Goal: Task Accomplishment & Management: Use online tool/utility

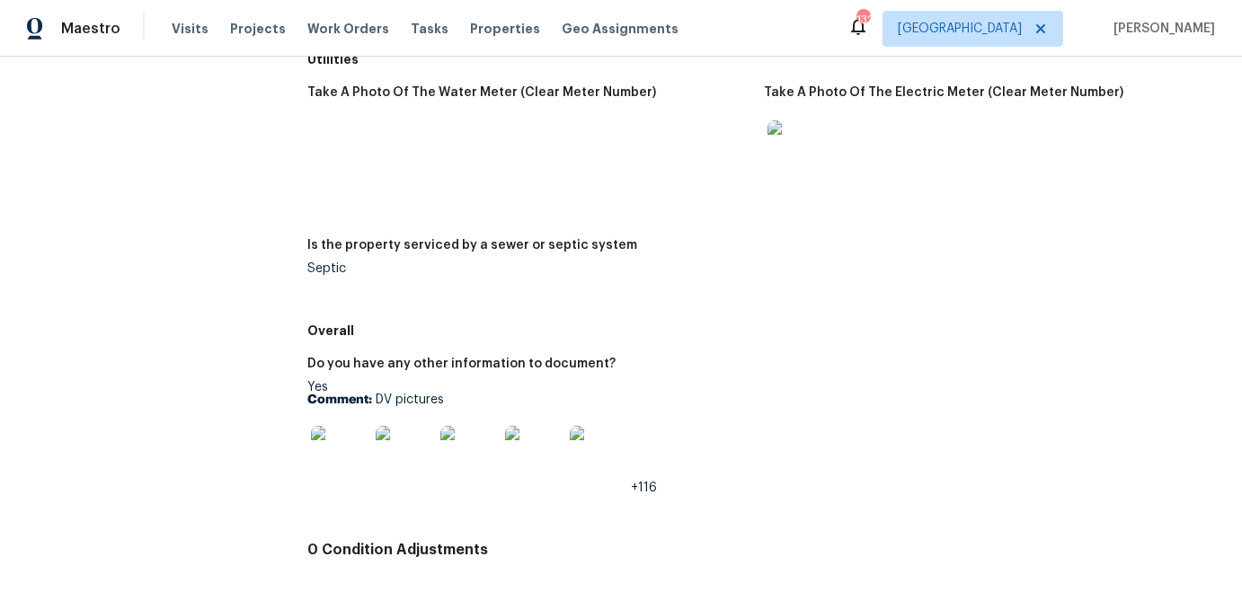
scroll to position [3172, 0]
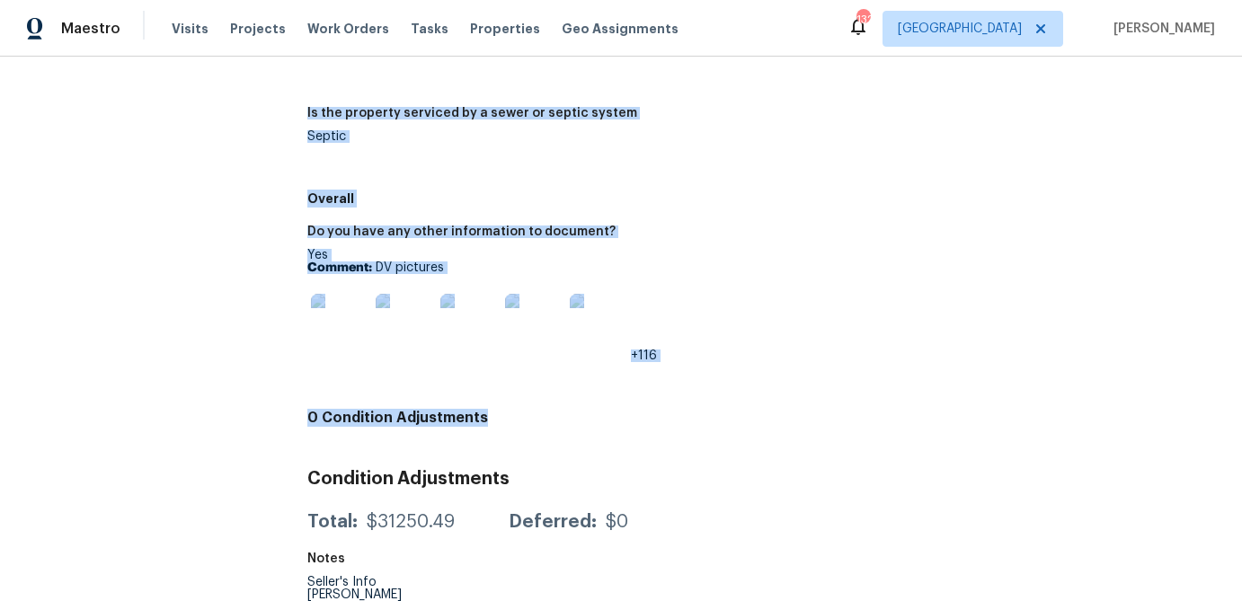
drag, startPoint x: 311, startPoint y: 98, endPoint x: 666, endPoint y: 394, distance: 462.5
copy div "Loremipsu Dolorsita: 91/40/7633, 05:57 CO ad 48/40/8381, 50:21 EL Seddoeiu Temp…"
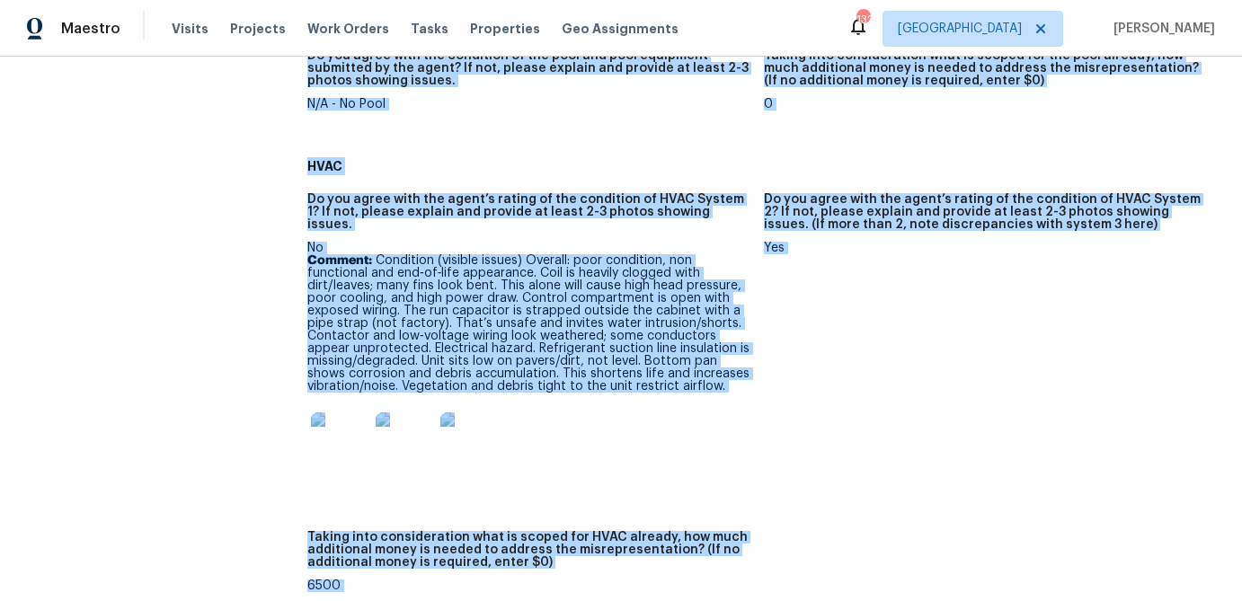
scroll to position [1213, 0]
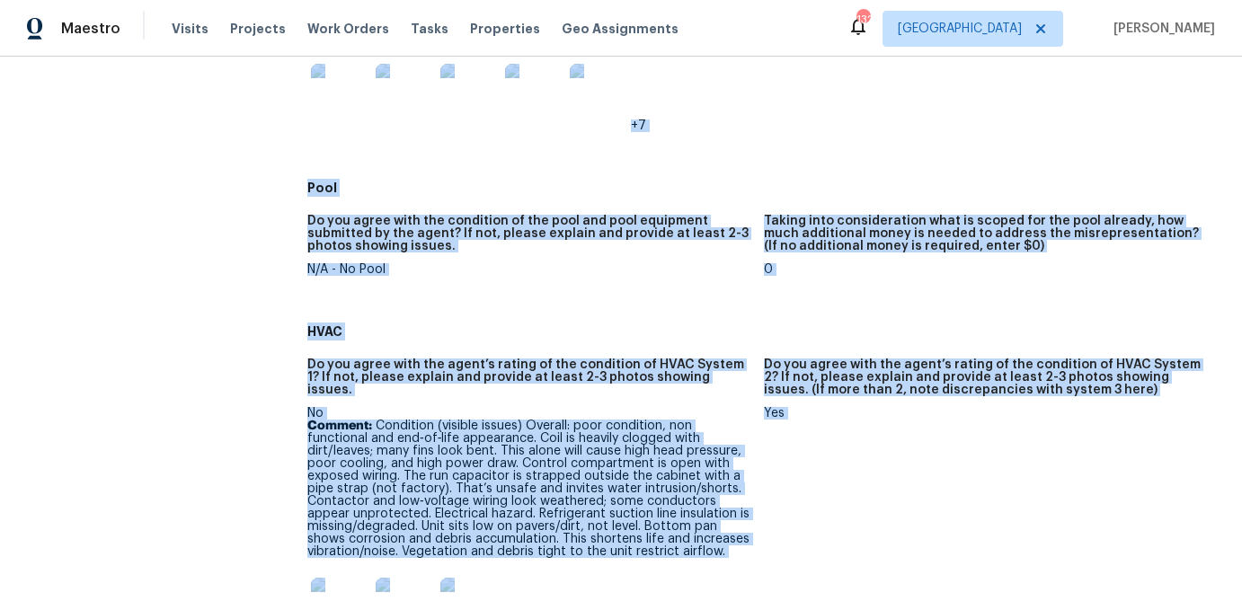
click at [544, 420] on p "Comment: Condition (visible issues) Overall: poor condition, non functional and…" at bounding box center [528, 489] width 442 height 138
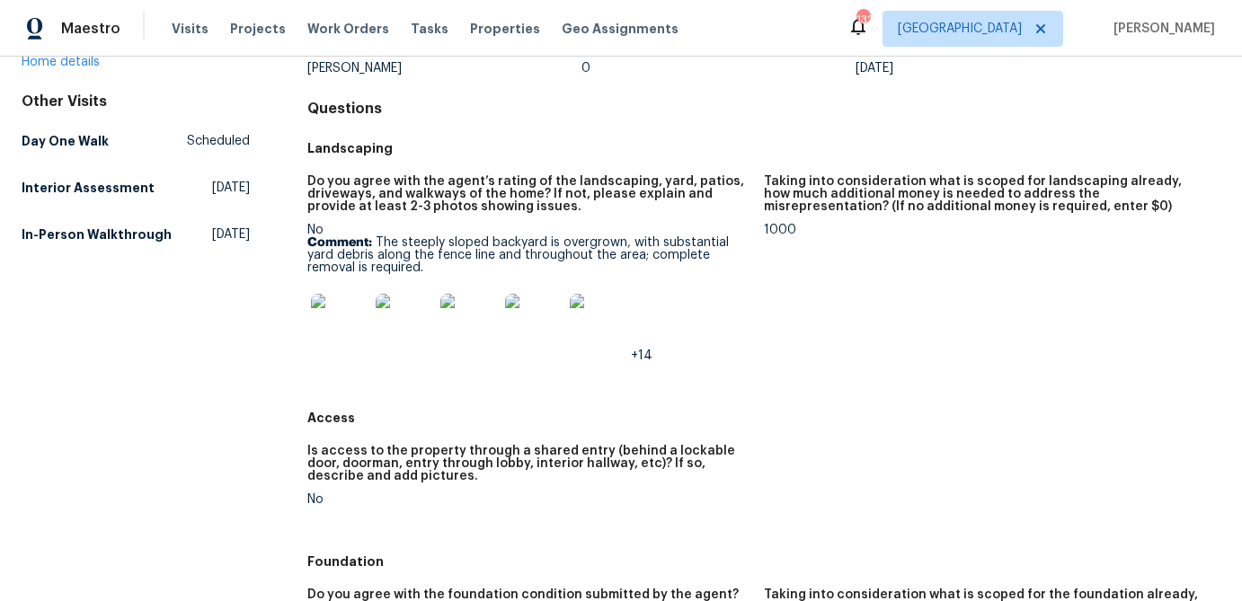
scroll to position [0, 0]
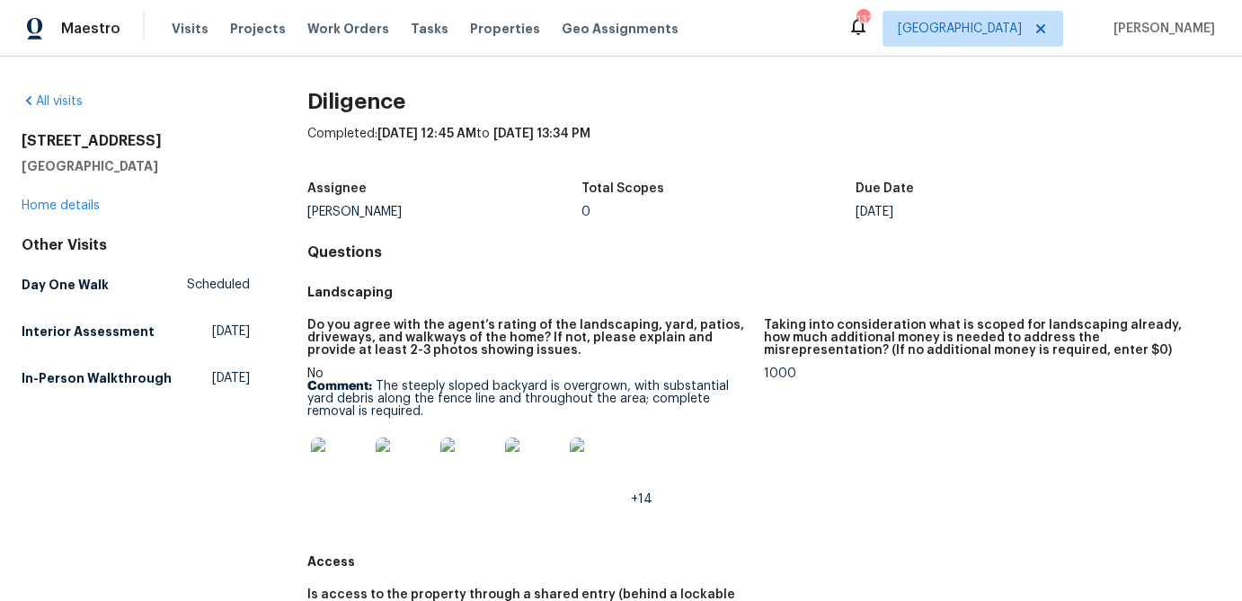
click at [350, 471] on img at bounding box center [340, 467] width 58 height 58
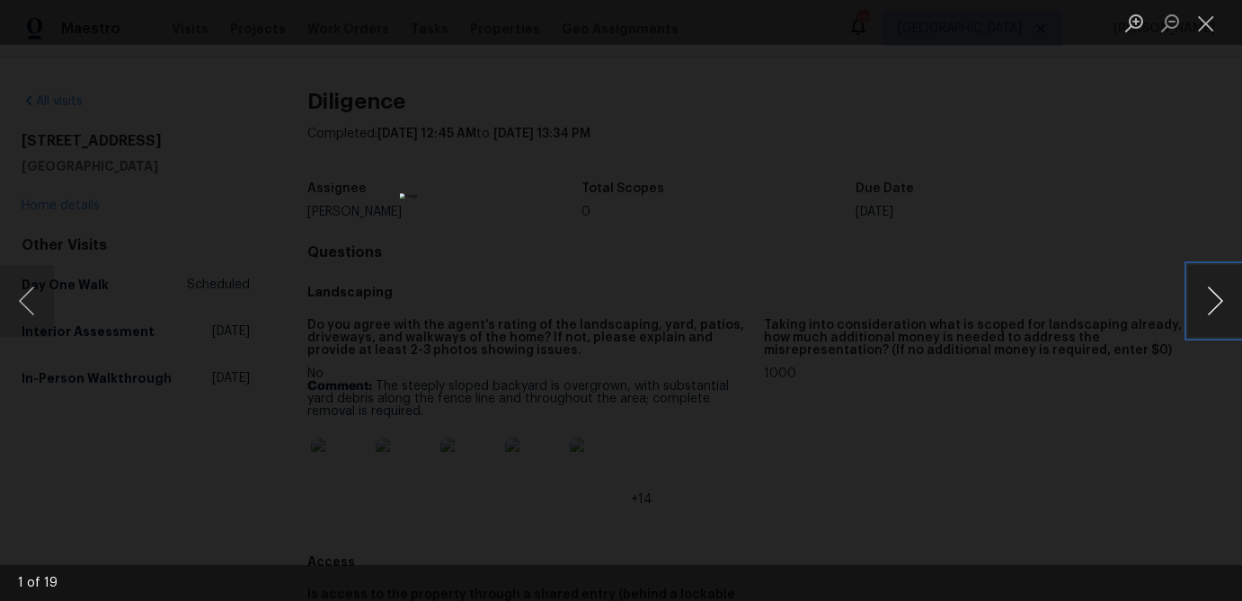
click at [1194, 302] on button "Next image" at bounding box center [1215, 301] width 54 height 72
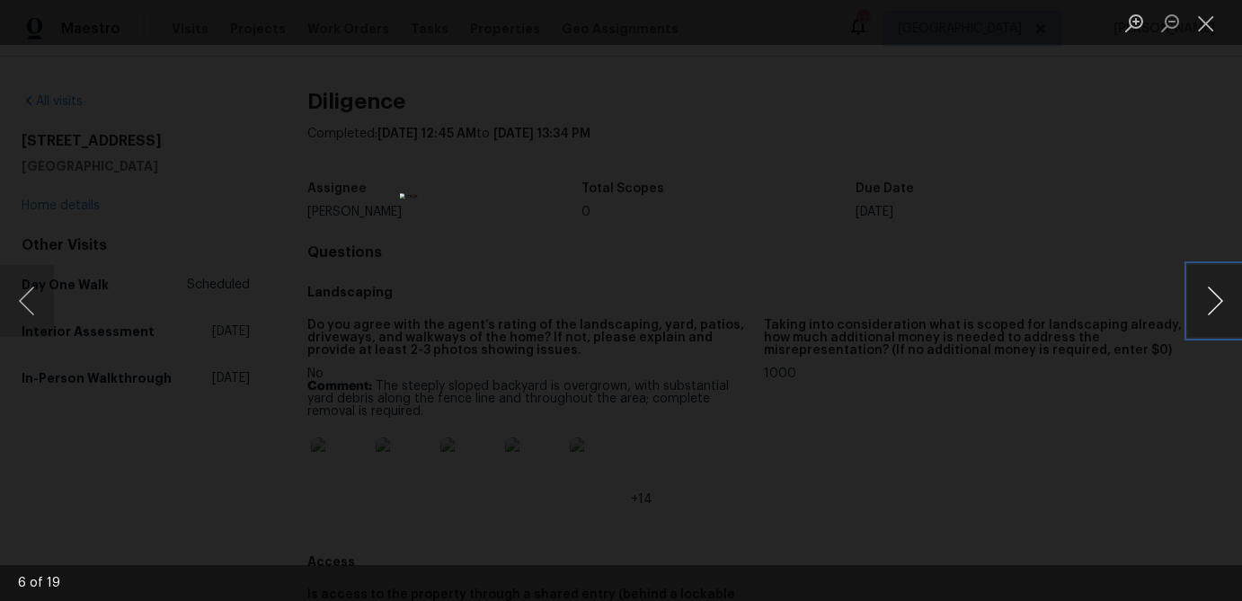
click at [1194, 302] on button "Next image" at bounding box center [1215, 301] width 54 height 72
click at [1200, 24] on button "Close lightbox" at bounding box center [1206, 22] width 36 height 31
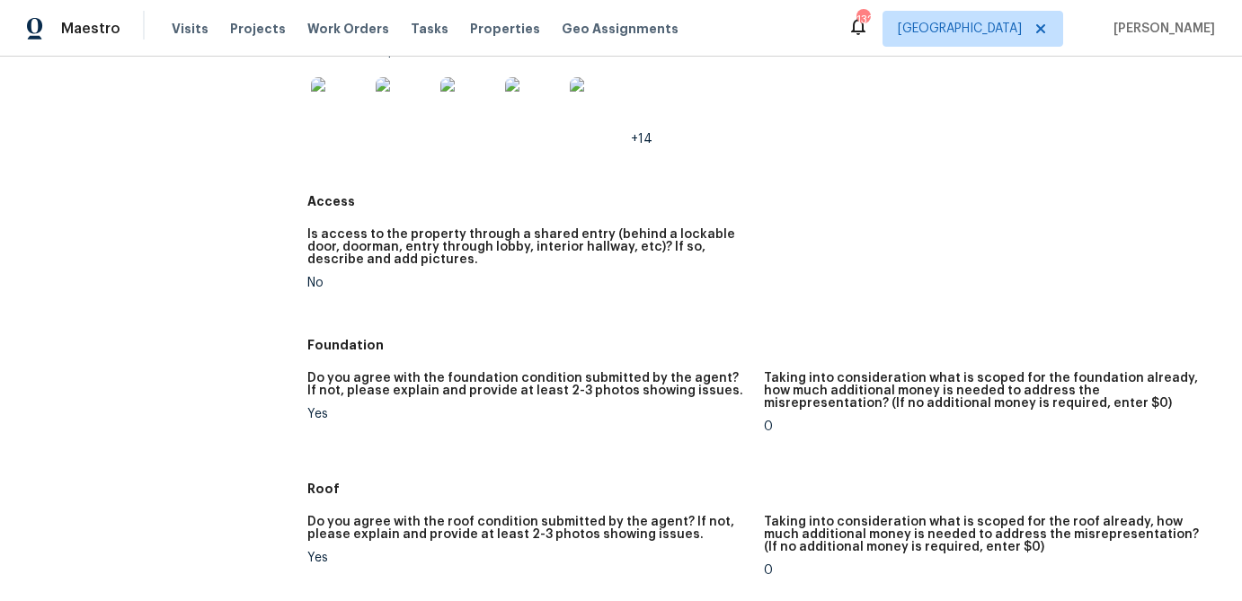
scroll to position [364, 0]
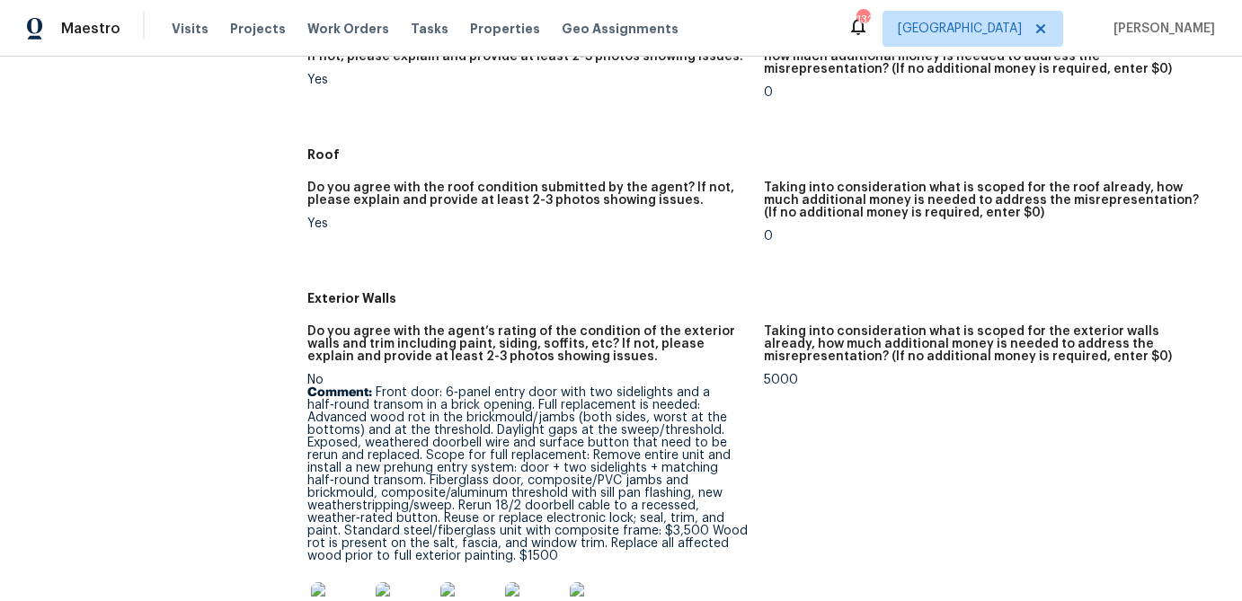
click at [1119, 459] on figure "Taking into consideration what is scoped for the exterior walls already, how mu…" at bounding box center [992, 502] width 456 height 354
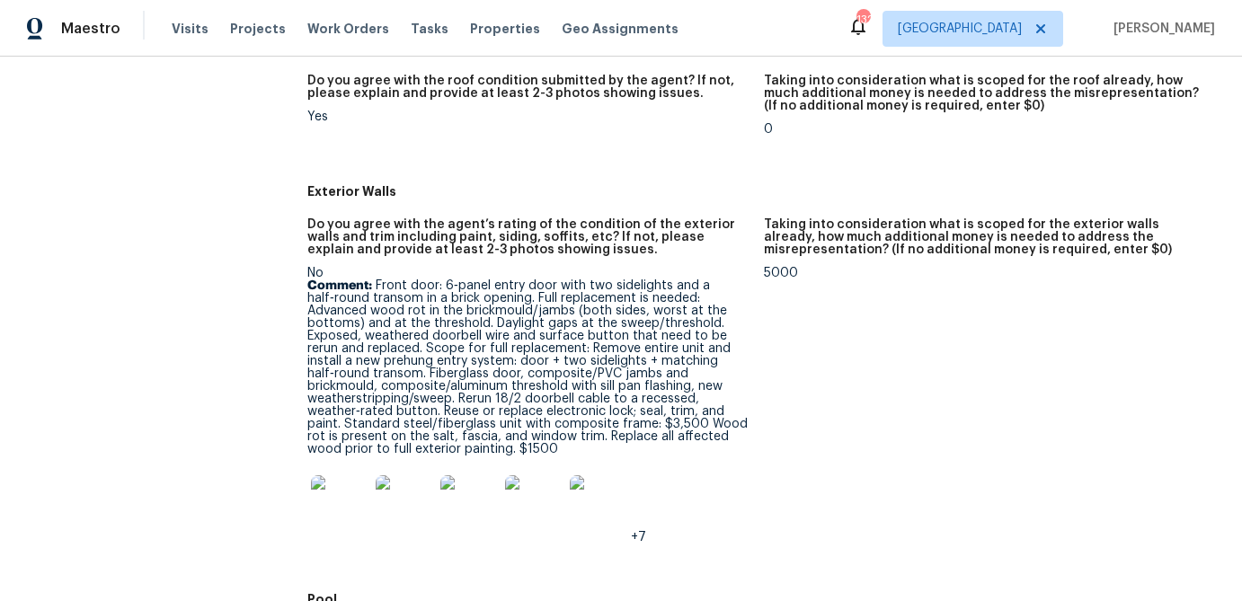
scroll to position [803, 0]
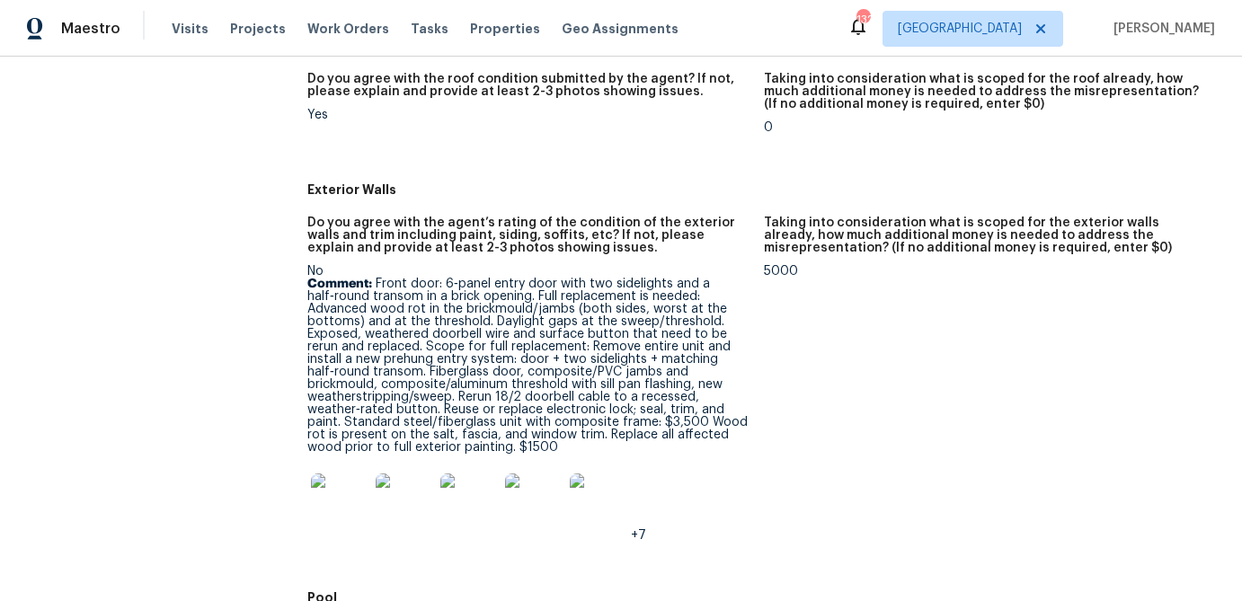
click at [351, 504] on img at bounding box center [340, 503] width 58 height 58
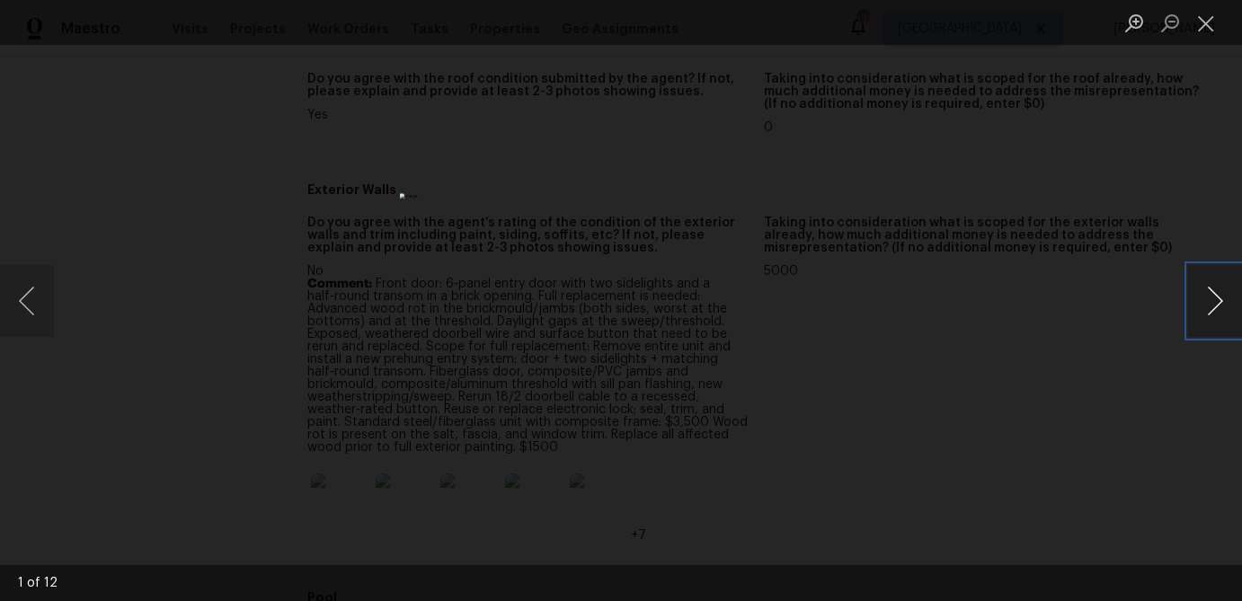
click at [1216, 291] on button "Next image" at bounding box center [1215, 301] width 54 height 72
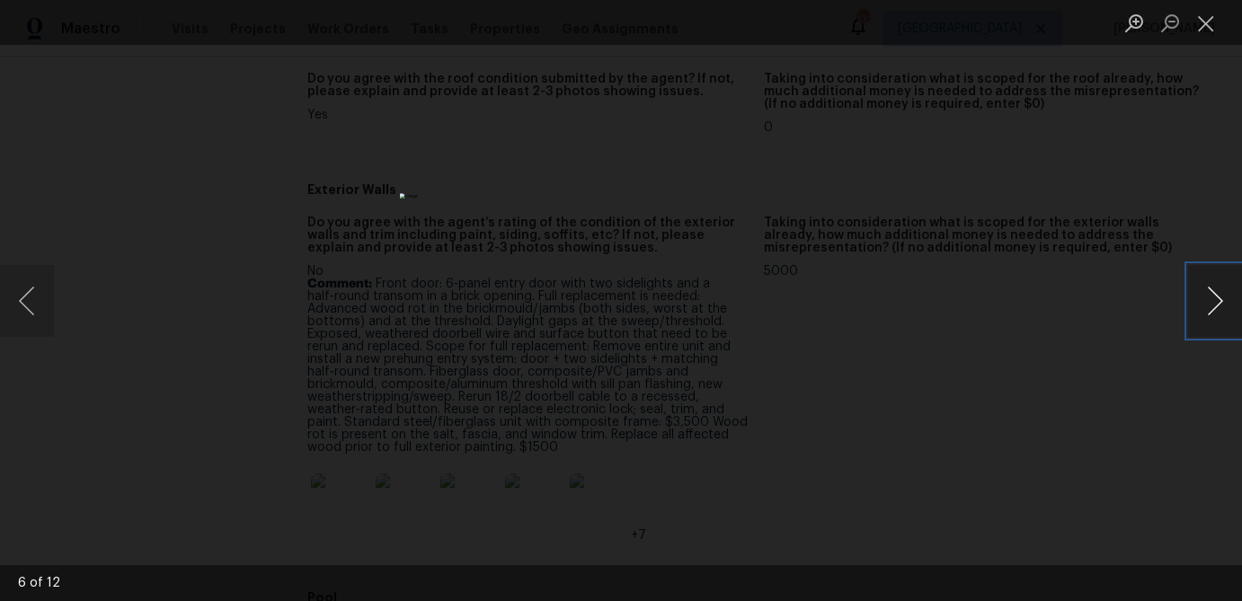
click at [1216, 291] on button "Next image" at bounding box center [1215, 301] width 54 height 72
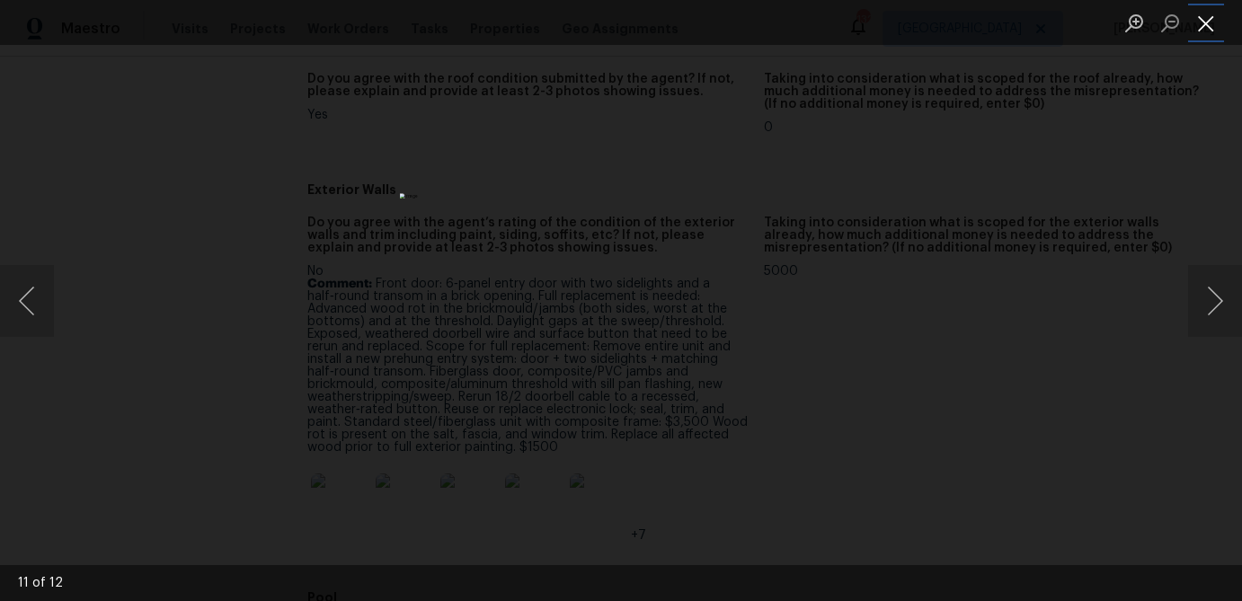
click at [1201, 26] on button "Close lightbox" at bounding box center [1206, 22] width 36 height 31
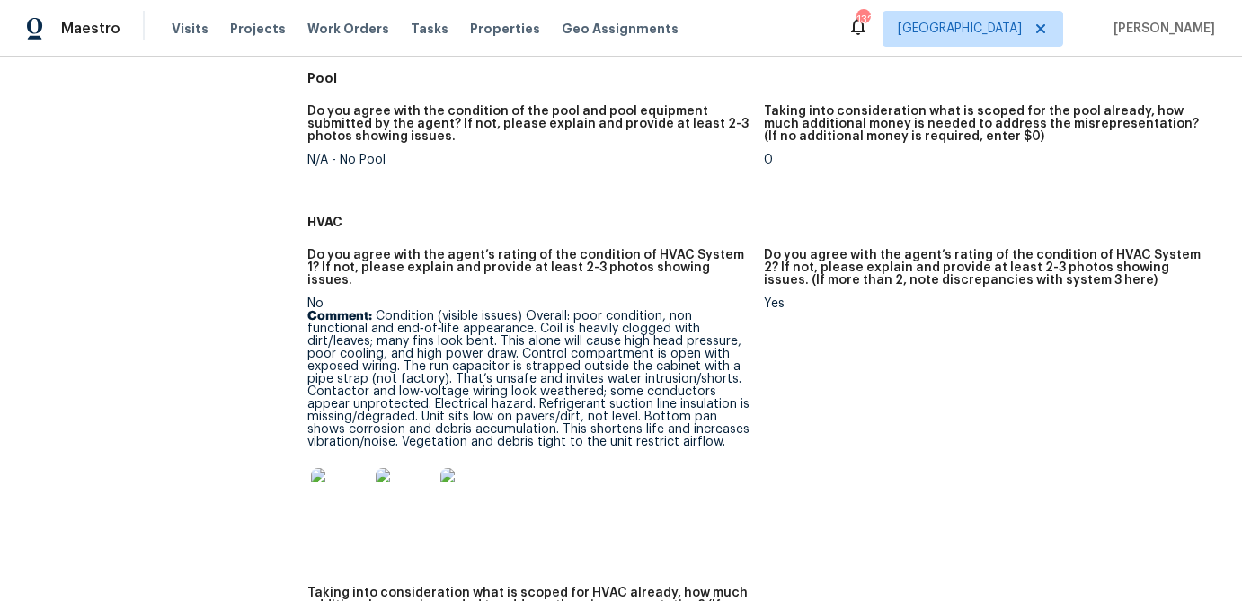
scroll to position [1364, 0]
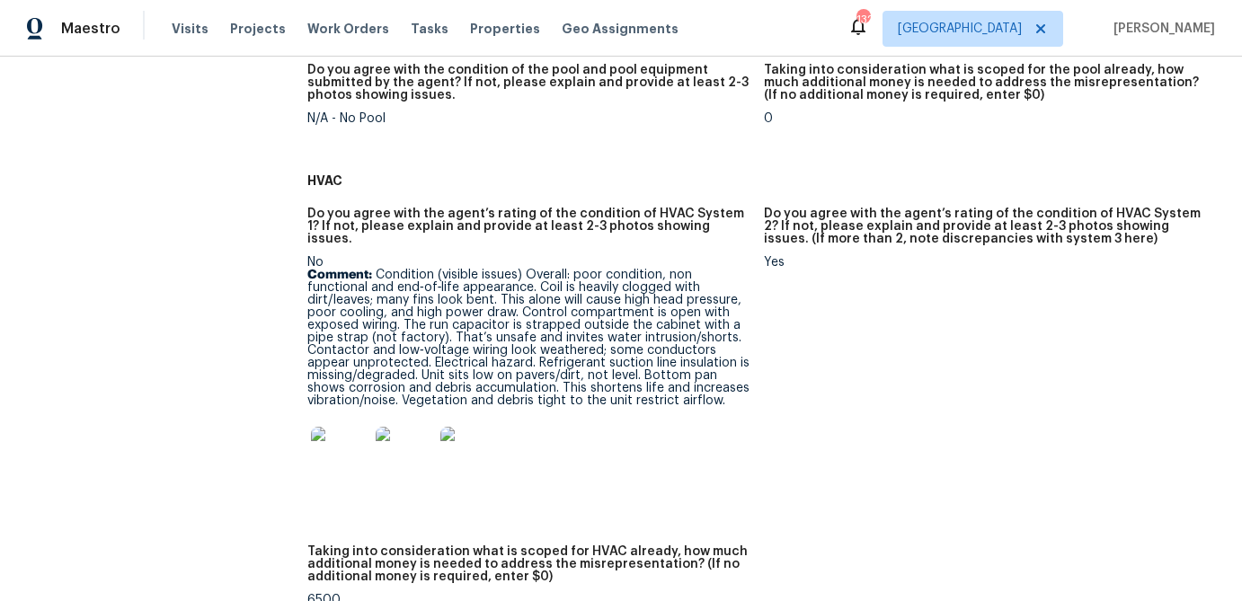
click at [337, 445] on img at bounding box center [340, 456] width 58 height 58
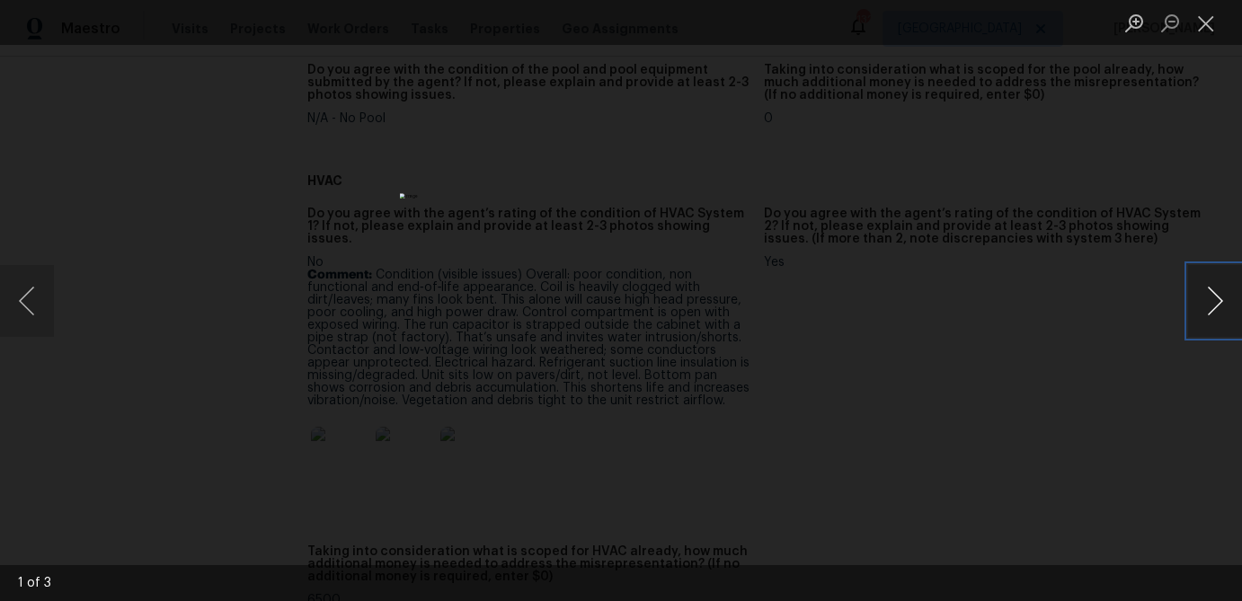
click at [1199, 307] on button "Next image" at bounding box center [1215, 301] width 54 height 72
click at [1211, 22] on button "Close lightbox" at bounding box center [1206, 22] width 36 height 31
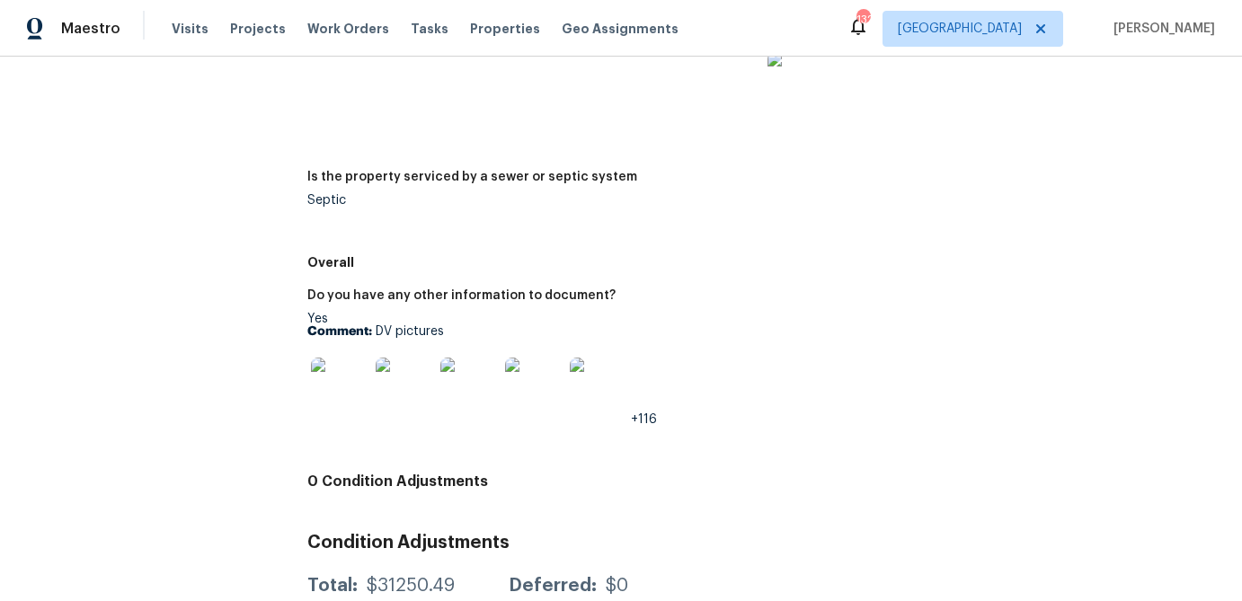
scroll to position [3172, 0]
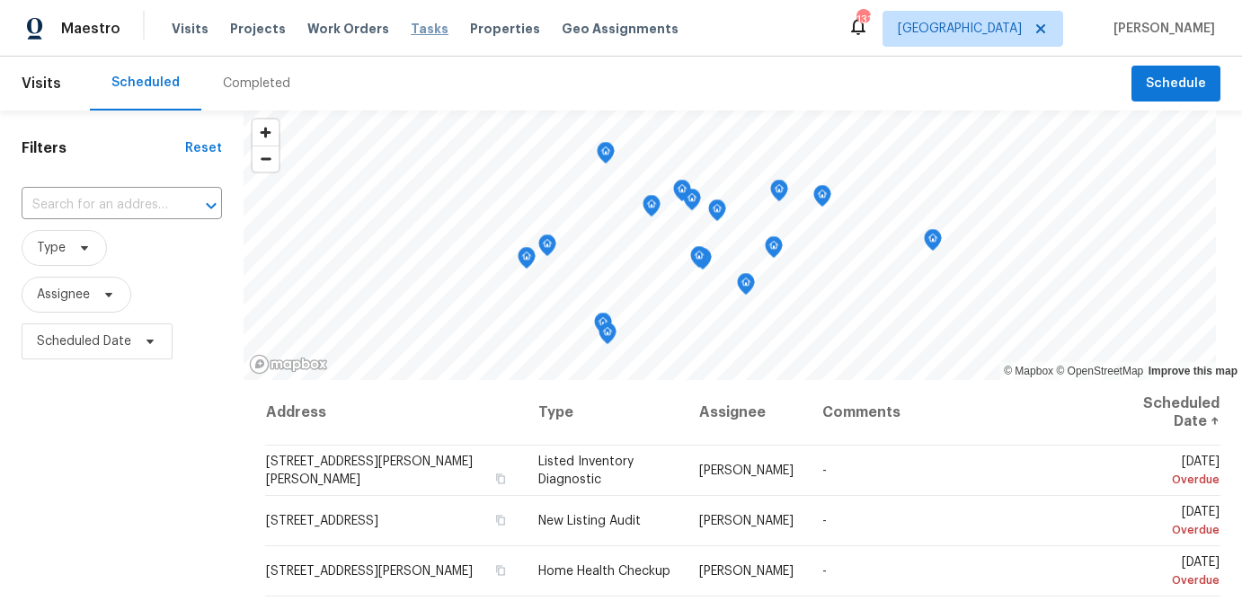
click at [411, 30] on span "Tasks" at bounding box center [430, 28] width 38 height 13
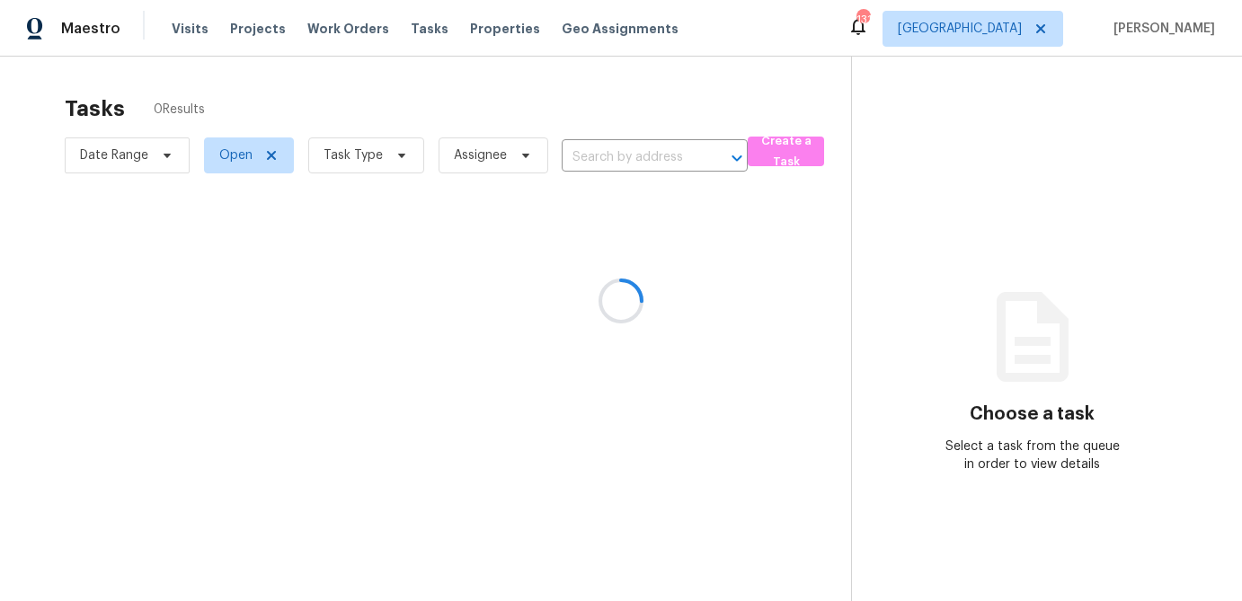
click at [381, 164] on div at bounding box center [621, 300] width 1242 height 601
click at [392, 159] on div at bounding box center [621, 300] width 1242 height 601
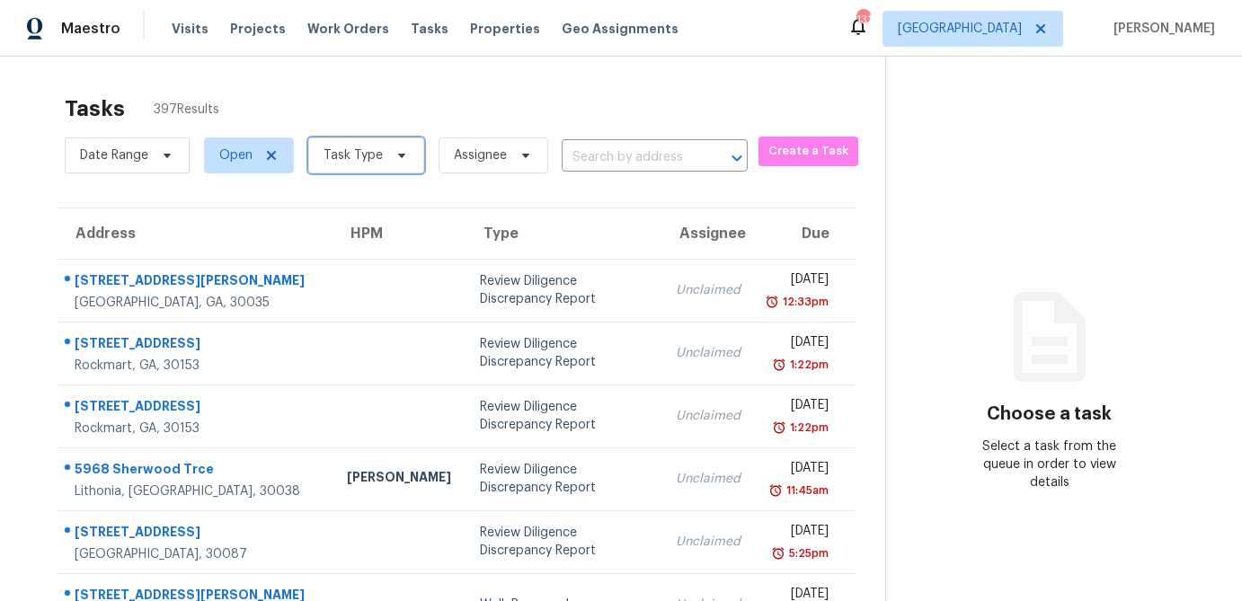
click at [394, 159] on icon at bounding box center [401, 155] width 14 height 14
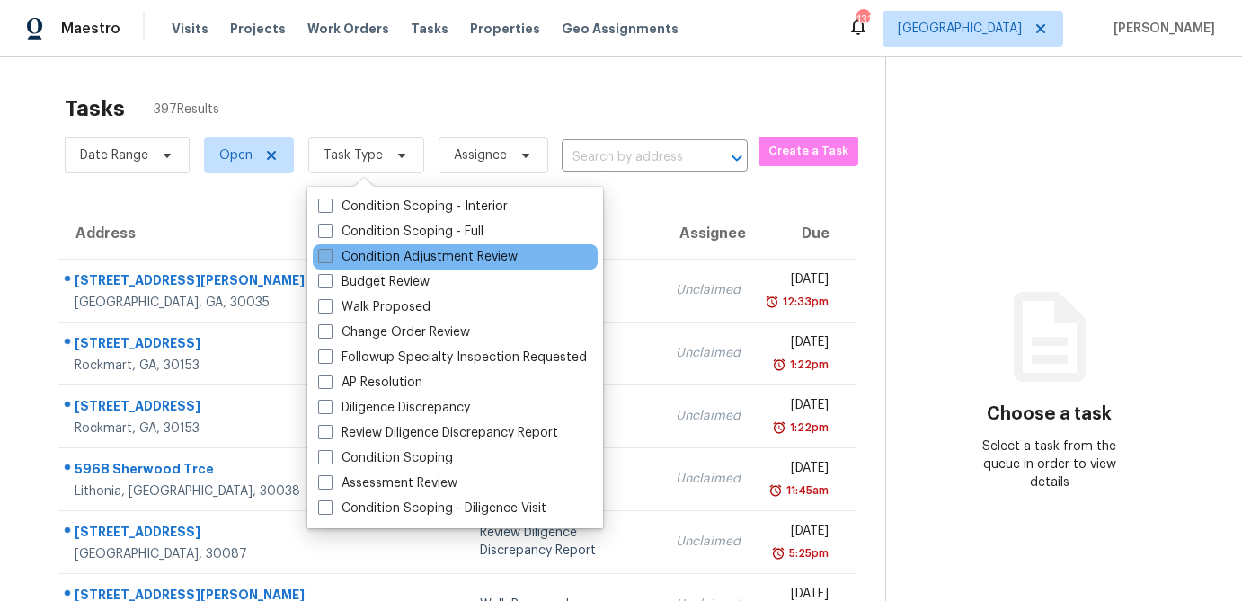
drag, startPoint x: 329, startPoint y: 280, endPoint x: 330, endPoint y: 261, distance: 18.9
click at [330, 280] on span at bounding box center [325, 281] width 14 height 14
click at [330, 280] on input "Budget Review" at bounding box center [324, 279] width 12 height 12
checkbox input "true"
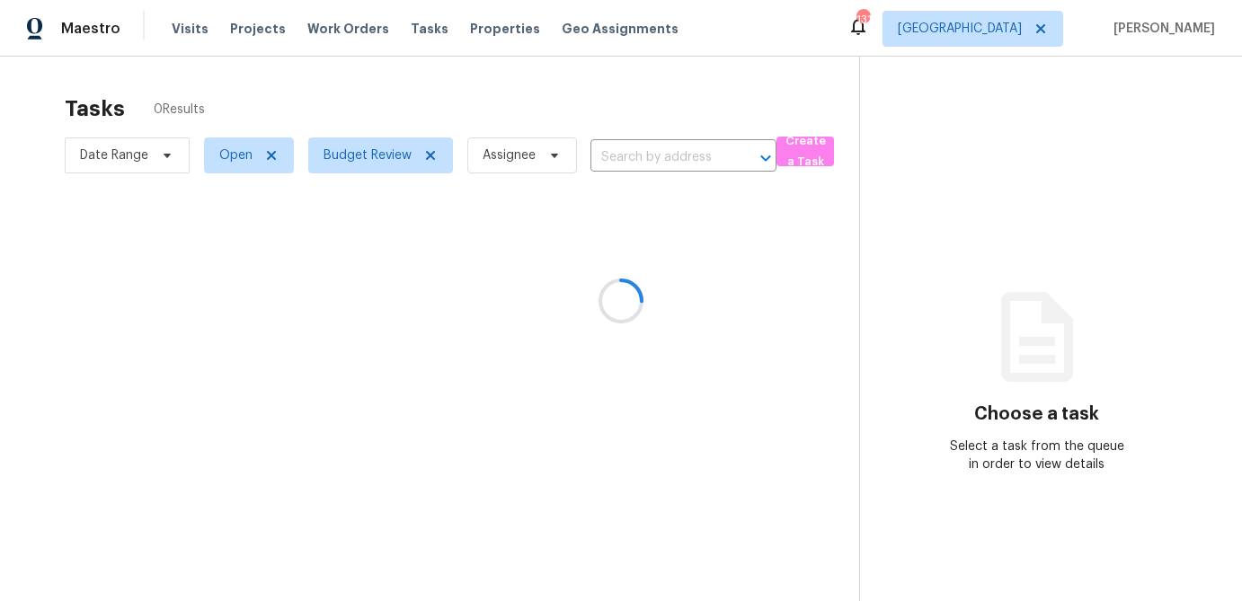
click at [372, 95] on div at bounding box center [621, 300] width 1242 height 601
click at [430, 155] on icon at bounding box center [430, 155] width 9 height 9
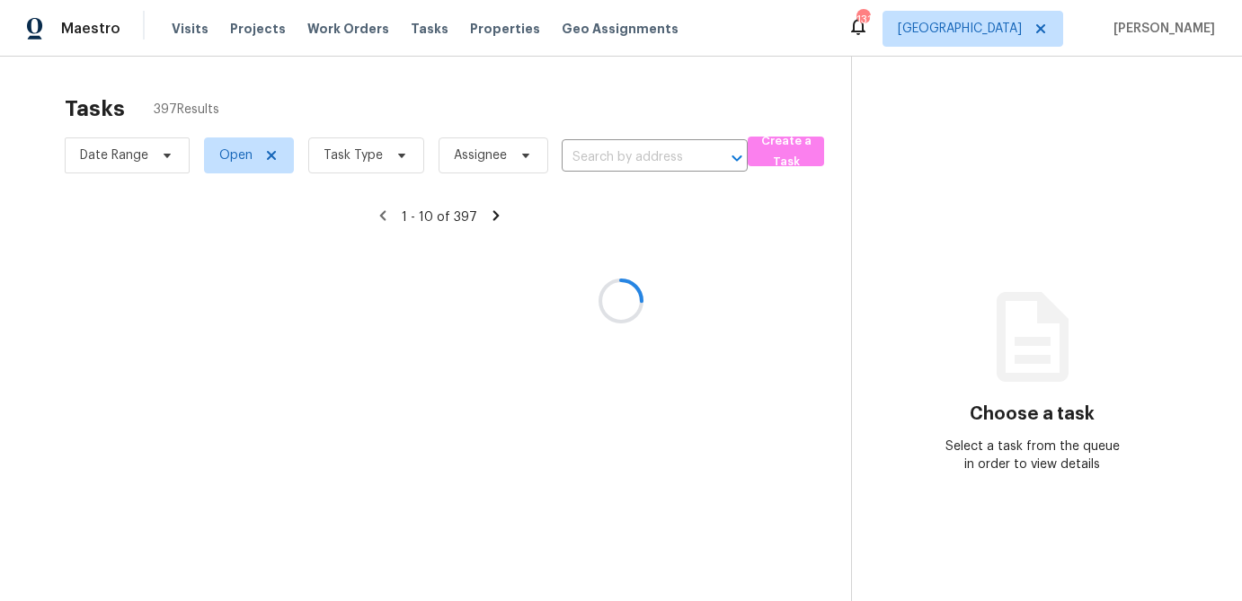
click at [392, 155] on div at bounding box center [621, 300] width 1242 height 601
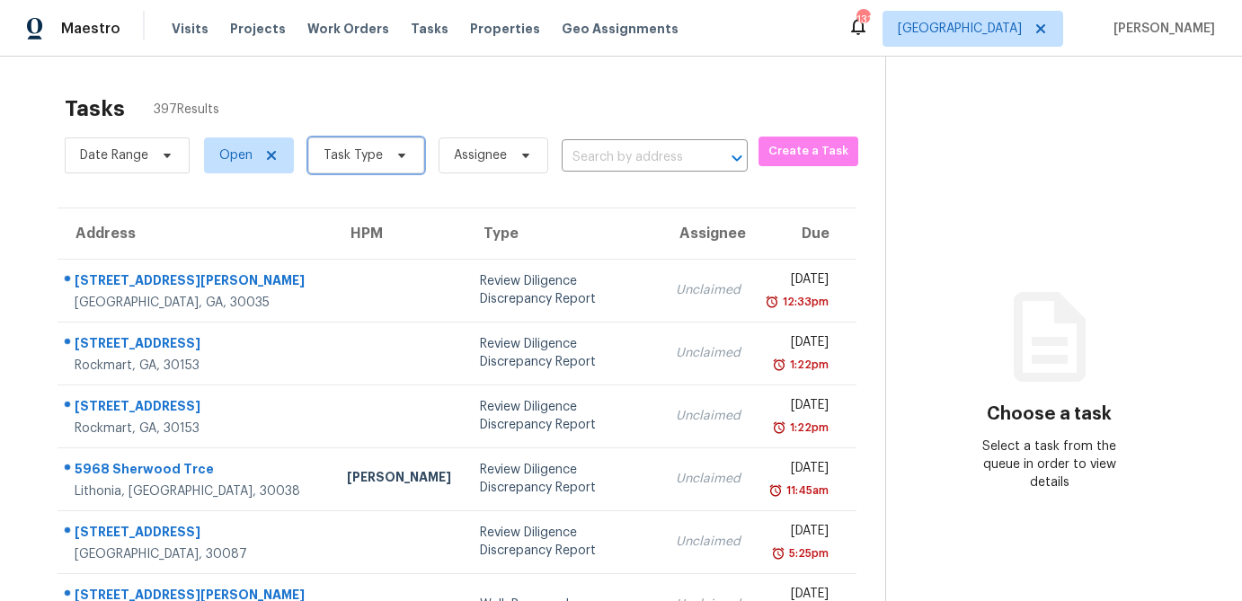
click at [398, 156] on icon at bounding box center [401, 156] width 7 height 4
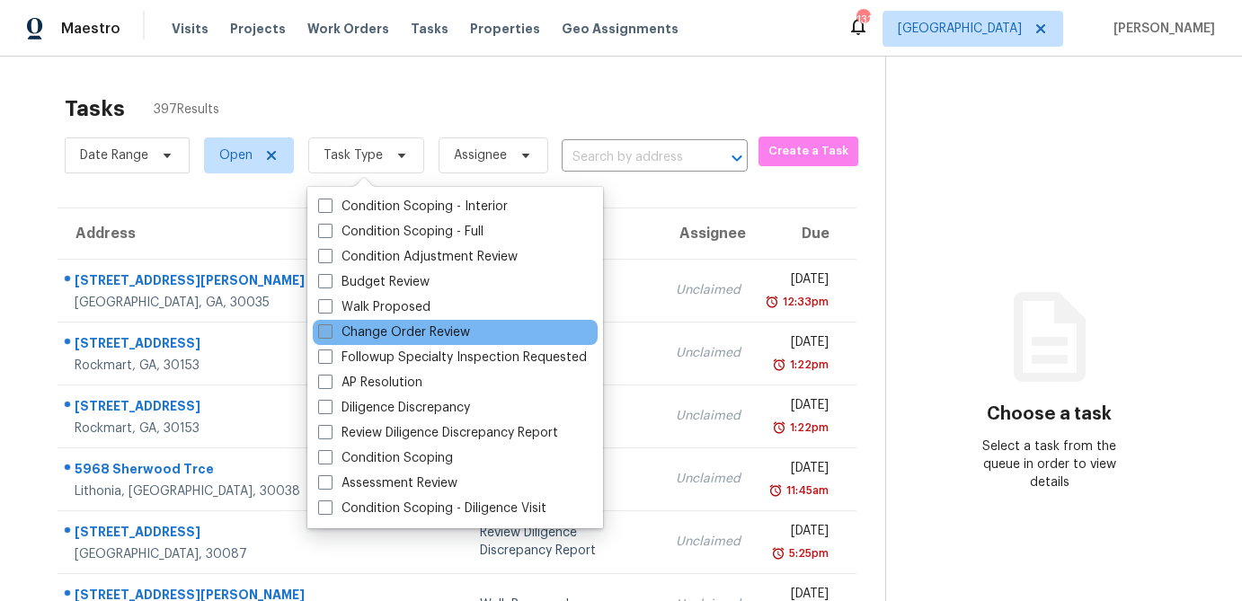
click at [319, 326] on span at bounding box center [325, 331] width 14 height 14
click at [319, 326] on input "Change Order Review" at bounding box center [324, 329] width 12 height 12
checkbox input "true"
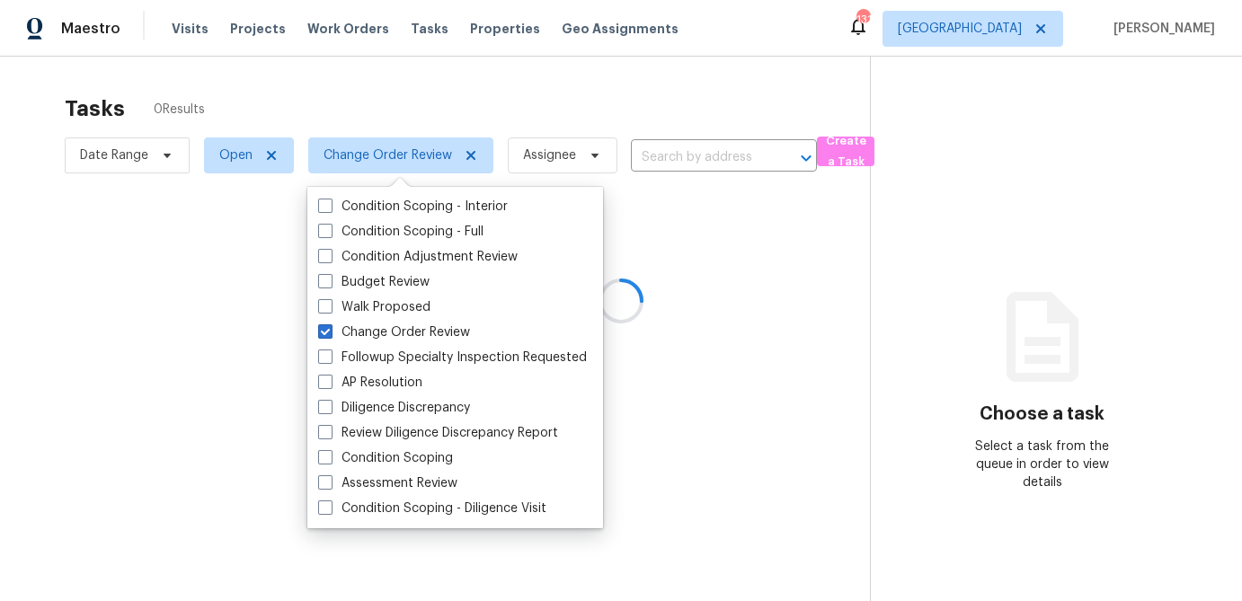
click at [358, 87] on div at bounding box center [621, 300] width 1242 height 601
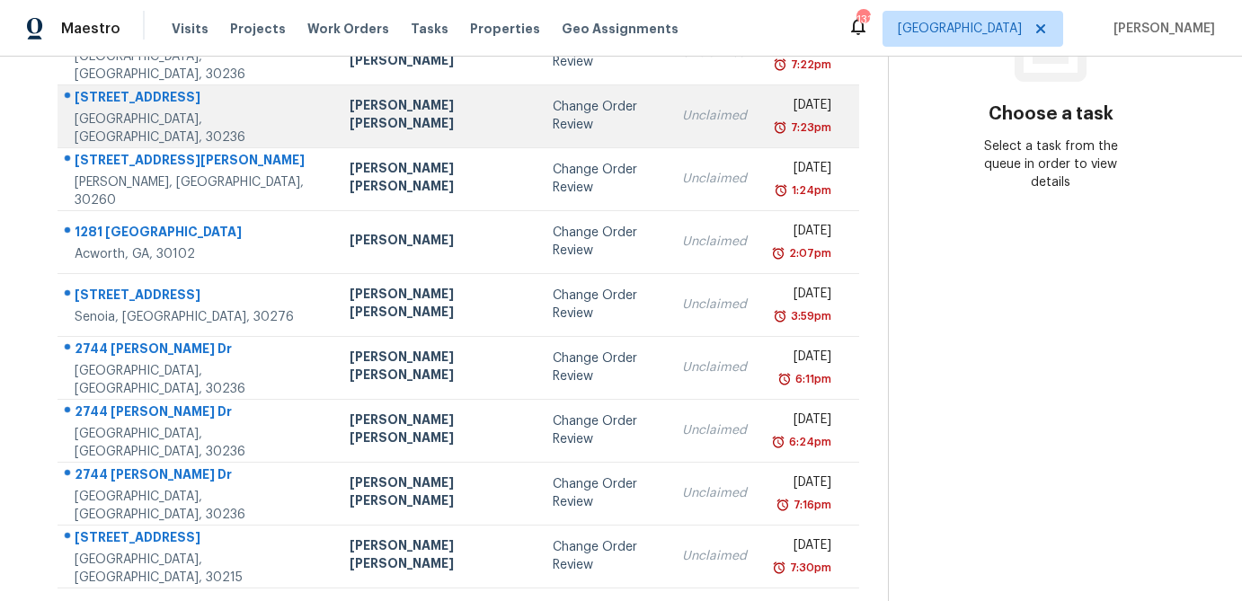
scroll to position [334, 0]
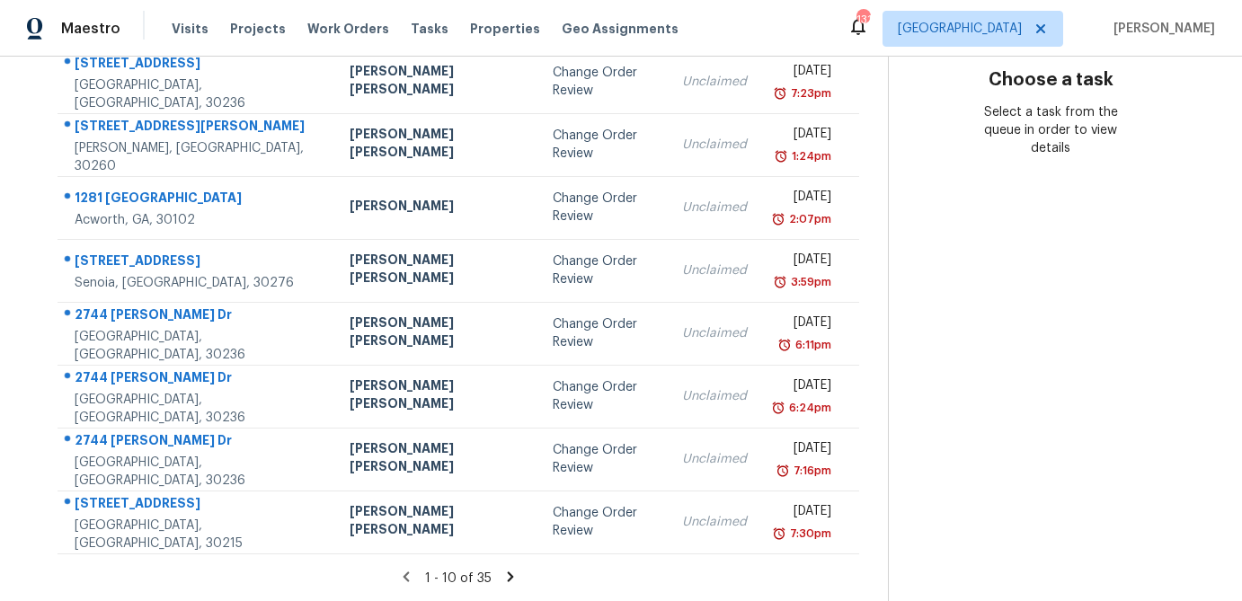
click at [502, 574] on icon at bounding box center [510, 577] width 16 height 16
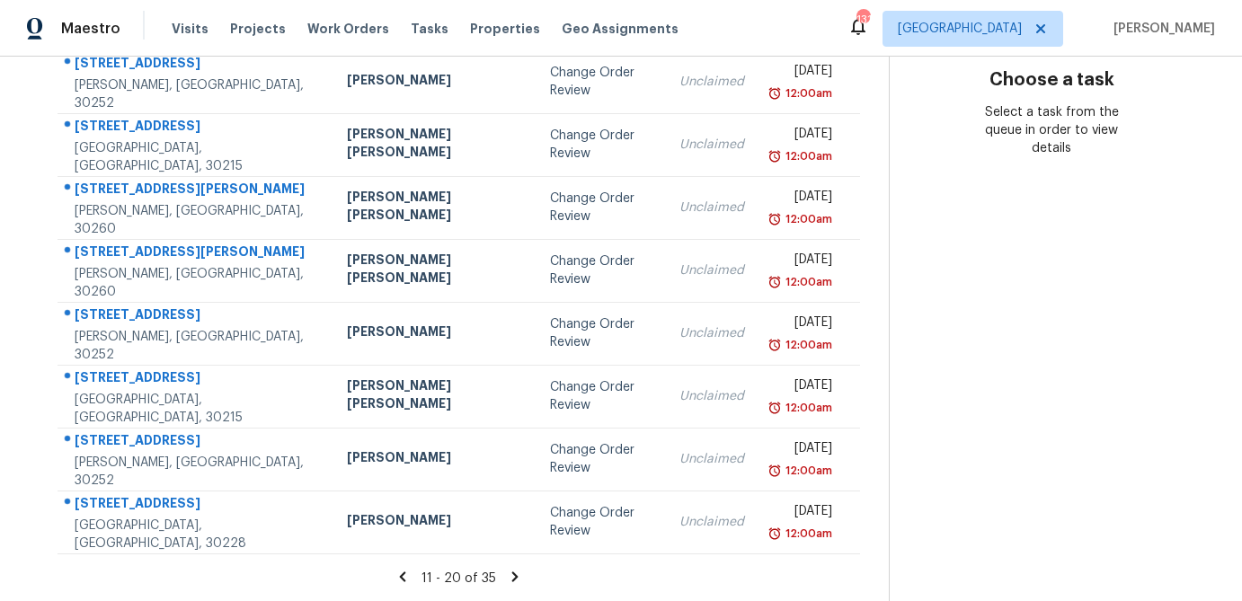
click at [507, 579] on icon at bounding box center [515, 577] width 16 height 16
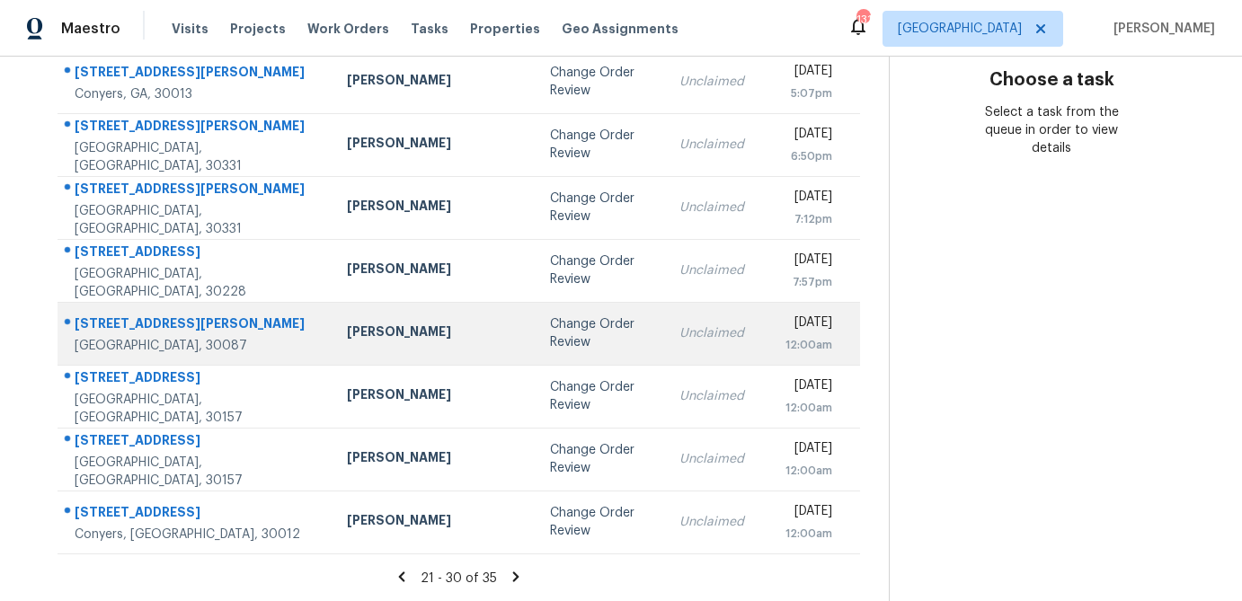
click at [362, 334] on div "Samuel Vetrik" at bounding box center [434, 334] width 174 height 22
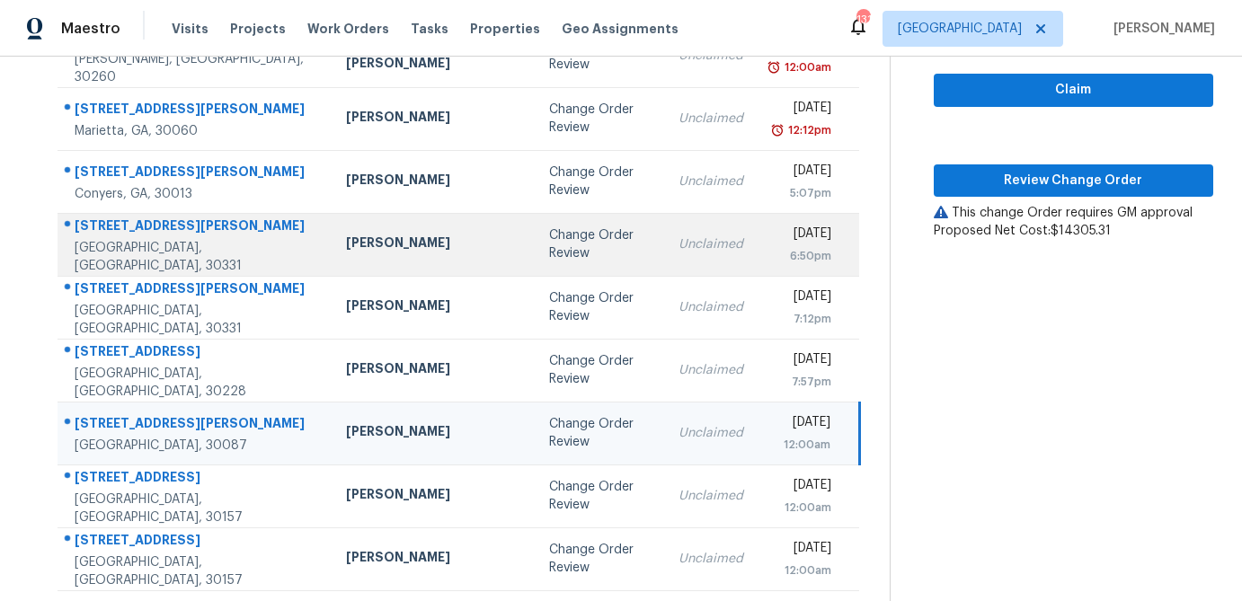
scroll to position [223, 0]
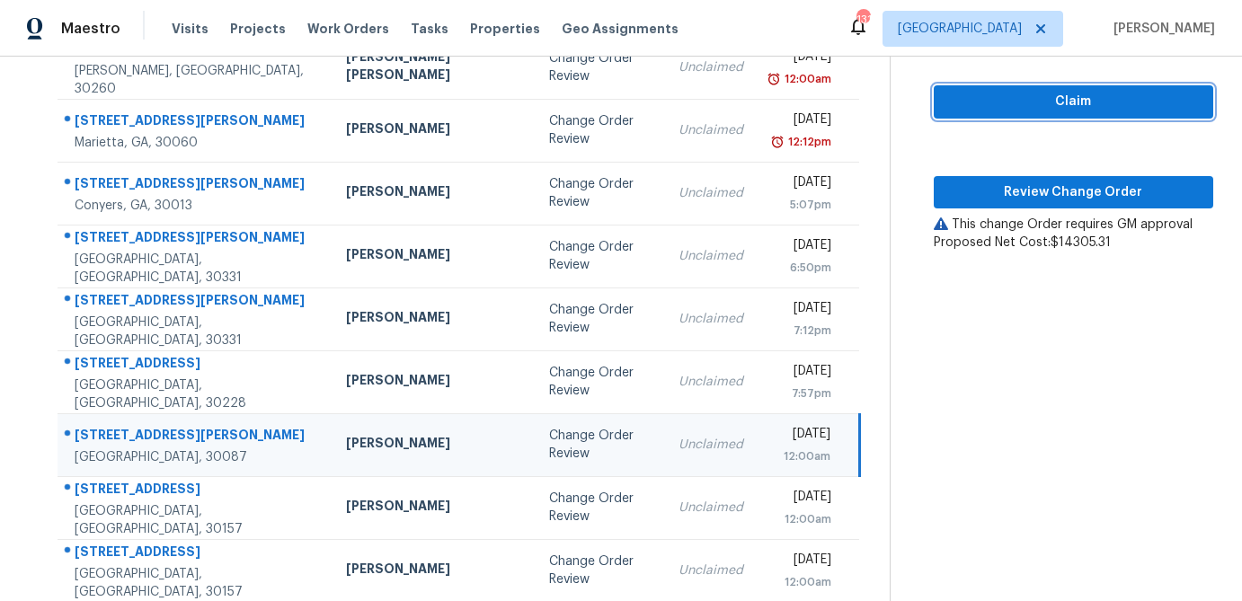
click at [1020, 104] on span "Claim" at bounding box center [1073, 102] width 251 height 22
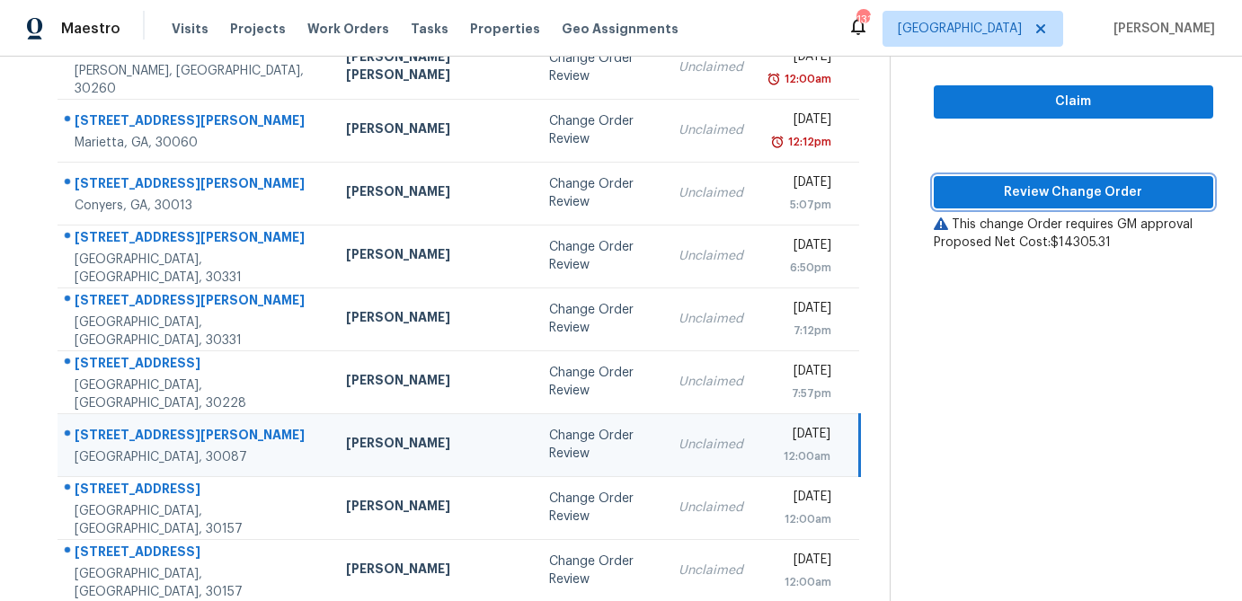
click at [992, 199] on span "Review Change Order" at bounding box center [1073, 192] width 251 height 22
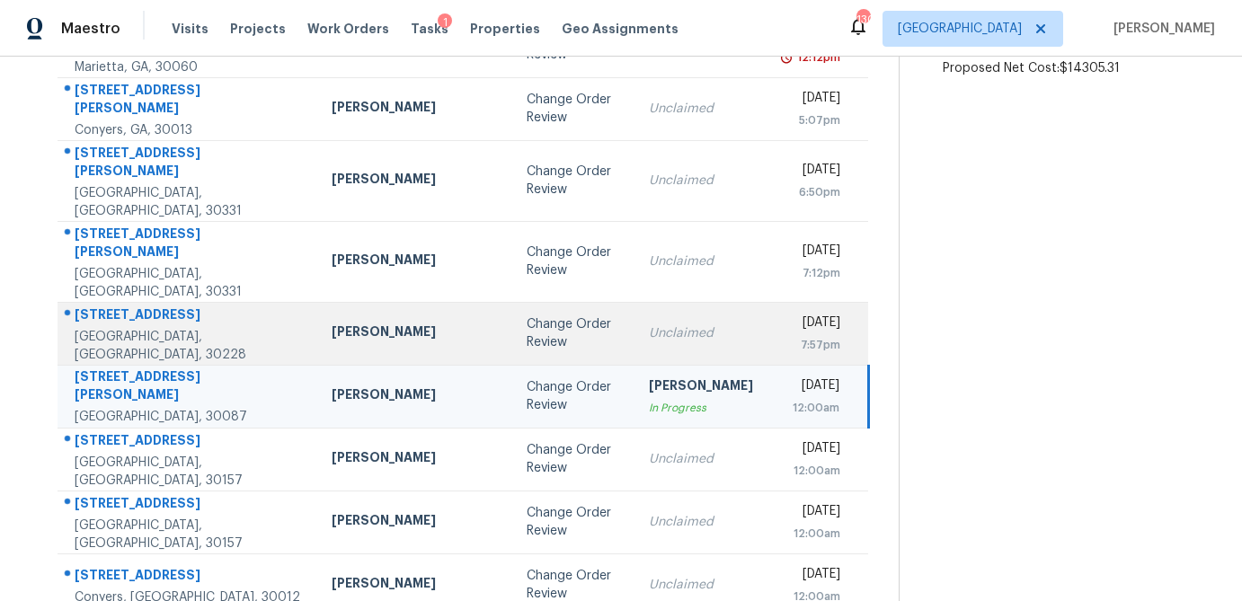
scroll to position [334, 0]
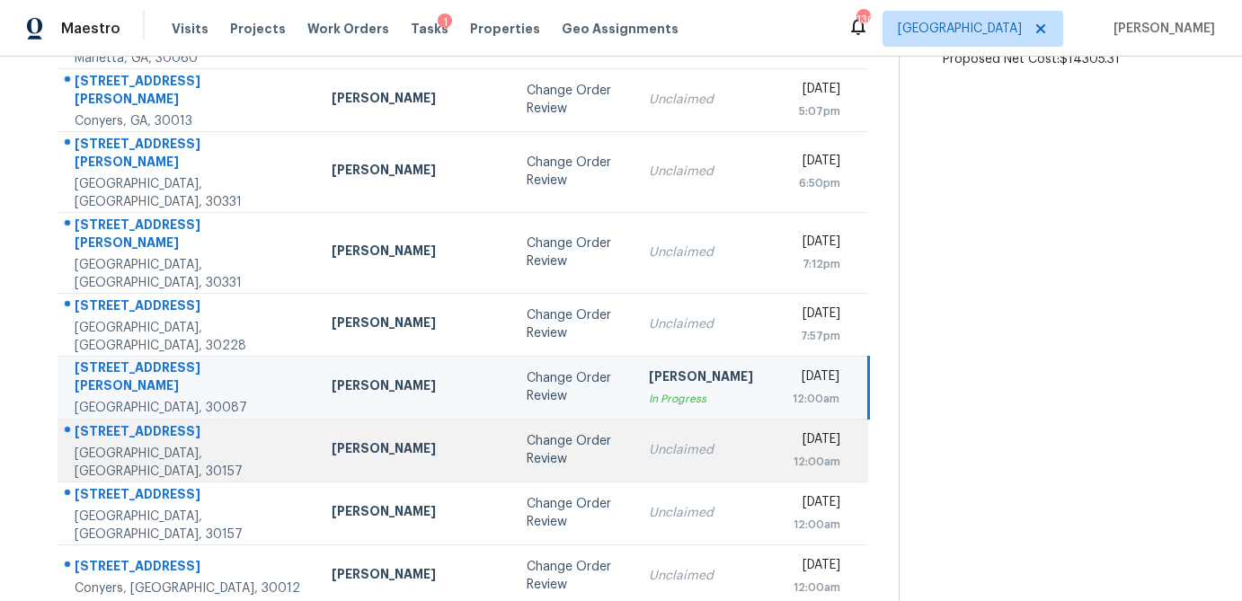
click at [527, 432] on div "Change Order Review" at bounding box center [573, 450] width 93 height 36
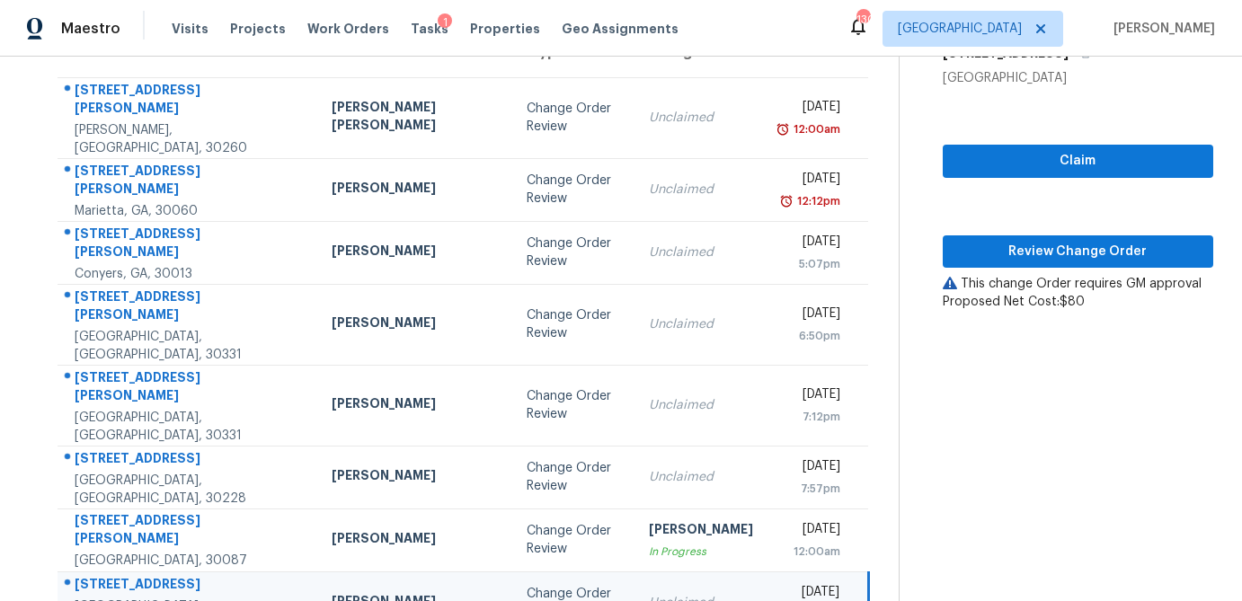
scroll to position [181, 0]
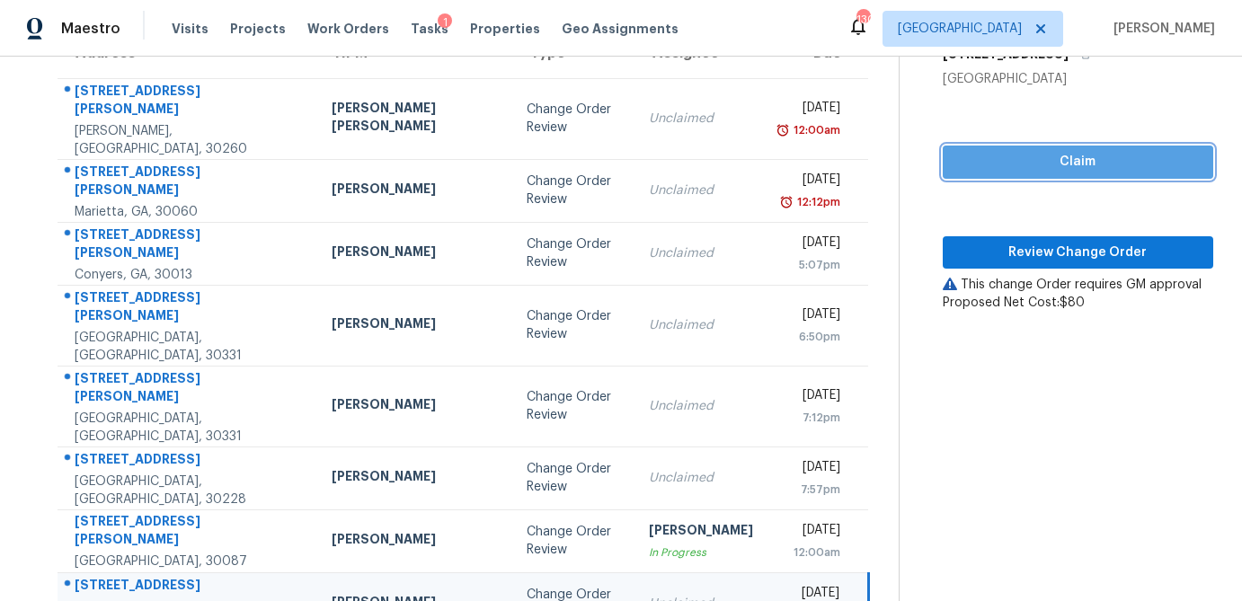
click at [1040, 151] on span "Claim" at bounding box center [1078, 162] width 242 height 22
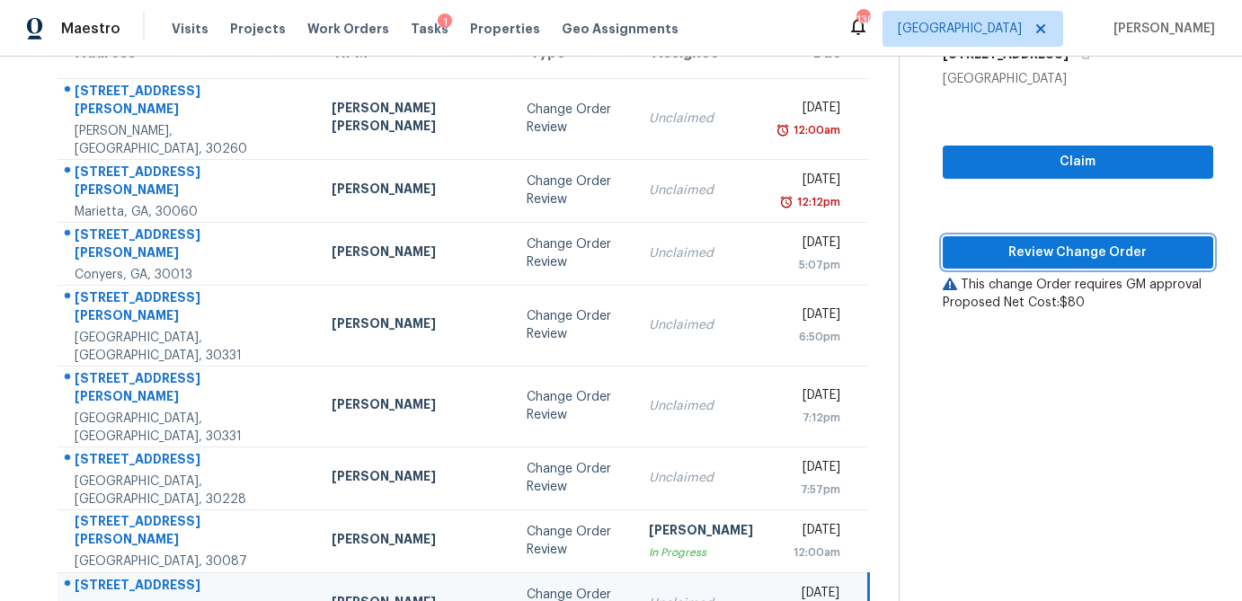
click at [1020, 242] on span "Review Change Order" at bounding box center [1078, 253] width 242 height 22
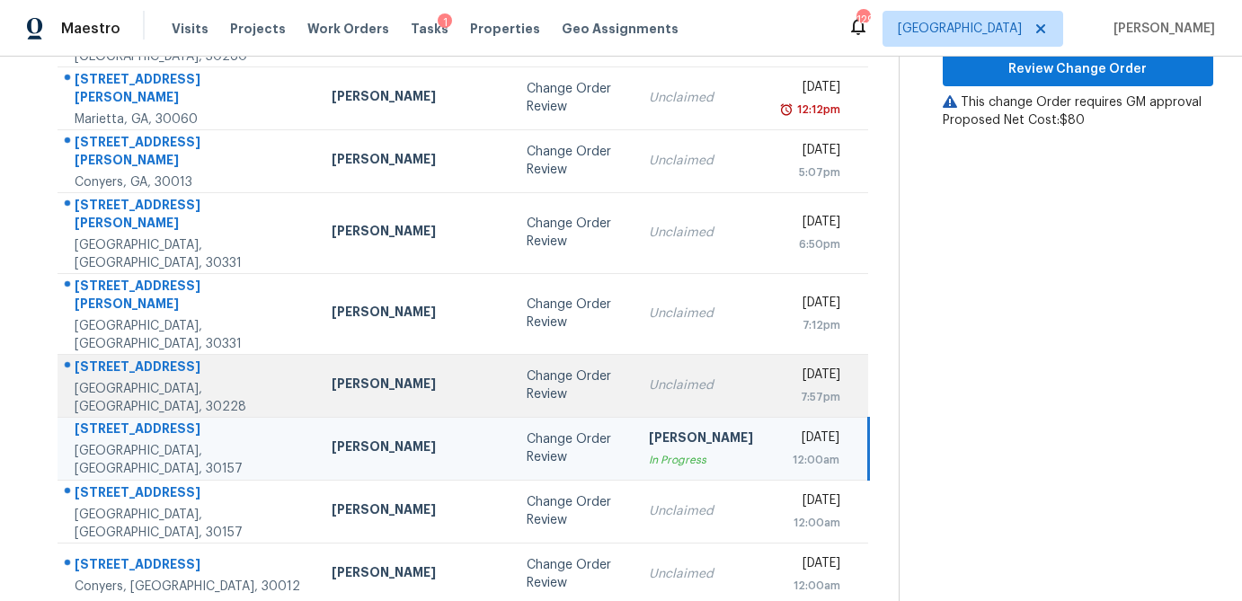
scroll to position [283, 0]
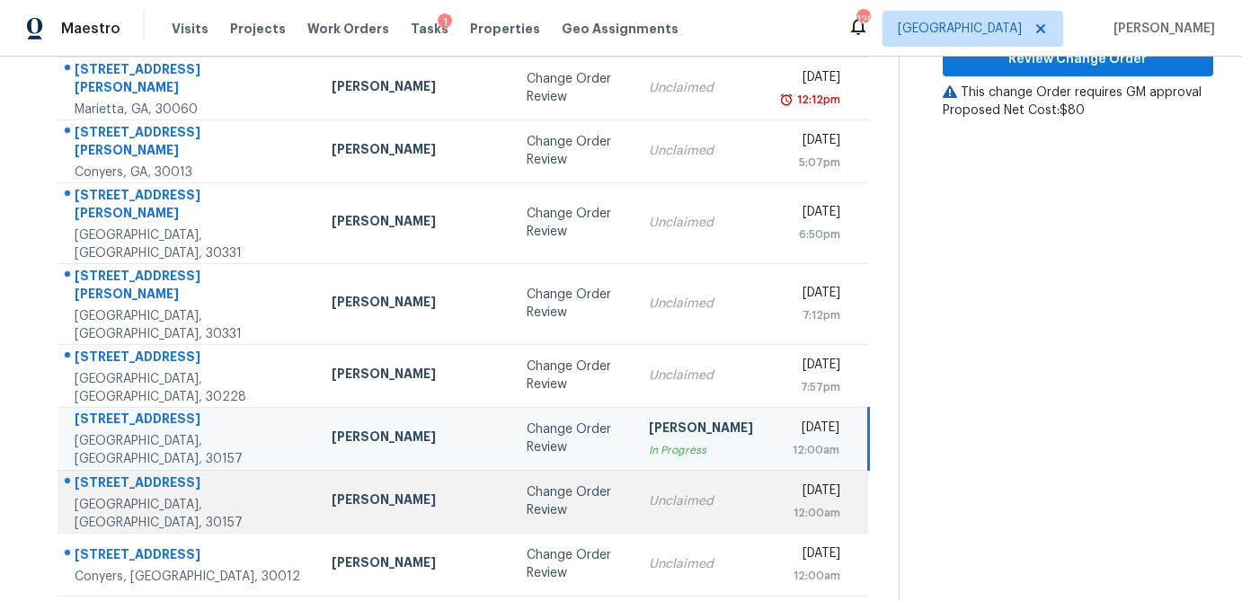
click at [527, 483] on div "Change Order Review" at bounding box center [573, 501] width 93 height 36
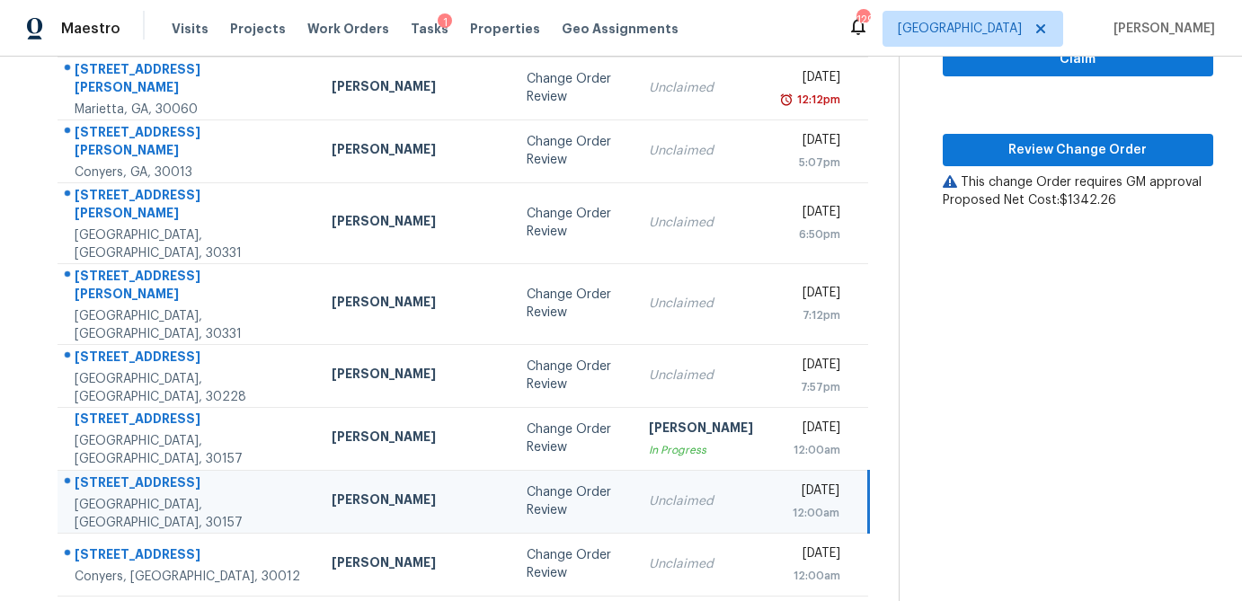
scroll to position [334, 0]
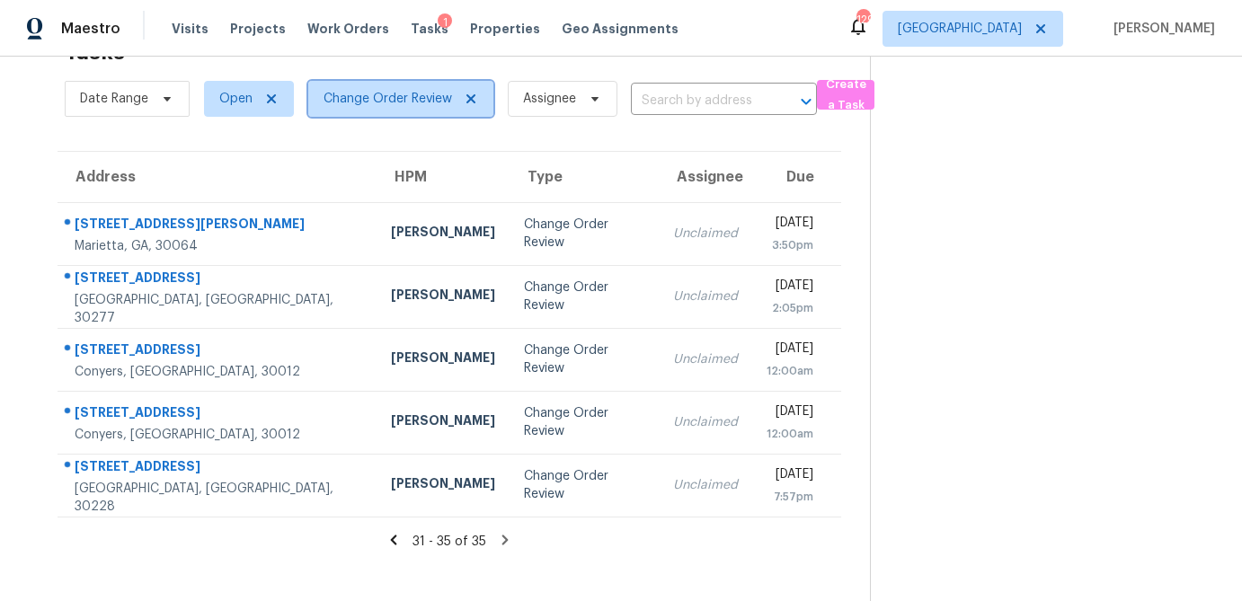
click at [444, 105] on span "Change Order Review" at bounding box center [387, 99] width 128 height 18
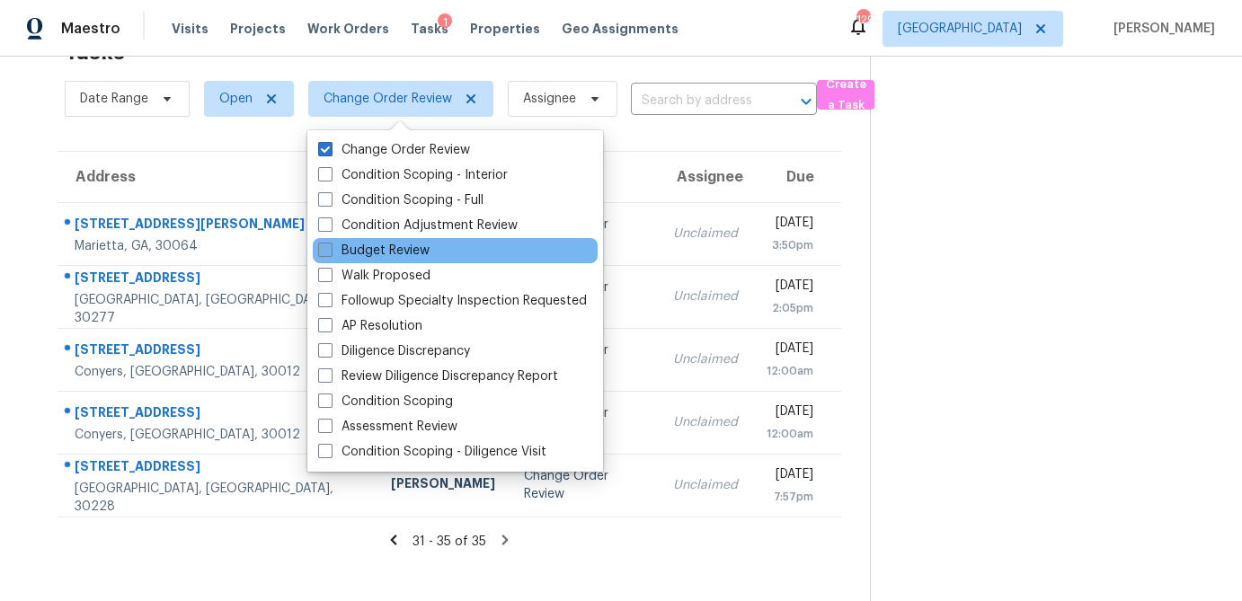
click at [323, 252] on span at bounding box center [325, 250] width 14 height 14
click at [323, 252] on input "Budget Review" at bounding box center [324, 248] width 12 height 12
checkbox input "true"
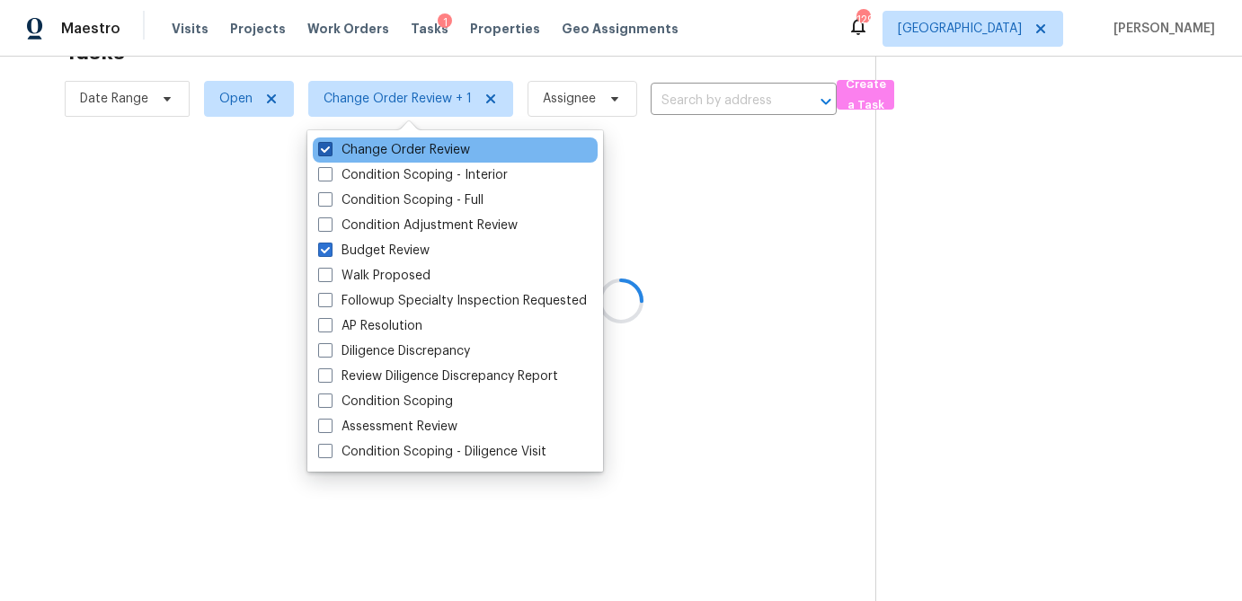
click at [333, 149] on label "Change Order Review" at bounding box center [394, 150] width 152 height 18
click at [330, 149] on input "Change Order Review" at bounding box center [324, 147] width 12 height 12
checkbox input "false"
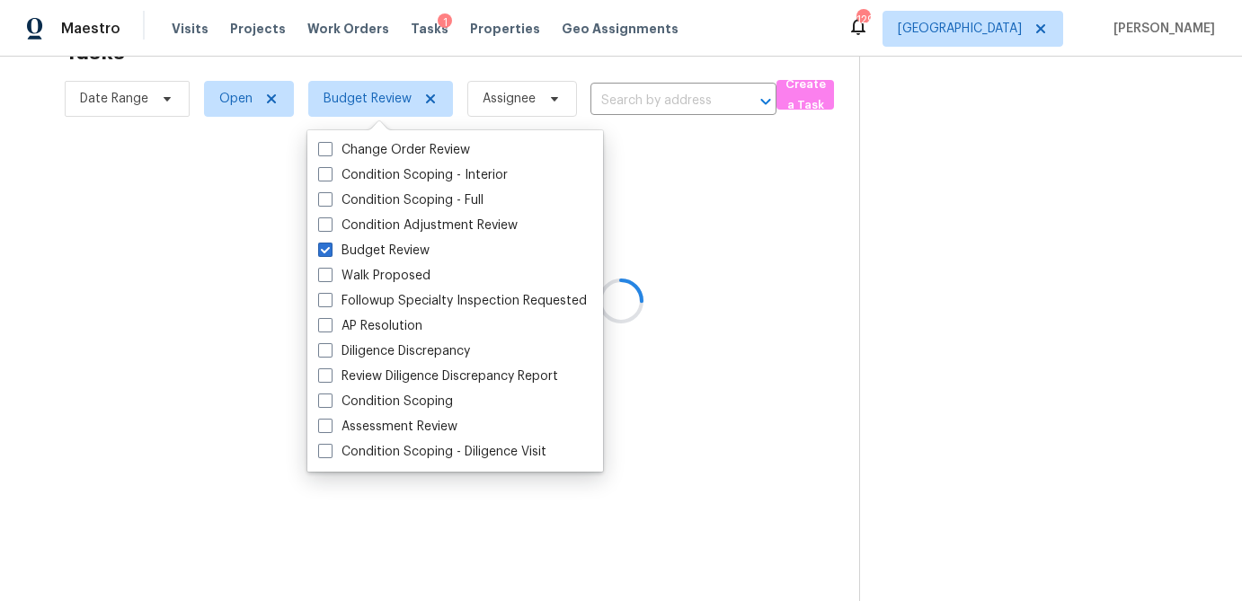
click at [866, 245] on div at bounding box center [621, 300] width 1242 height 601
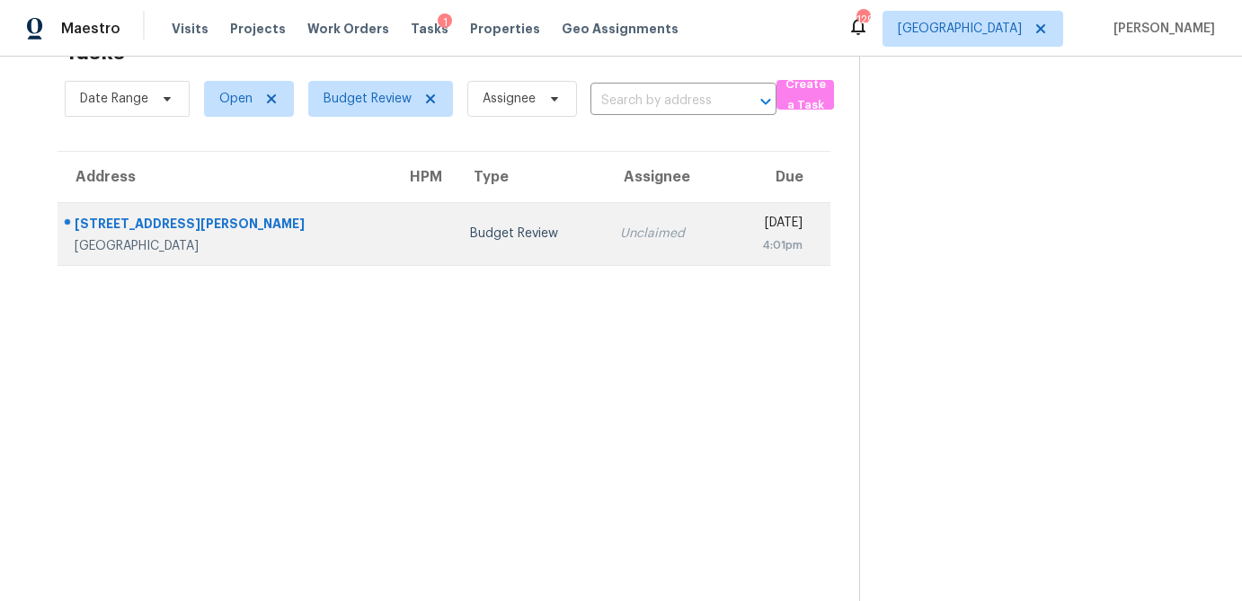
click at [392, 243] on td at bounding box center [424, 233] width 65 height 63
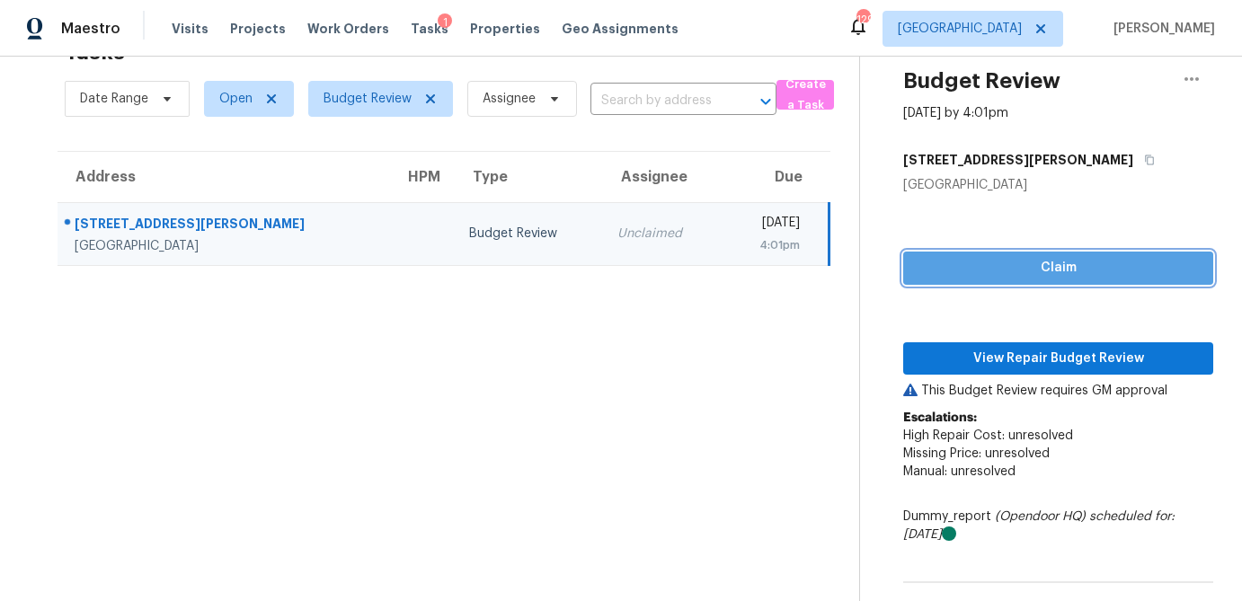
click at [1074, 263] on span "Claim" at bounding box center [1057, 268] width 281 height 22
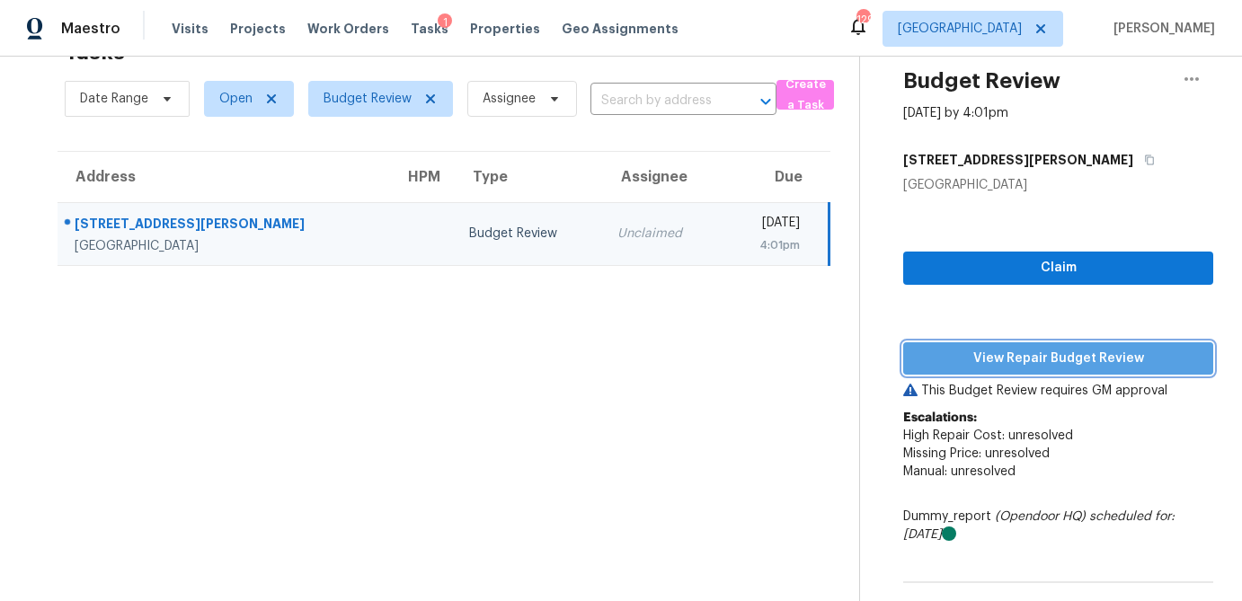
click at [1028, 350] on span "View Repair Budget Review" at bounding box center [1057, 359] width 281 height 22
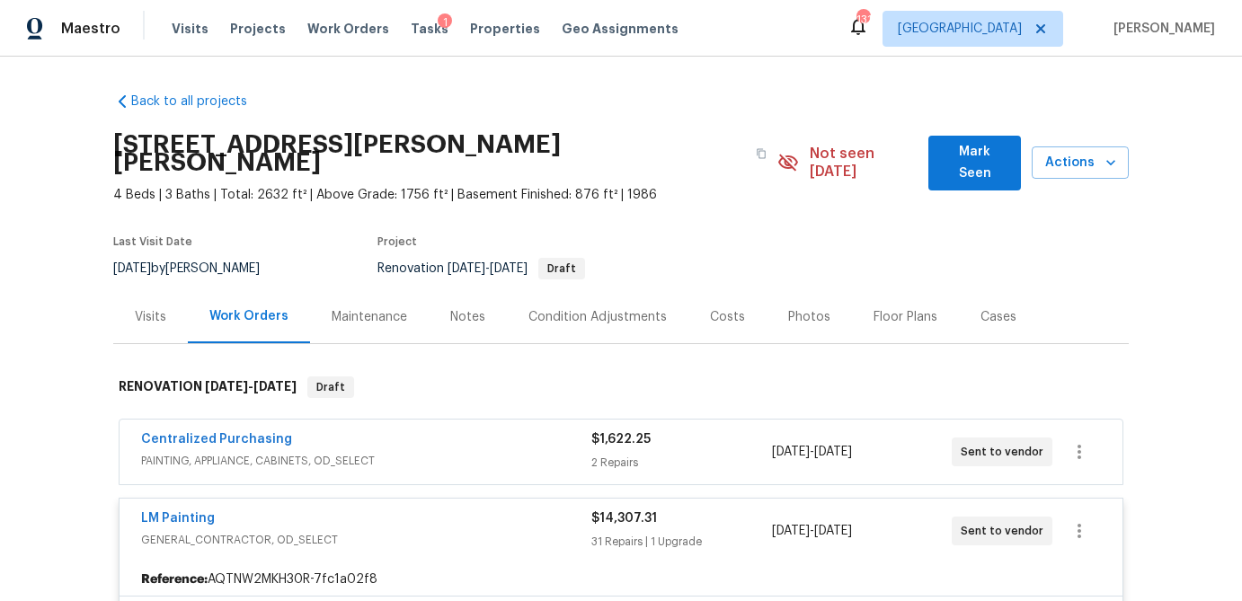
click at [156, 308] on div "Visits" at bounding box center [150, 317] width 31 height 18
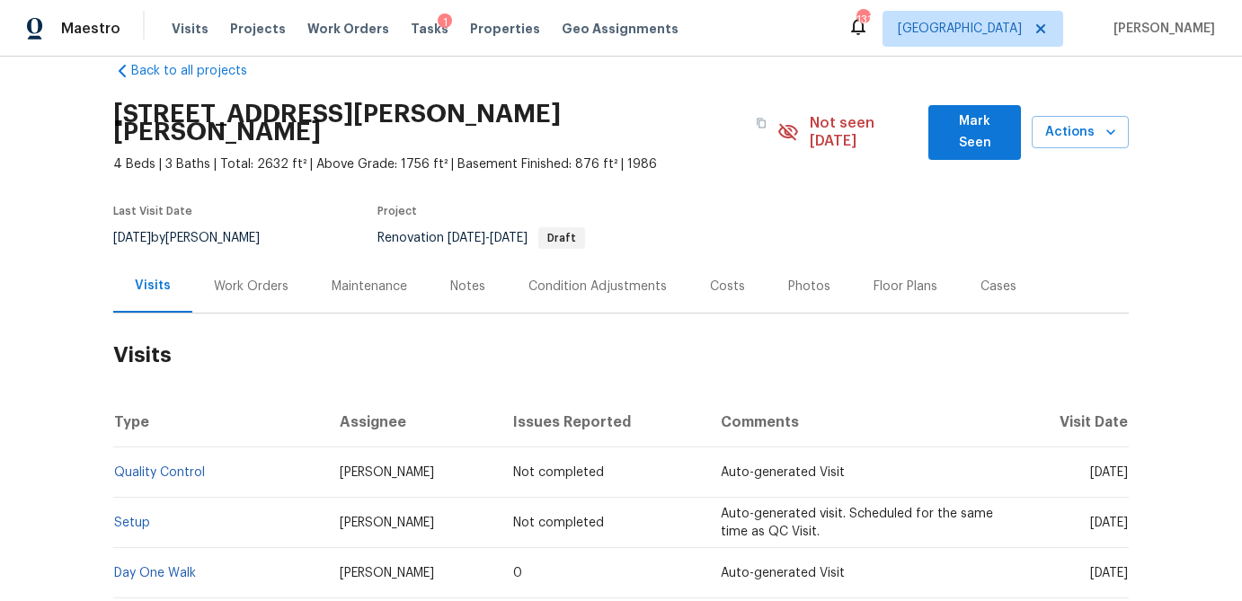
scroll to position [50, 0]
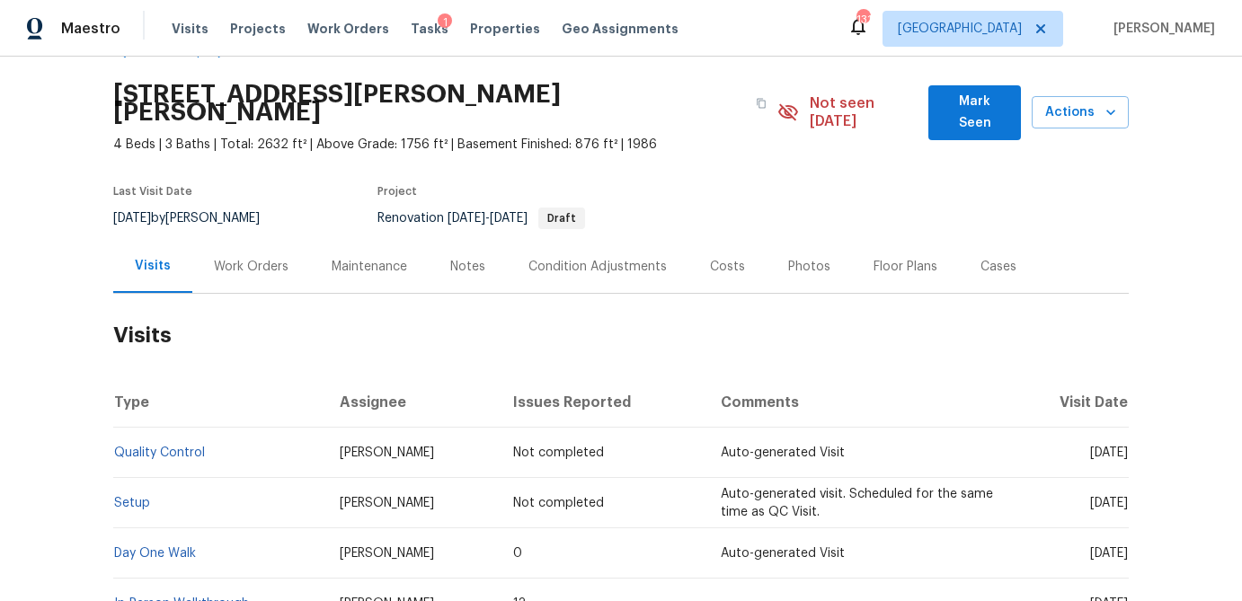
click at [717, 258] on div "Costs" at bounding box center [727, 267] width 35 height 18
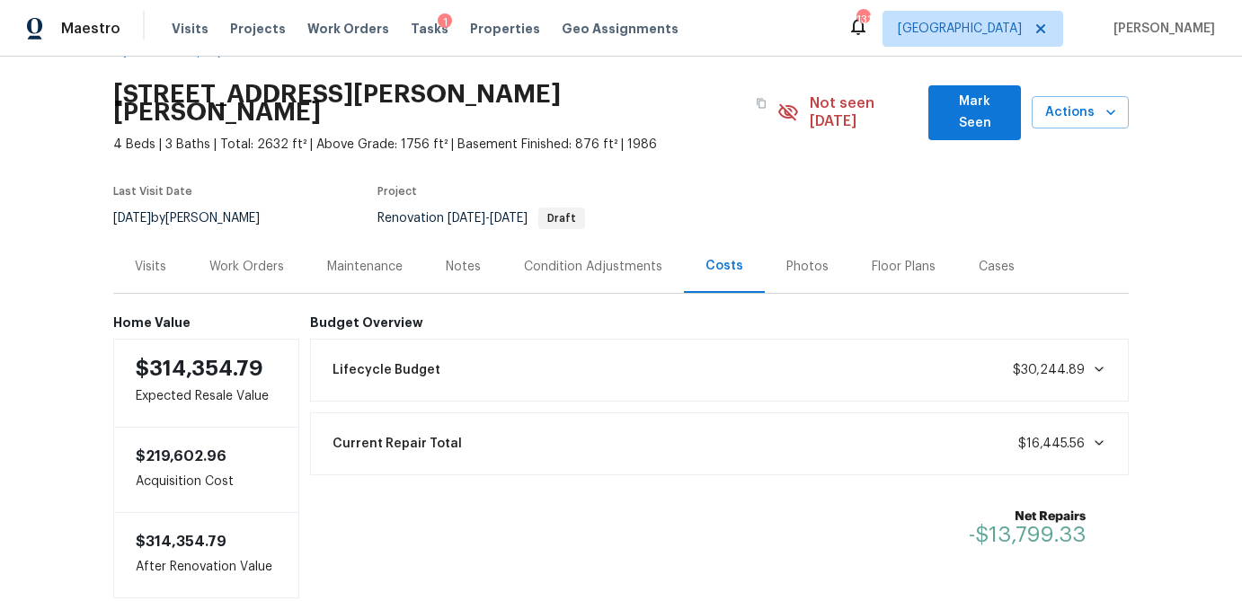
click at [247, 258] on div "Work Orders" at bounding box center [246, 267] width 75 height 18
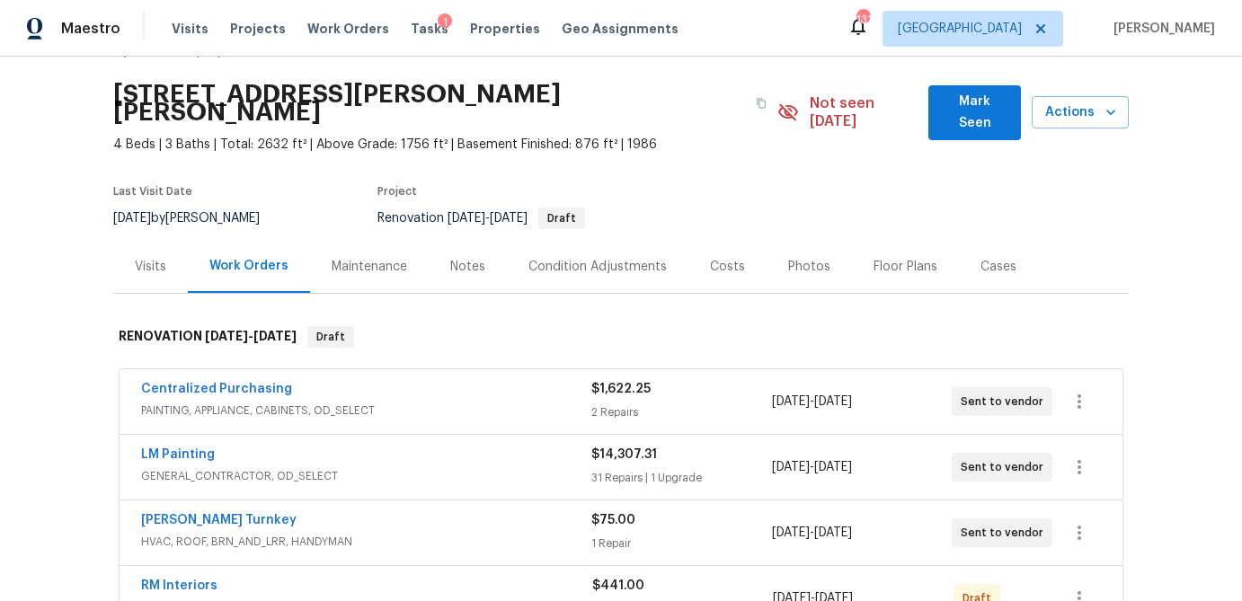
click at [350, 402] on span "PAINTING, APPLIANCE, CABINETS, OD_SELECT" at bounding box center [366, 411] width 450 height 18
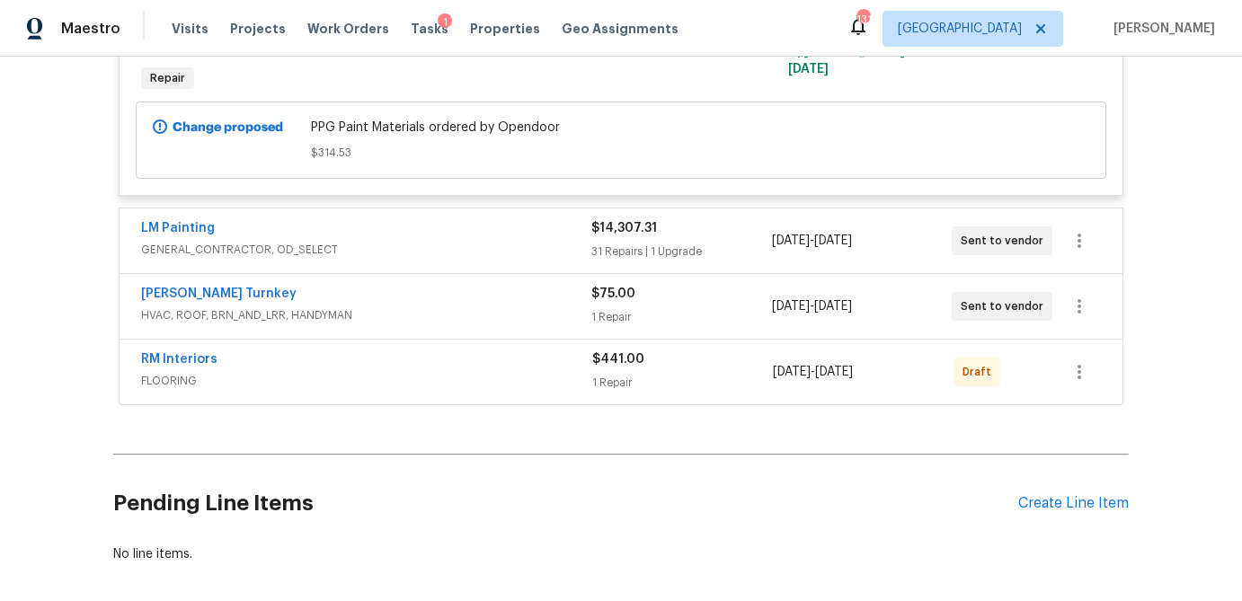
scroll to position [704, 0]
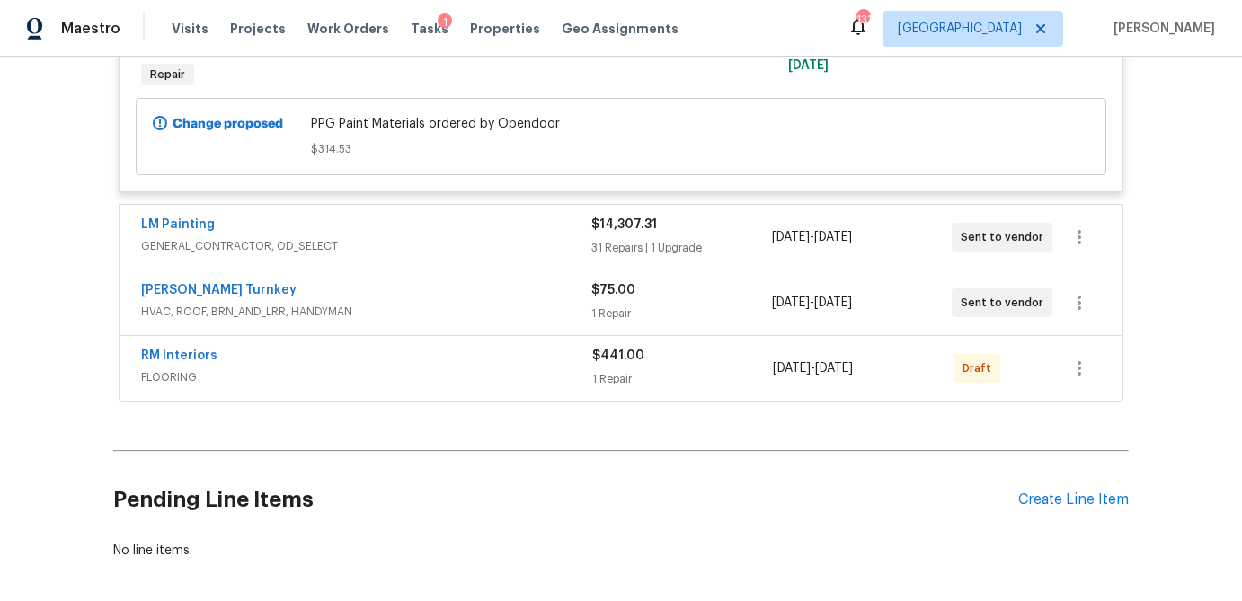
click at [441, 237] on span "GENERAL_CONTRACTOR, OD_SELECT" at bounding box center [366, 246] width 450 height 18
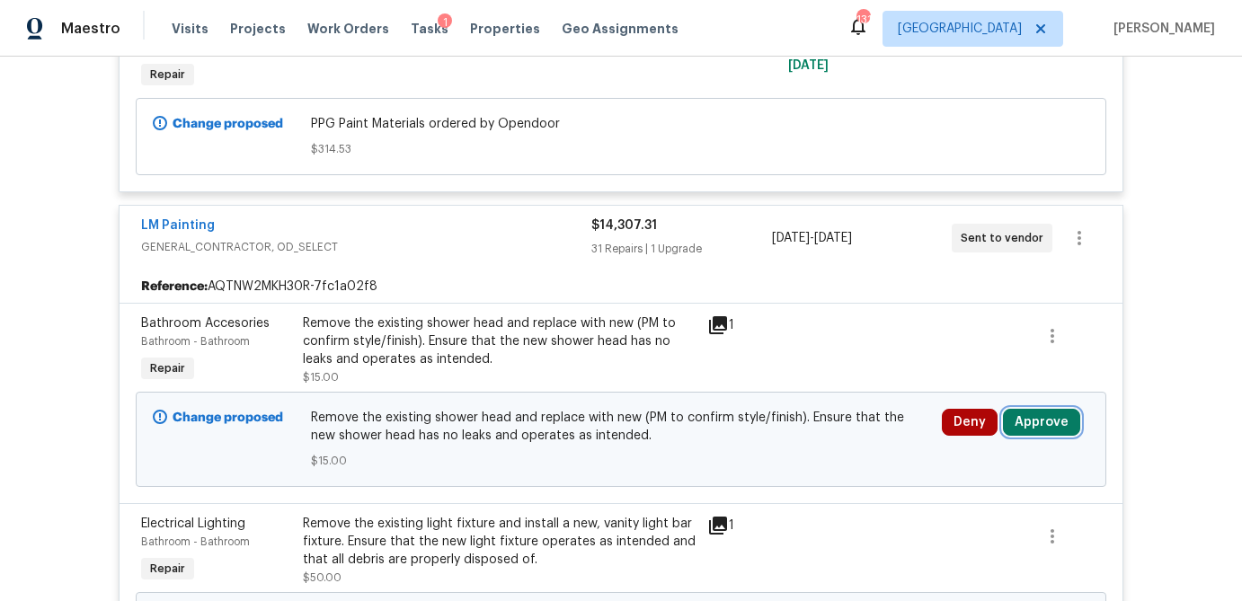
click at [1049, 409] on button "Approve" at bounding box center [1041, 422] width 77 height 27
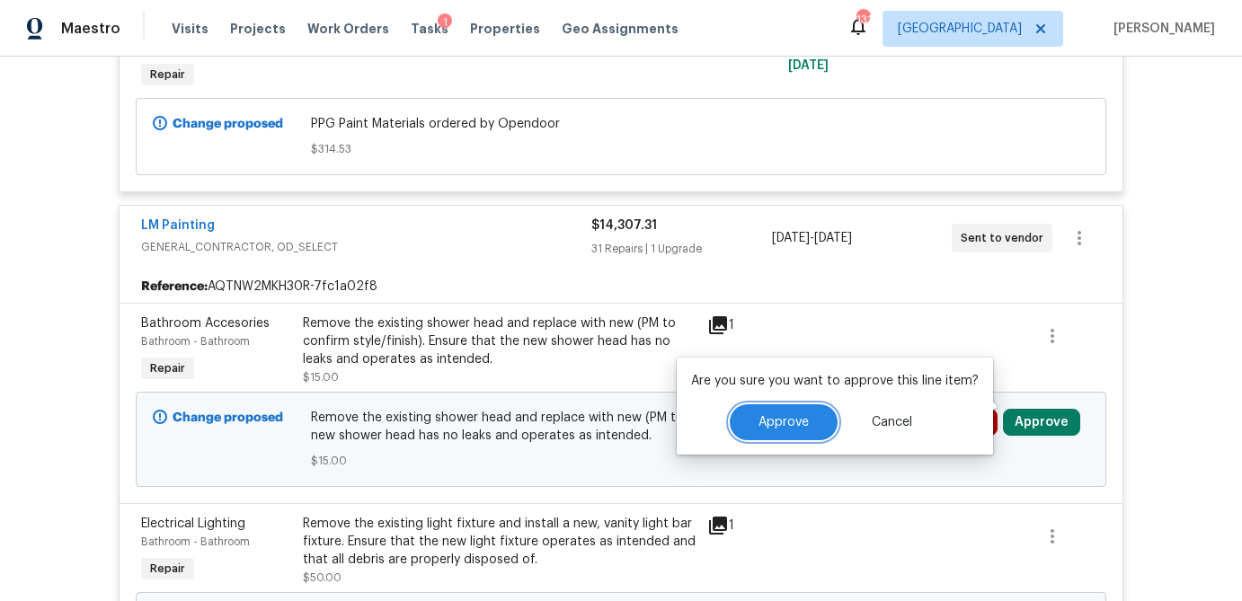
click at [757, 432] on button "Approve" at bounding box center [784, 422] width 108 height 36
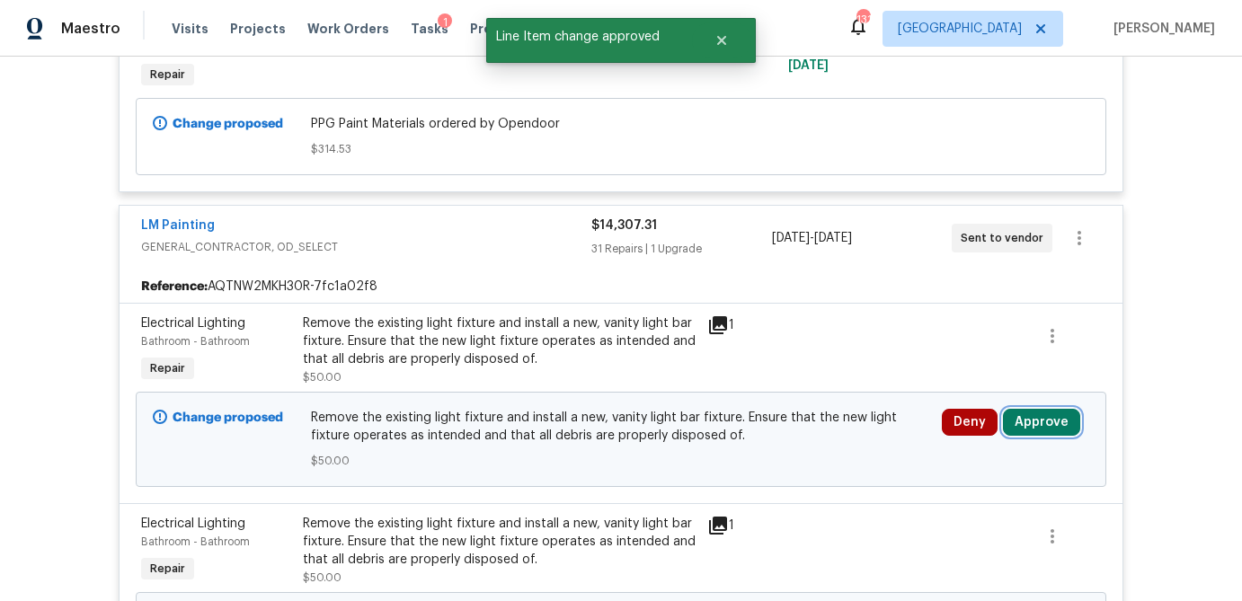
click at [1054, 409] on button "Approve" at bounding box center [1041, 422] width 77 height 27
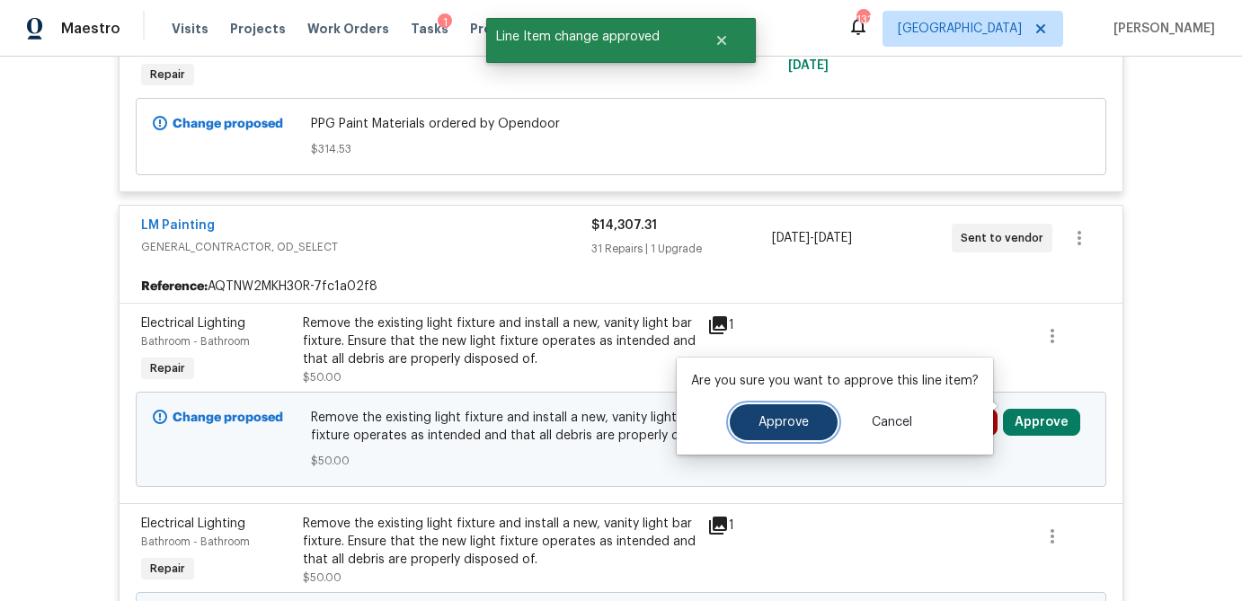
click at [783, 424] on span "Approve" at bounding box center [783, 422] width 50 height 13
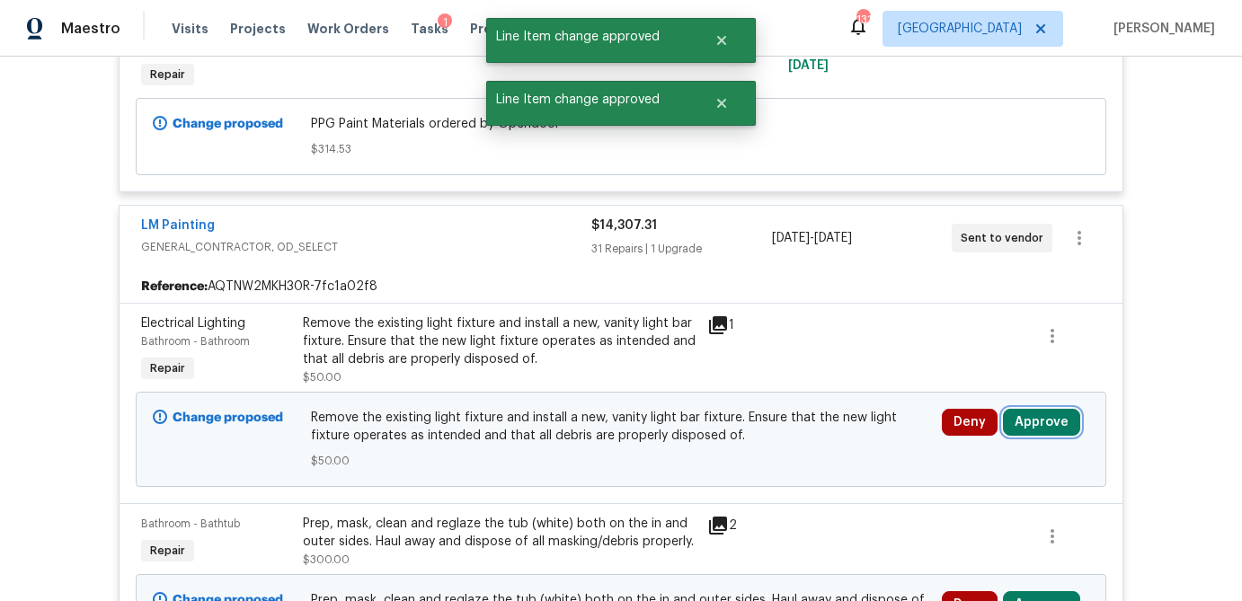
drag, startPoint x: 1046, startPoint y: 403, endPoint x: 998, endPoint y: 402, distance: 47.6
click at [1041, 409] on button "Approve" at bounding box center [1041, 422] width 77 height 27
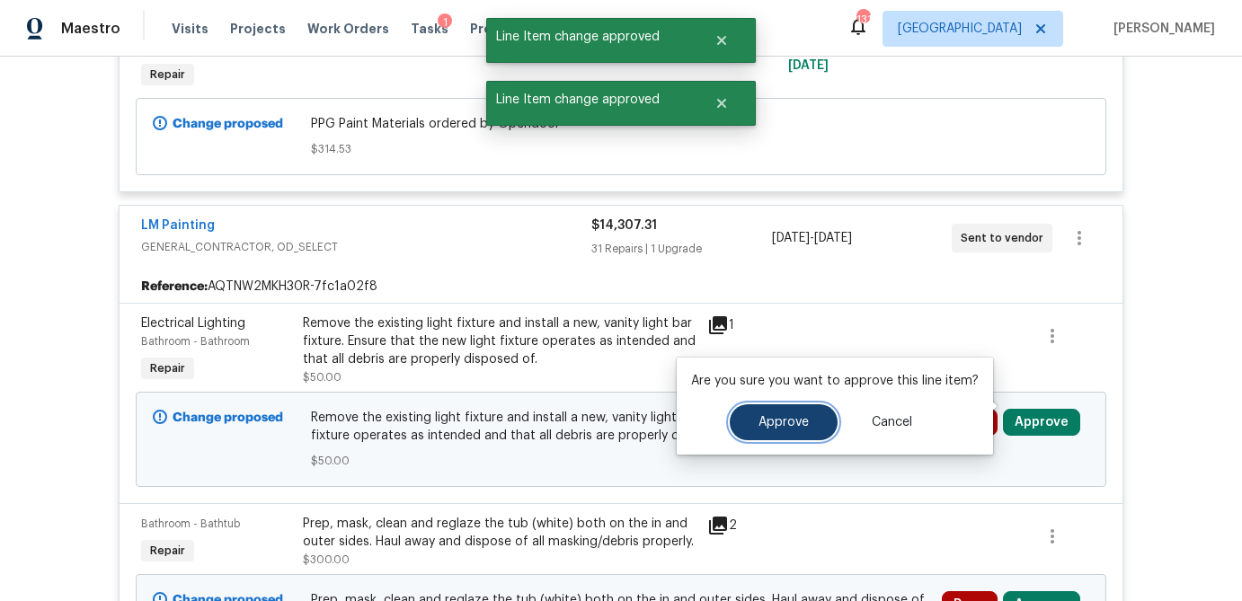
click at [748, 416] on button "Approve" at bounding box center [784, 422] width 108 height 36
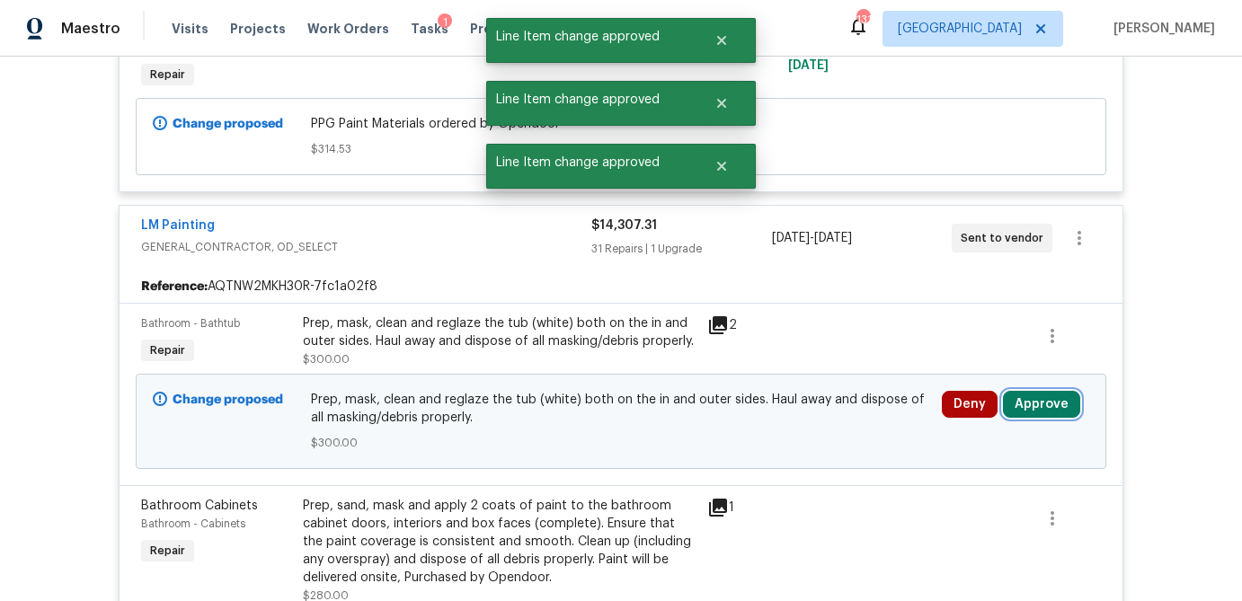
click at [1038, 391] on button "Approve" at bounding box center [1041, 404] width 77 height 27
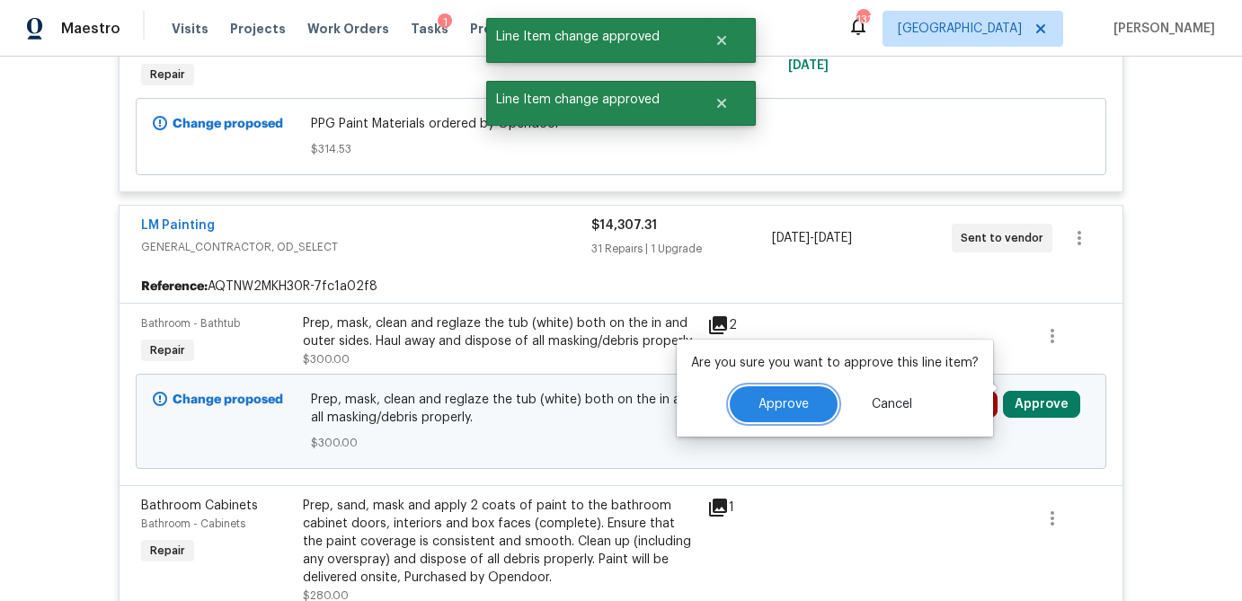
click at [802, 408] on span "Approve" at bounding box center [783, 404] width 50 height 13
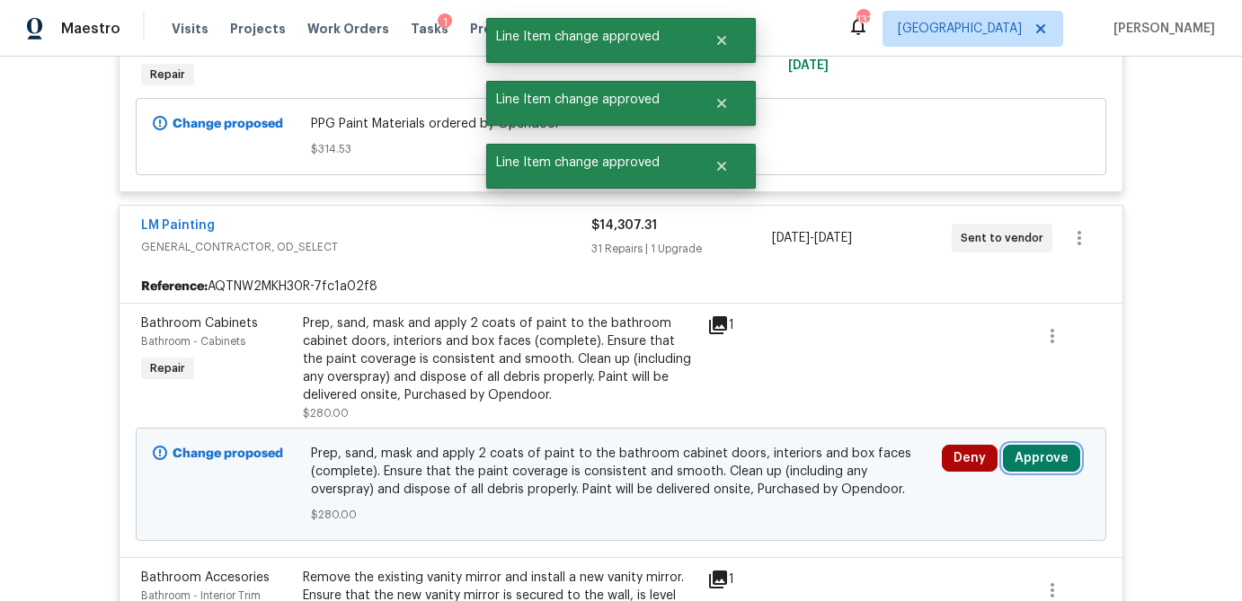
drag, startPoint x: 1047, startPoint y: 433, endPoint x: 1006, endPoint y: 429, distance: 40.6
click at [1047, 445] on button "Approve" at bounding box center [1041, 458] width 77 height 27
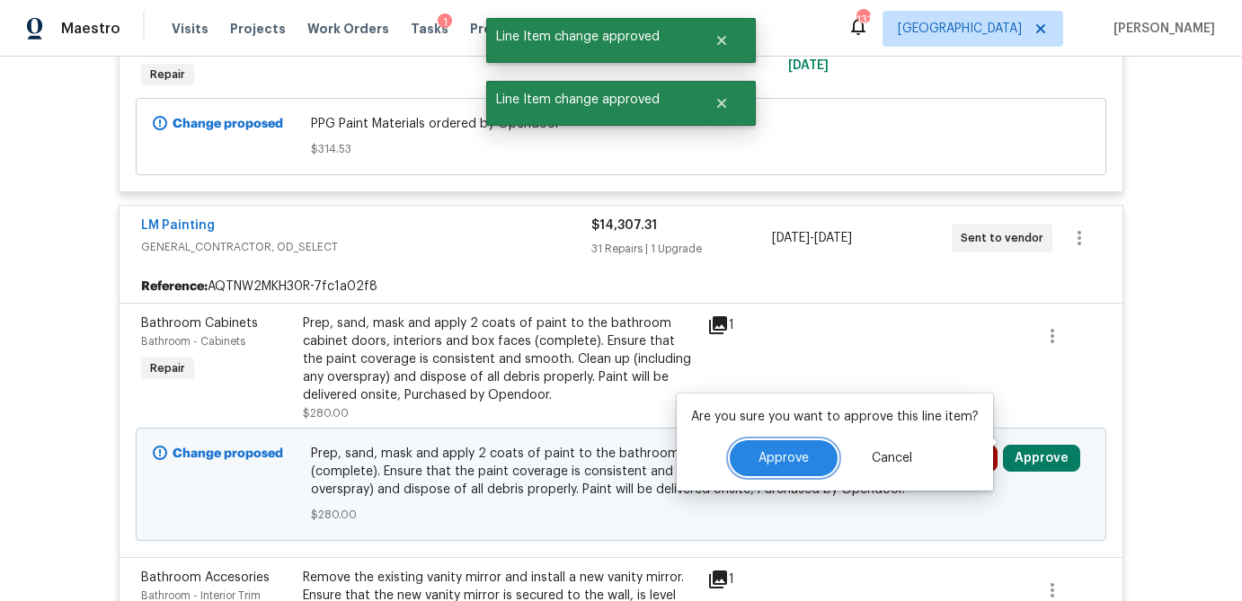
click at [781, 450] on button "Approve" at bounding box center [784, 458] width 108 height 36
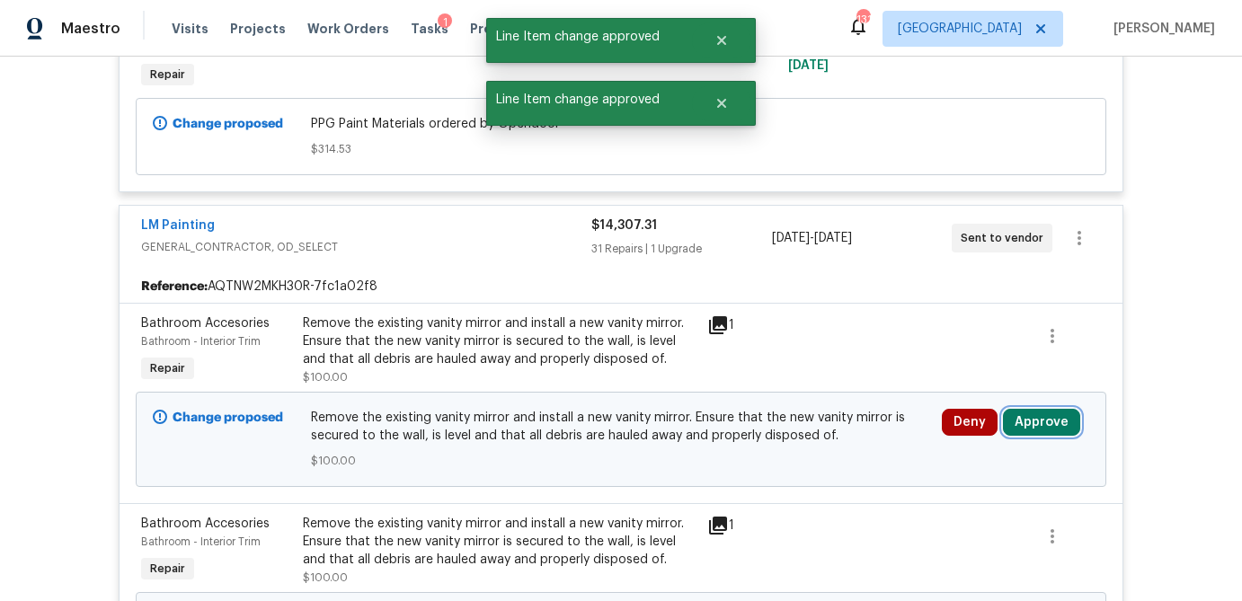
click at [1062, 409] on button "Approve" at bounding box center [1041, 422] width 77 height 27
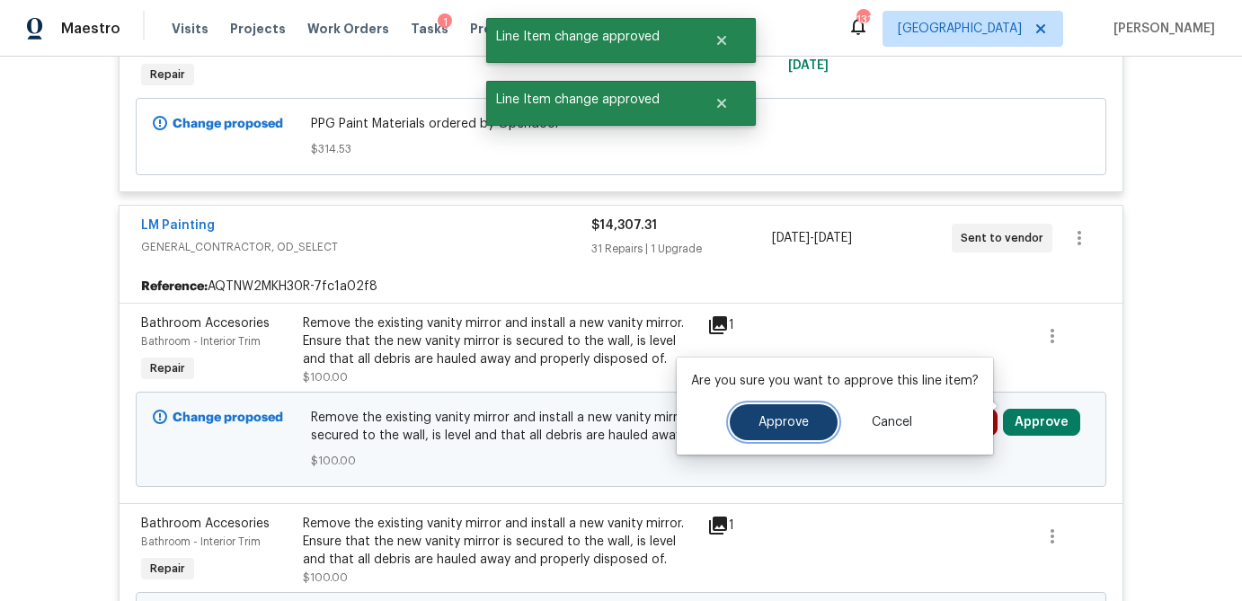
click at [791, 423] on span "Approve" at bounding box center [783, 422] width 50 height 13
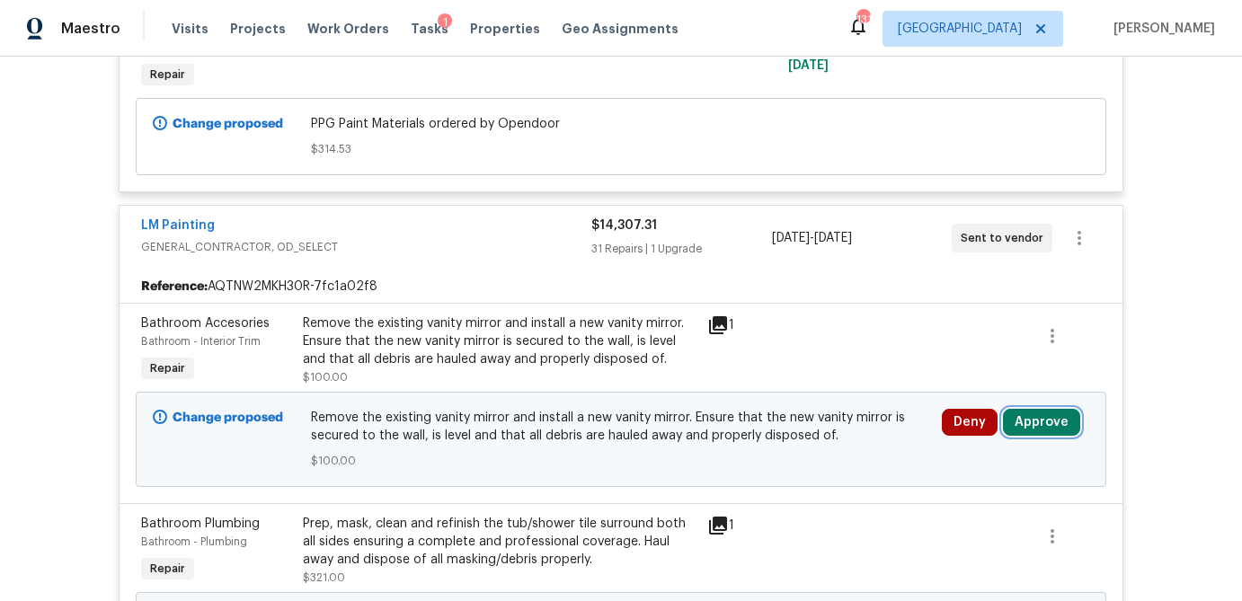
click at [1041, 412] on button "Approve" at bounding box center [1041, 422] width 77 height 27
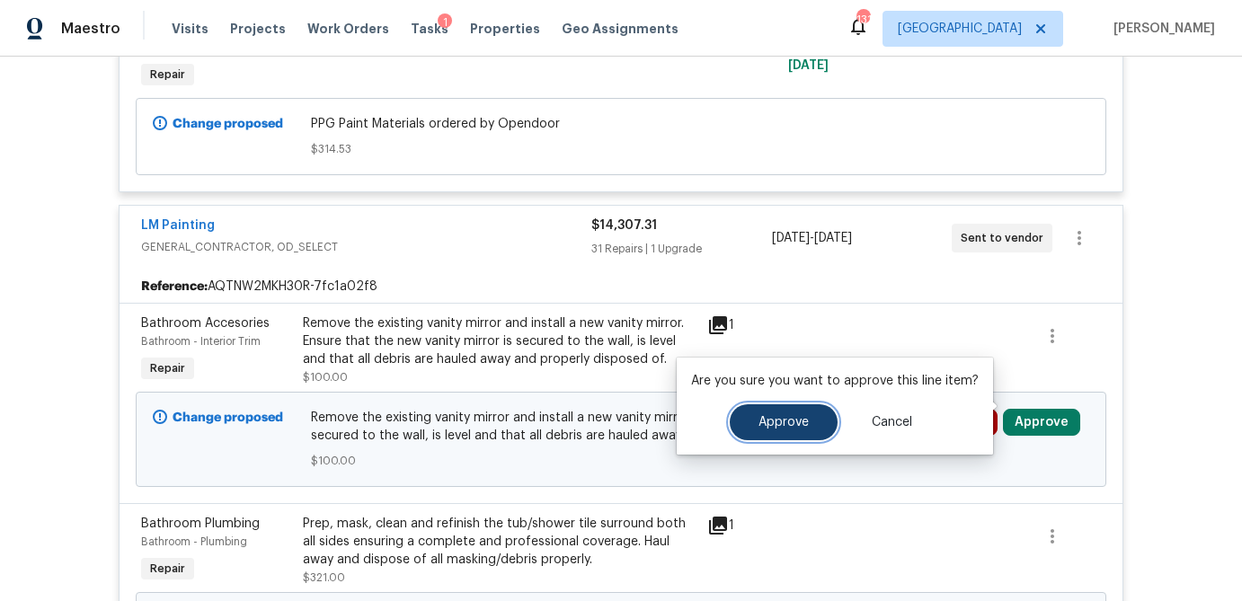
click at [785, 430] on button "Approve" at bounding box center [784, 422] width 108 height 36
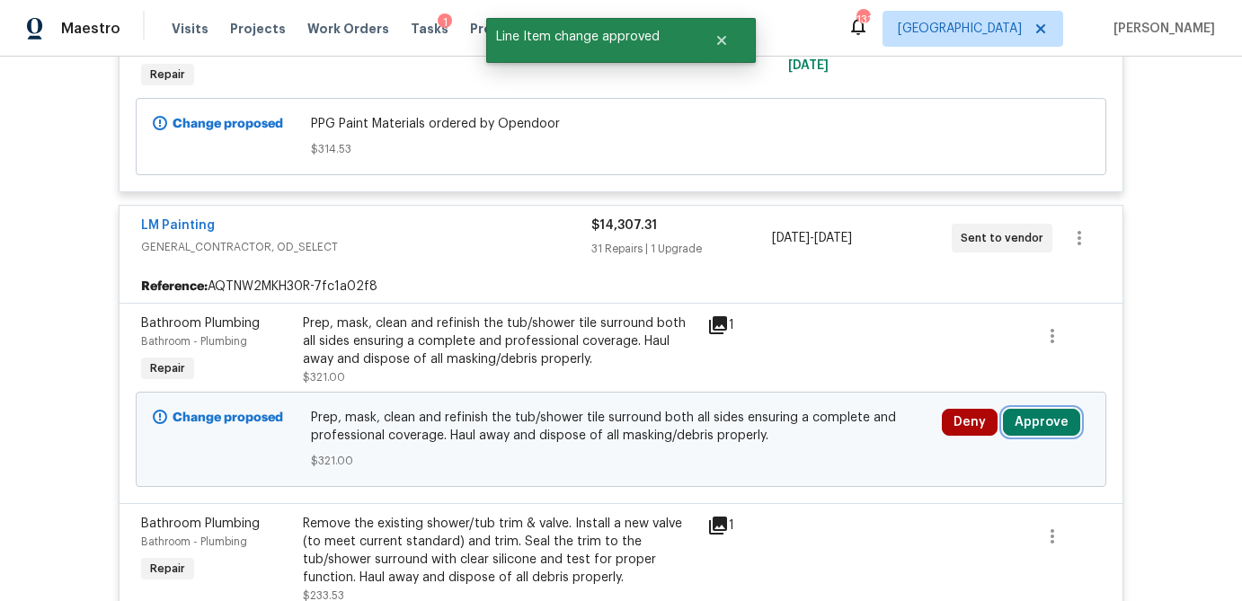
click at [1031, 409] on button "Approve" at bounding box center [1041, 422] width 77 height 27
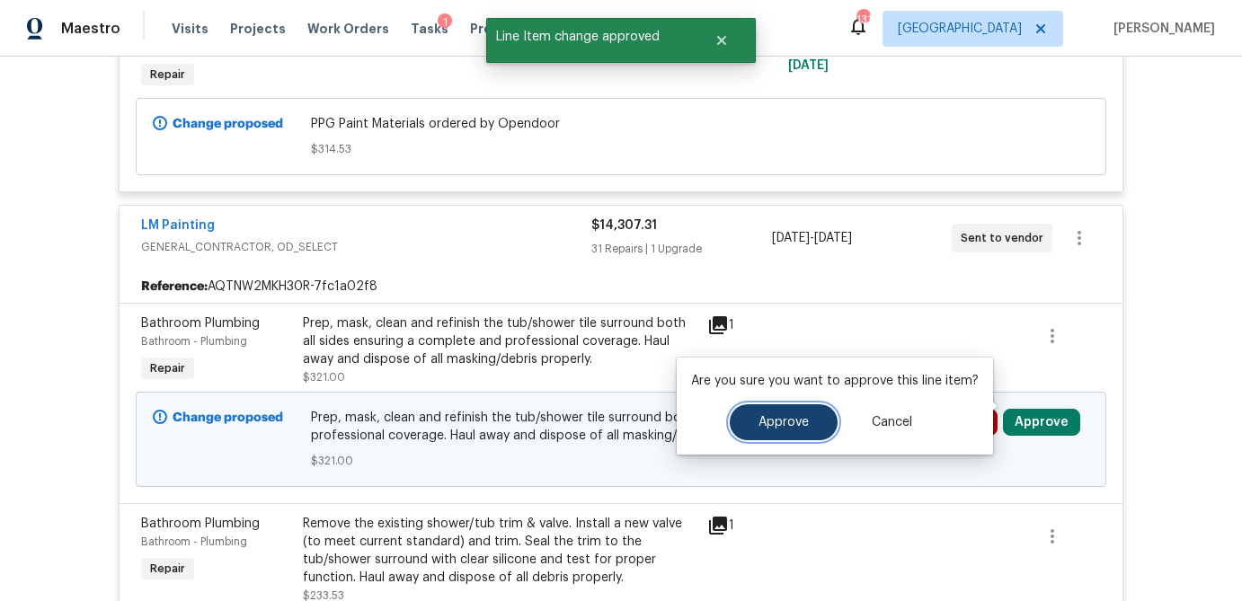
click at [781, 421] on span "Approve" at bounding box center [783, 422] width 50 height 13
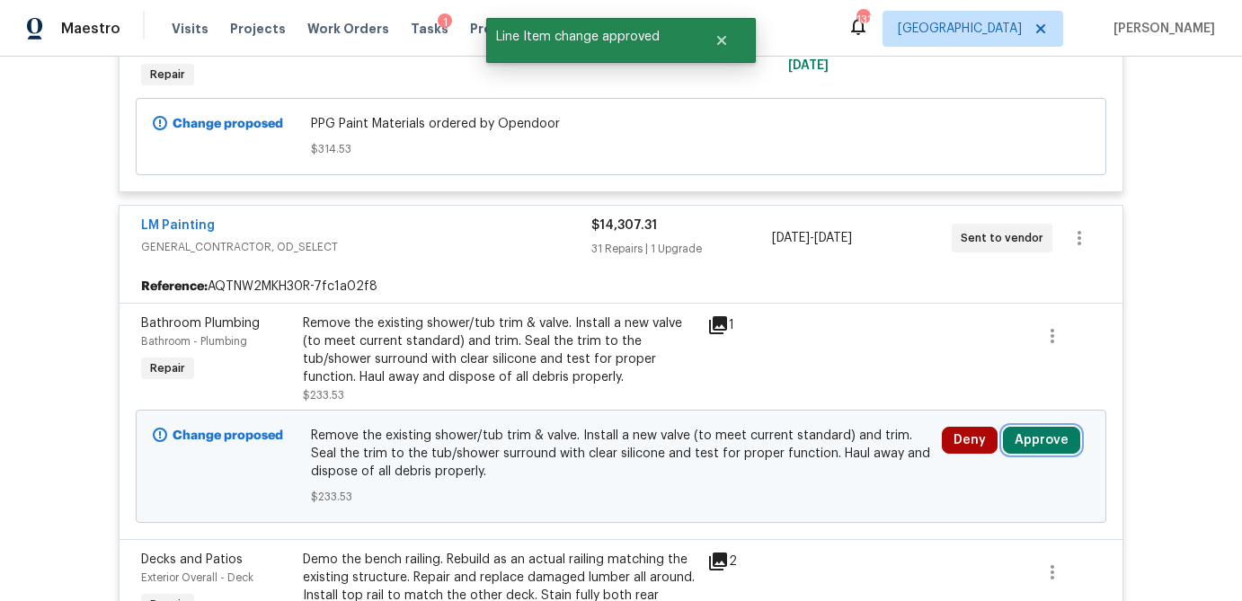
click at [1050, 427] on button "Approve" at bounding box center [1041, 440] width 77 height 27
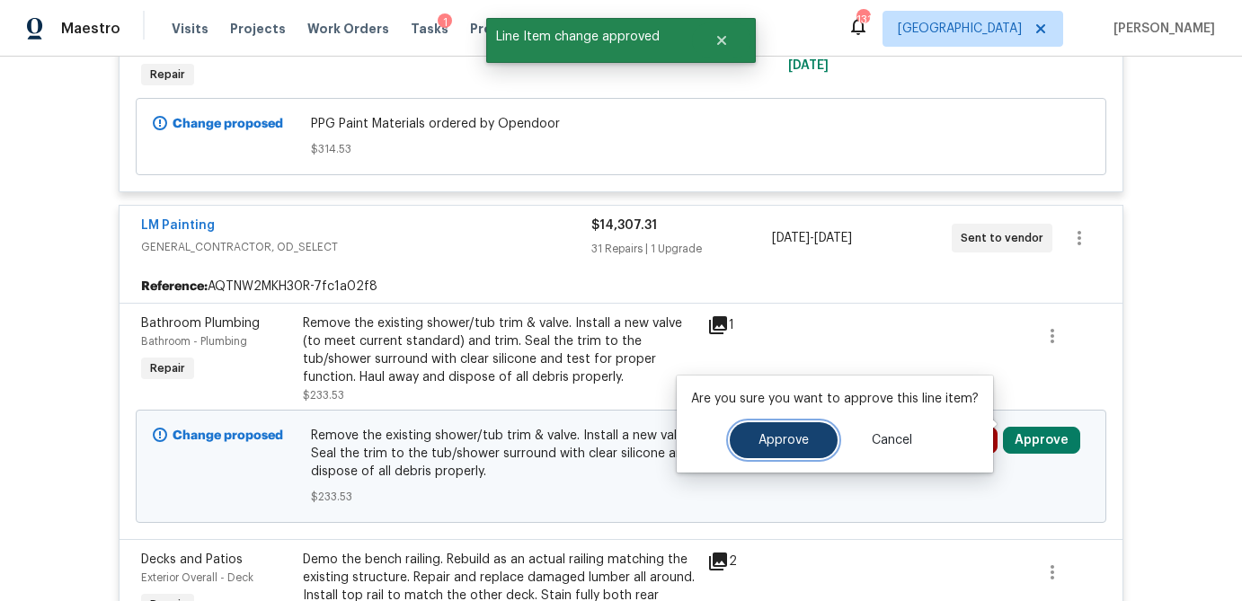
click at [798, 445] on span "Approve" at bounding box center [783, 440] width 50 height 13
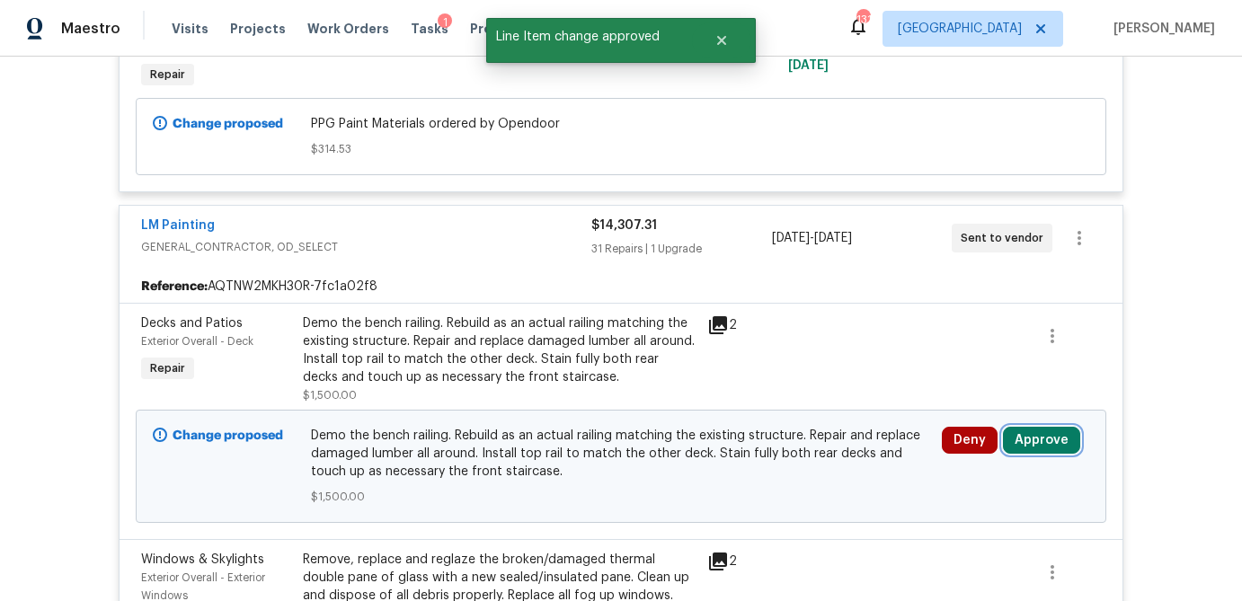
click at [1017, 428] on button "Approve" at bounding box center [1041, 440] width 77 height 27
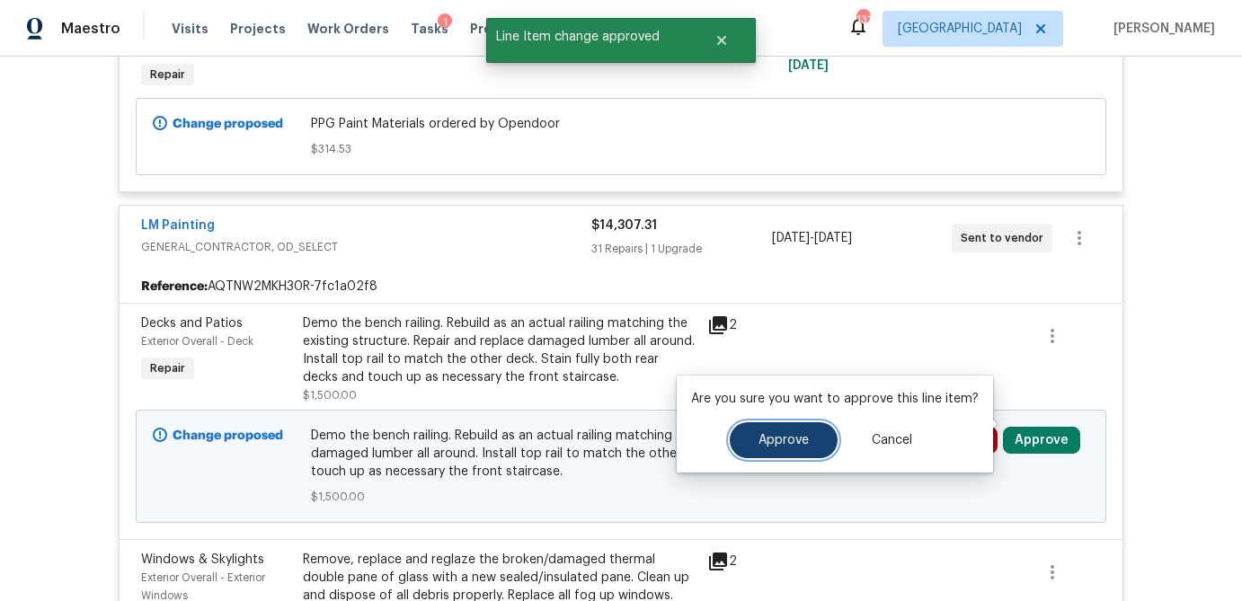
click at [807, 447] on button "Approve" at bounding box center [784, 440] width 108 height 36
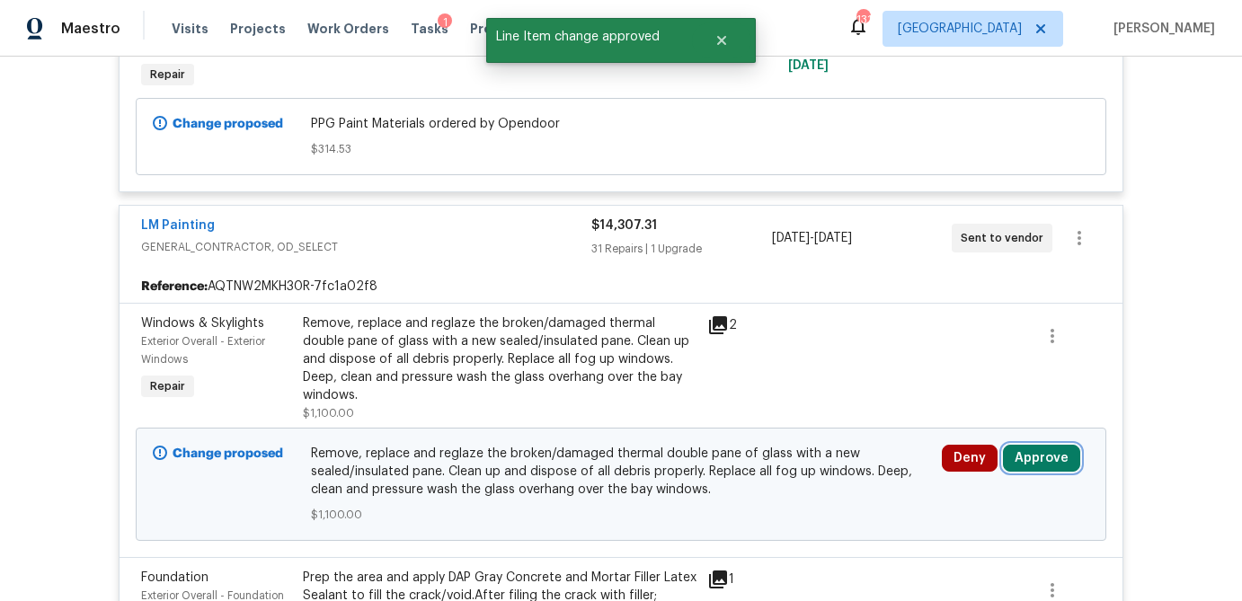
click at [1049, 445] on button "Approve" at bounding box center [1041, 458] width 77 height 27
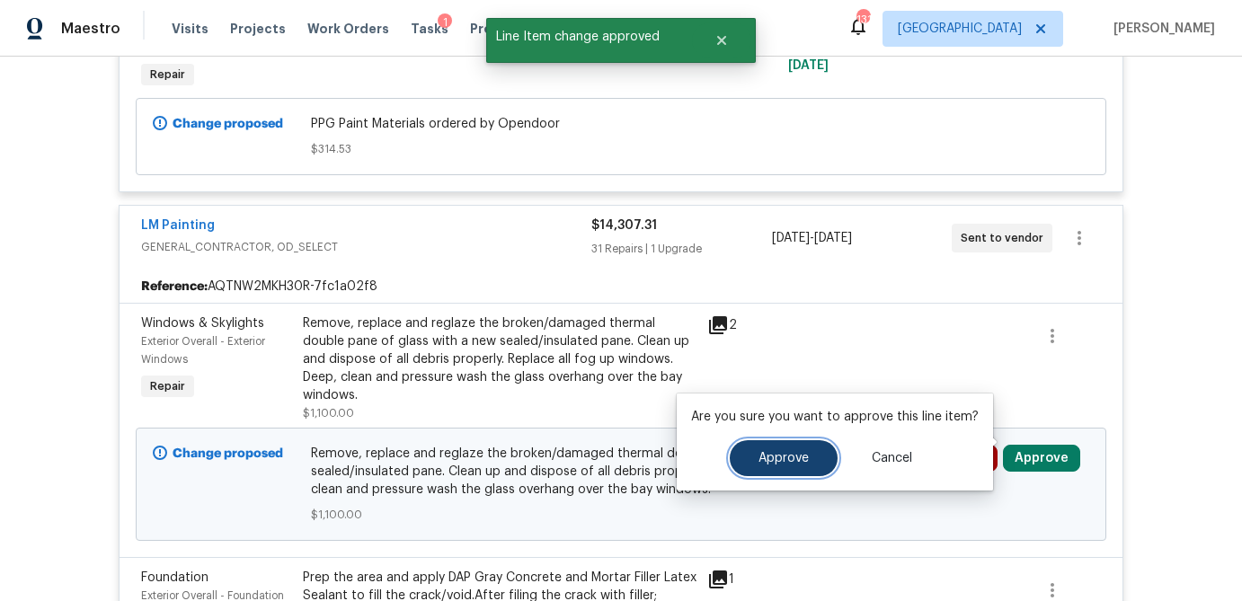
click at [771, 459] on span "Approve" at bounding box center [783, 458] width 50 height 13
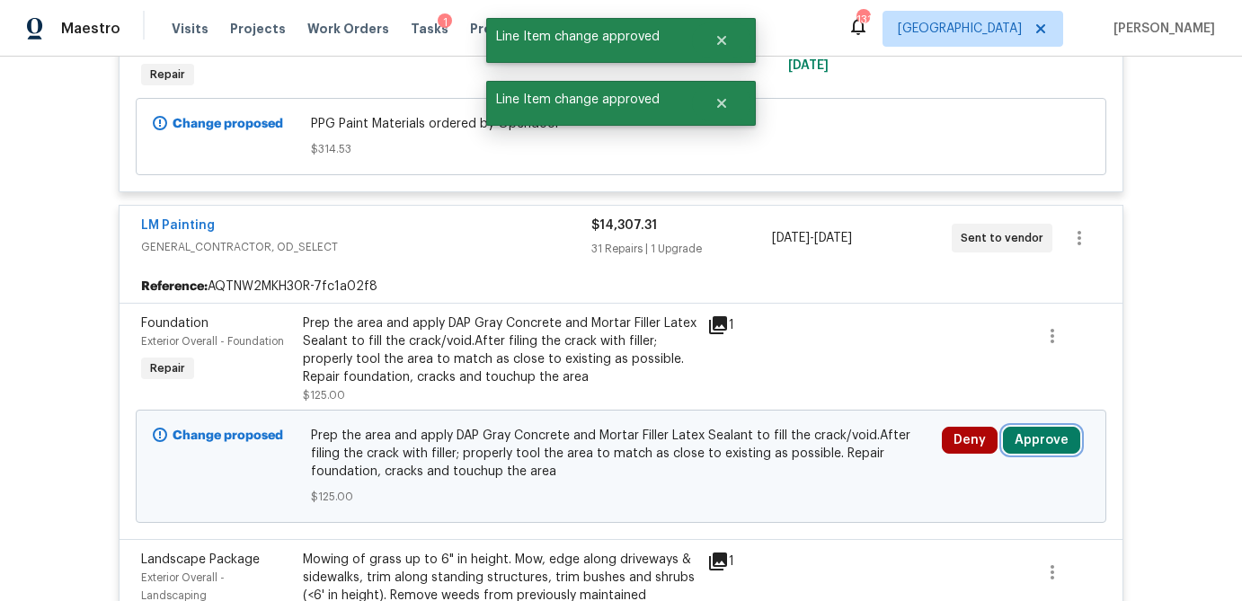
click at [1040, 427] on button "Approve" at bounding box center [1041, 440] width 77 height 27
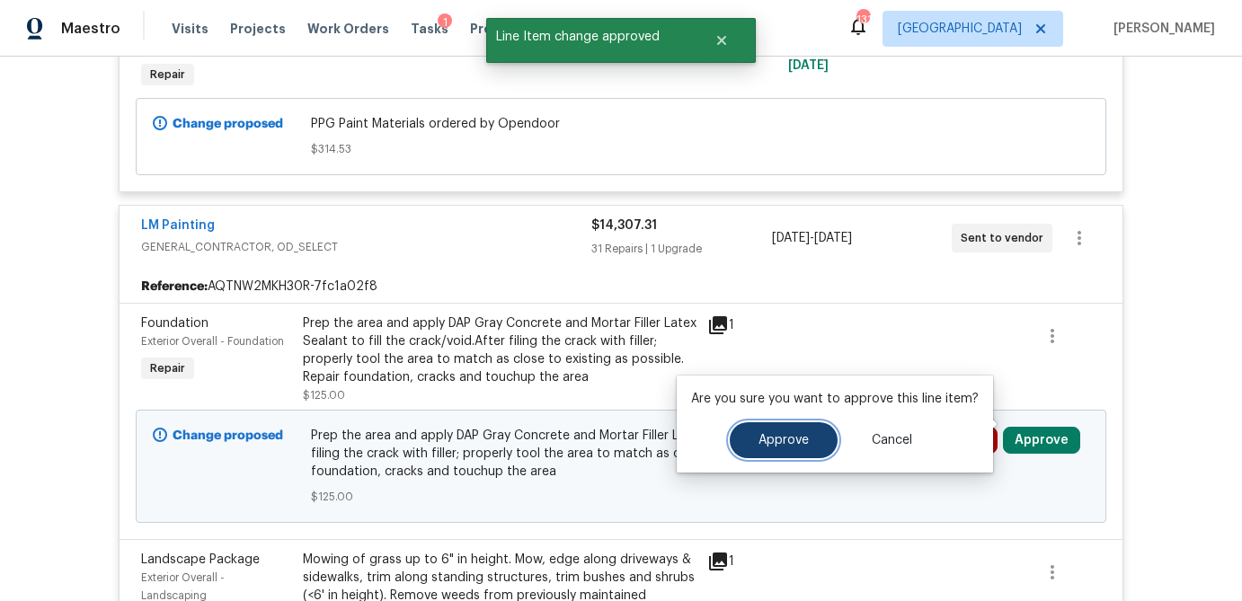
click at [786, 443] on span "Approve" at bounding box center [783, 440] width 50 height 13
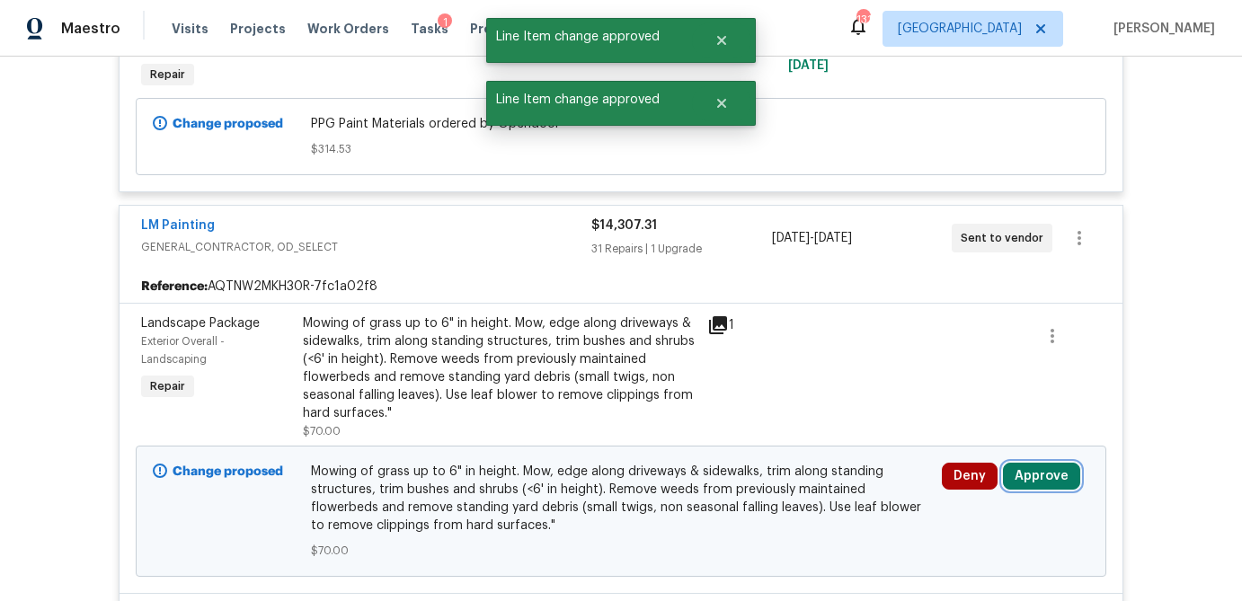
click at [1026, 463] on button "Approve" at bounding box center [1041, 476] width 77 height 27
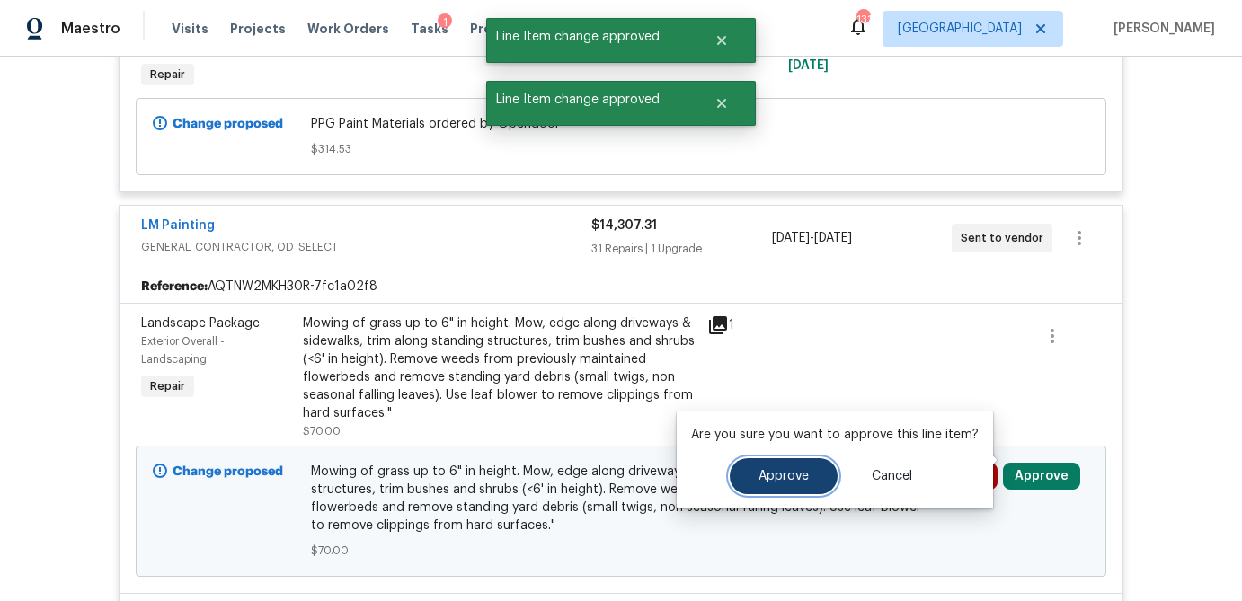
click at [766, 470] on span "Approve" at bounding box center [783, 476] width 50 height 13
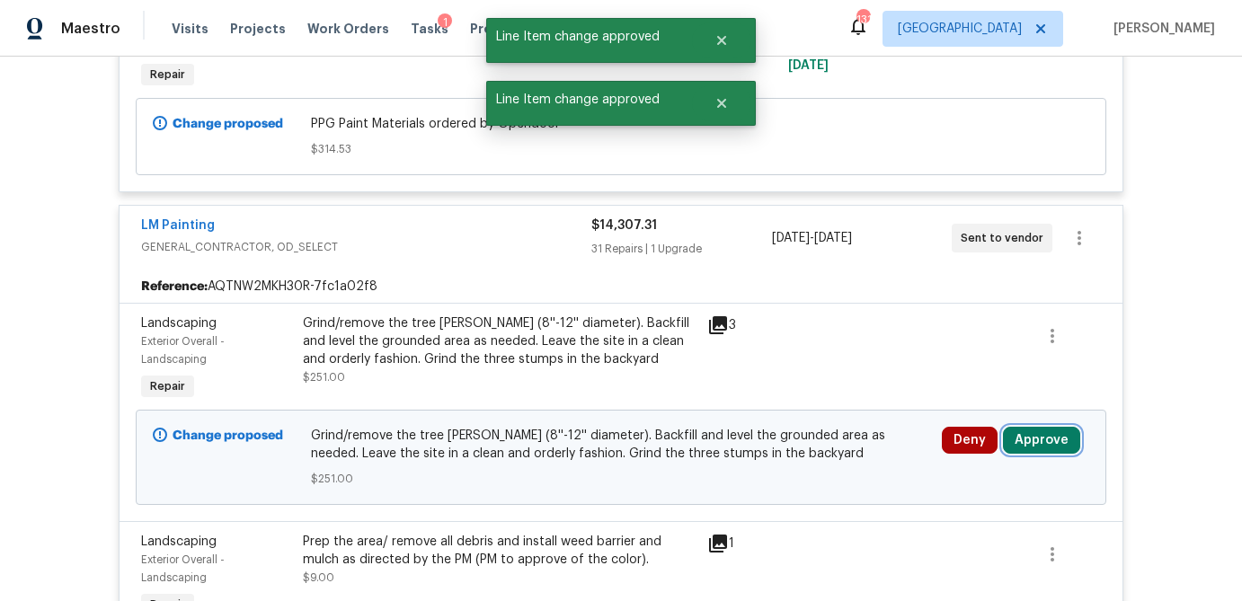
click at [1047, 427] on button "Approve" at bounding box center [1041, 440] width 77 height 27
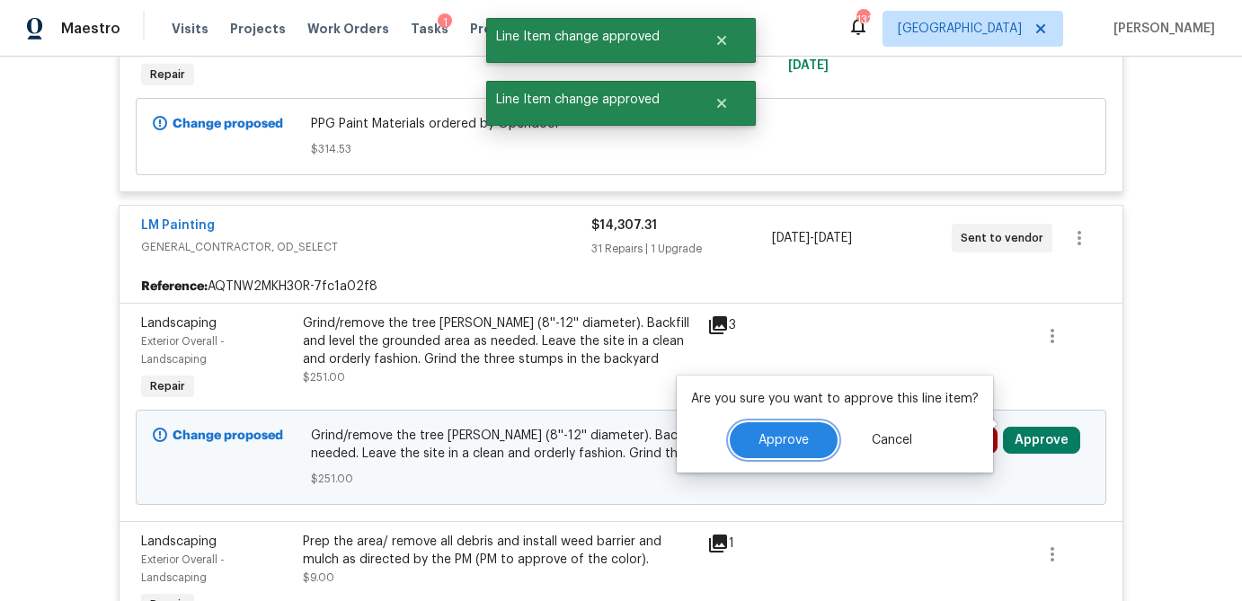
click at [801, 438] on span "Approve" at bounding box center [783, 440] width 50 height 13
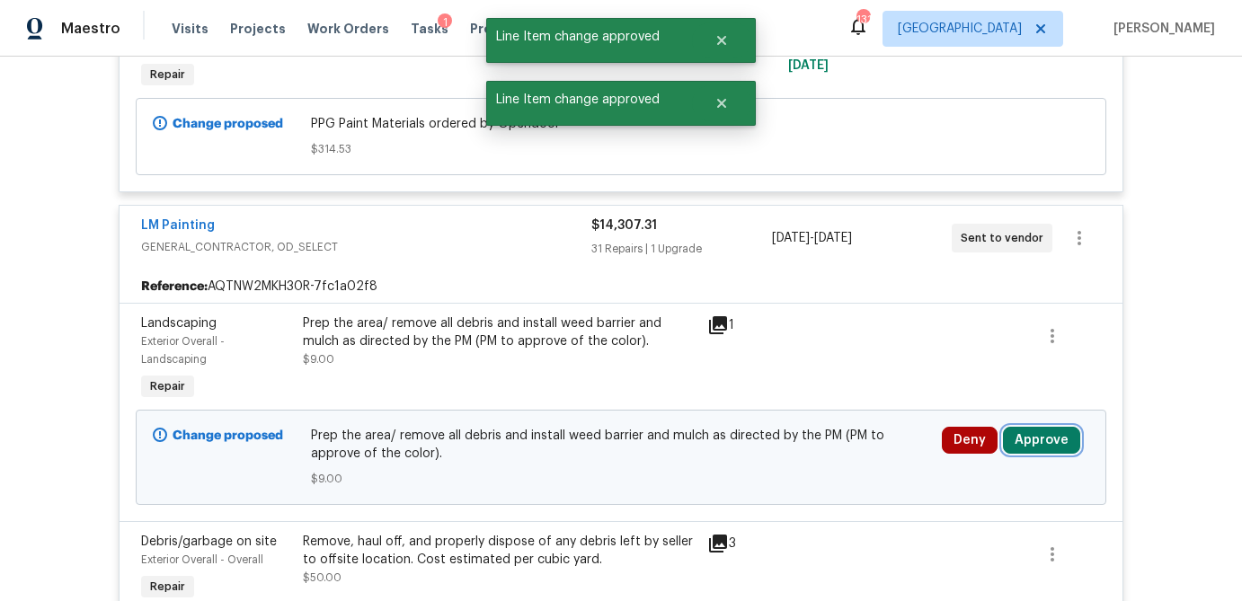
drag, startPoint x: 1045, startPoint y: 421, endPoint x: 1004, endPoint y: 423, distance: 41.4
click at [1045, 427] on button "Approve" at bounding box center [1041, 440] width 77 height 27
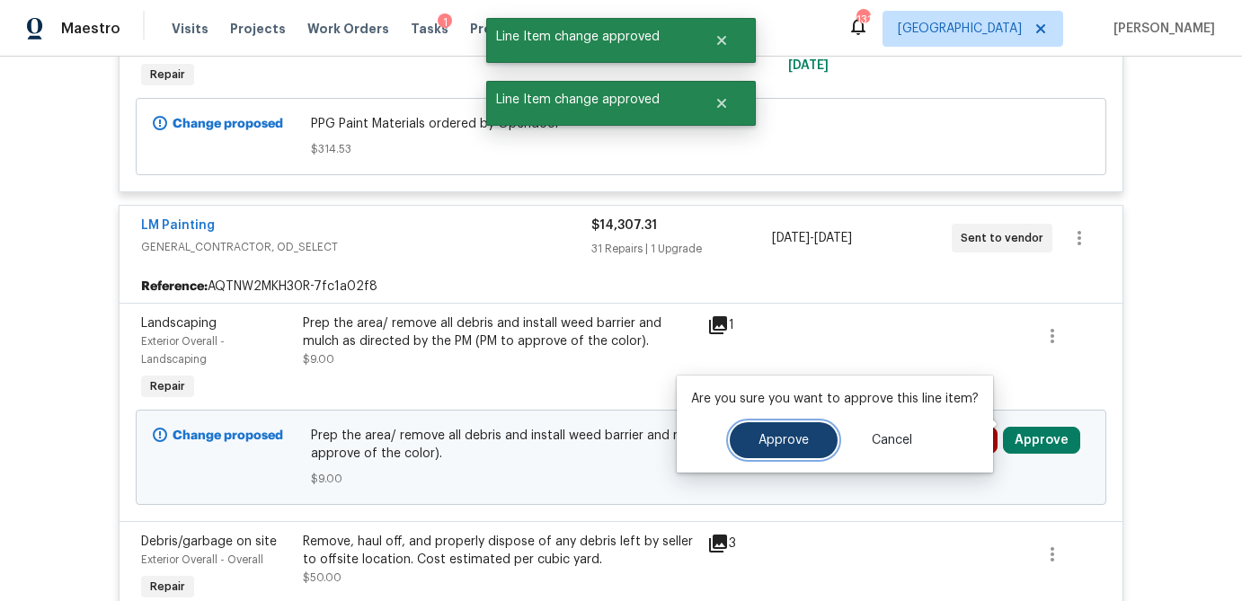
click at [757, 452] on button "Approve" at bounding box center [784, 440] width 108 height 36
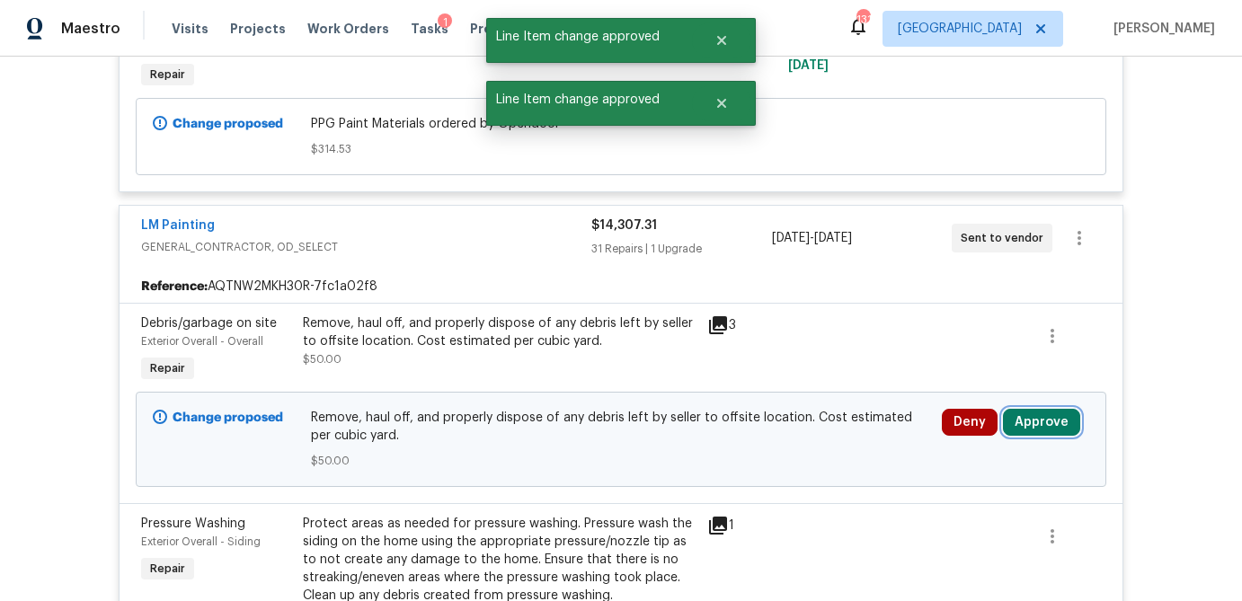
drag, startPoint x: 1049, startPoint y: 403, endPoint x: 993, endPoint y: 403, distance: 56.6
click at [1046, 409] on button "Approve" at bounding box center [1041, 422] width 77 height 27
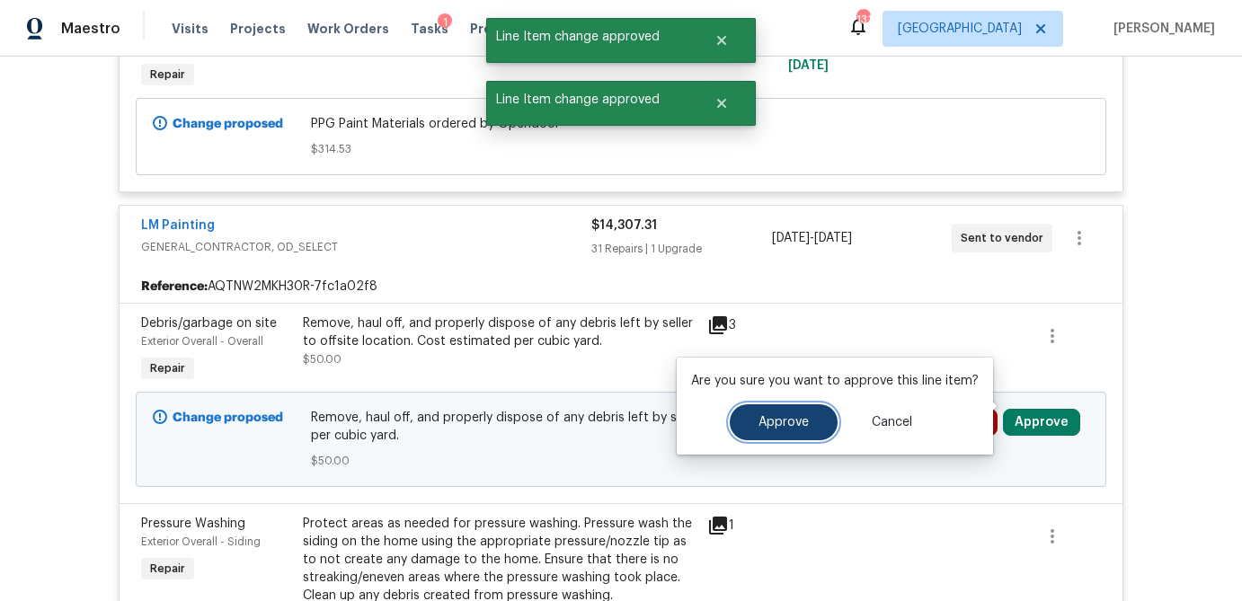
click at [766, 425] on span "Approve" at bounding box center [783, 422] width 50 height 13
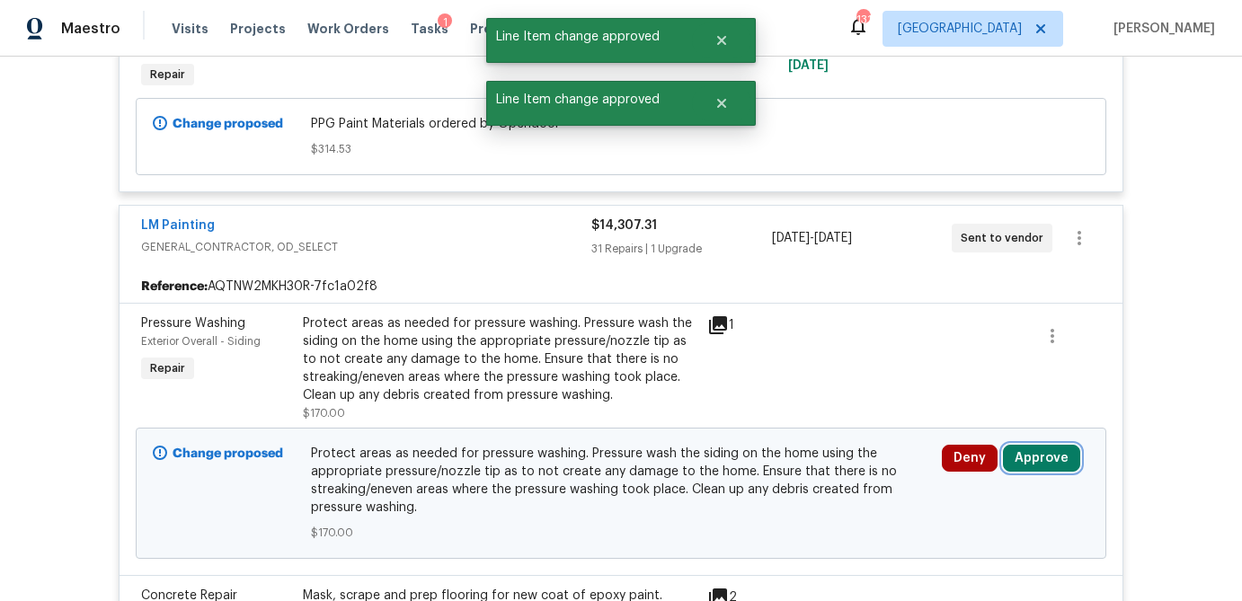
click at [1062, 445] on button "Approve" at bounding box center [1041, 458] width 77 height 27
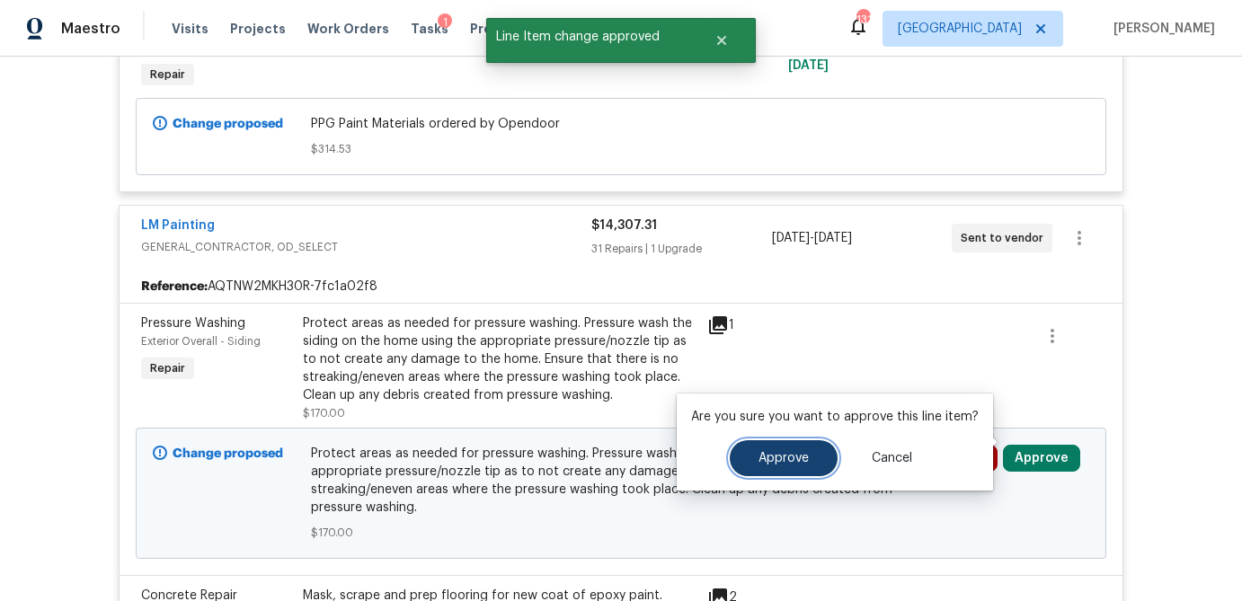
click at [801, 459] on span "Approve" at bounding box center [783, 458] width 50 height 13
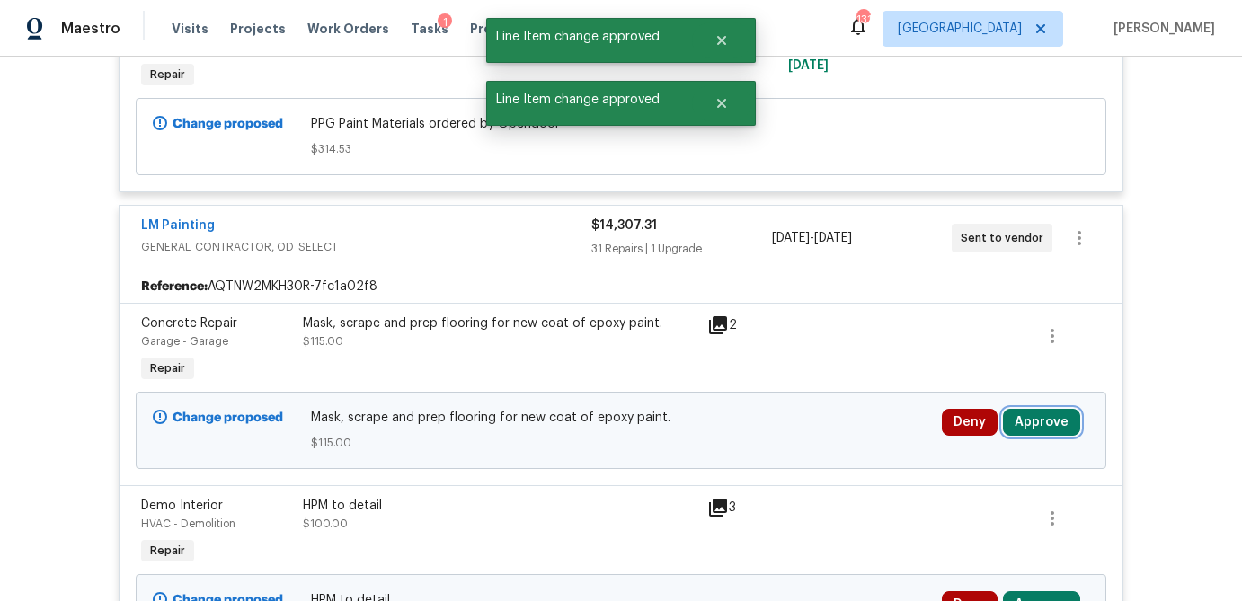
click at [1059, 411] on button "Approve" at bounding box center [1041, 422] width 77 height 27
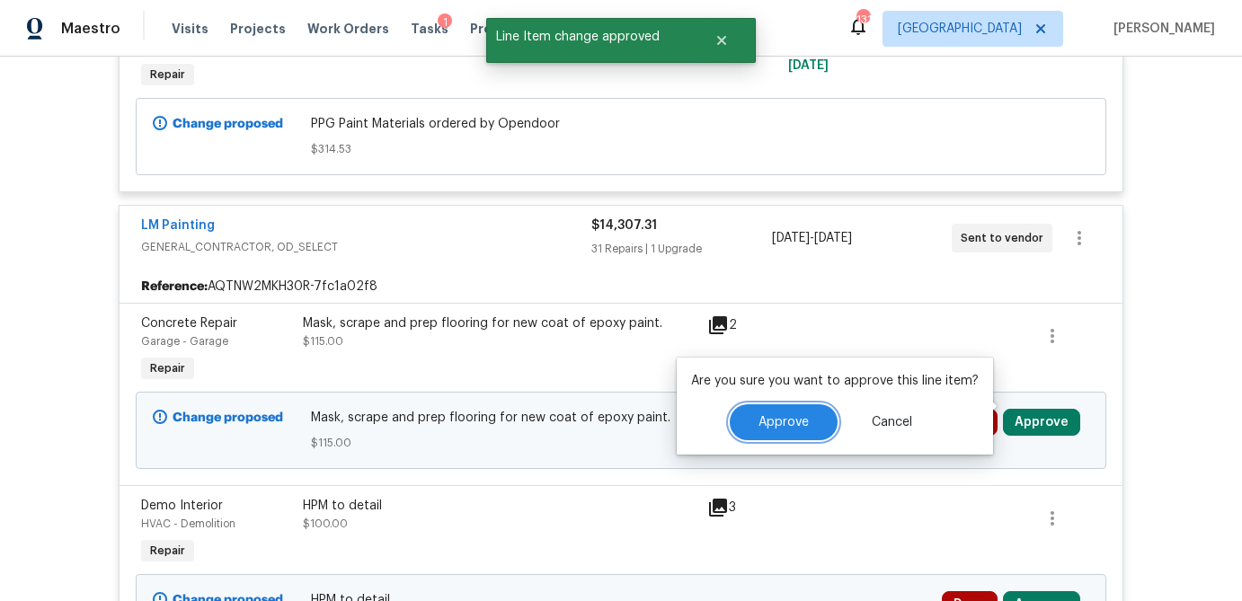
click at [796, 429] on button "Approve" at bounding box center [784, 422] width 108 height 36
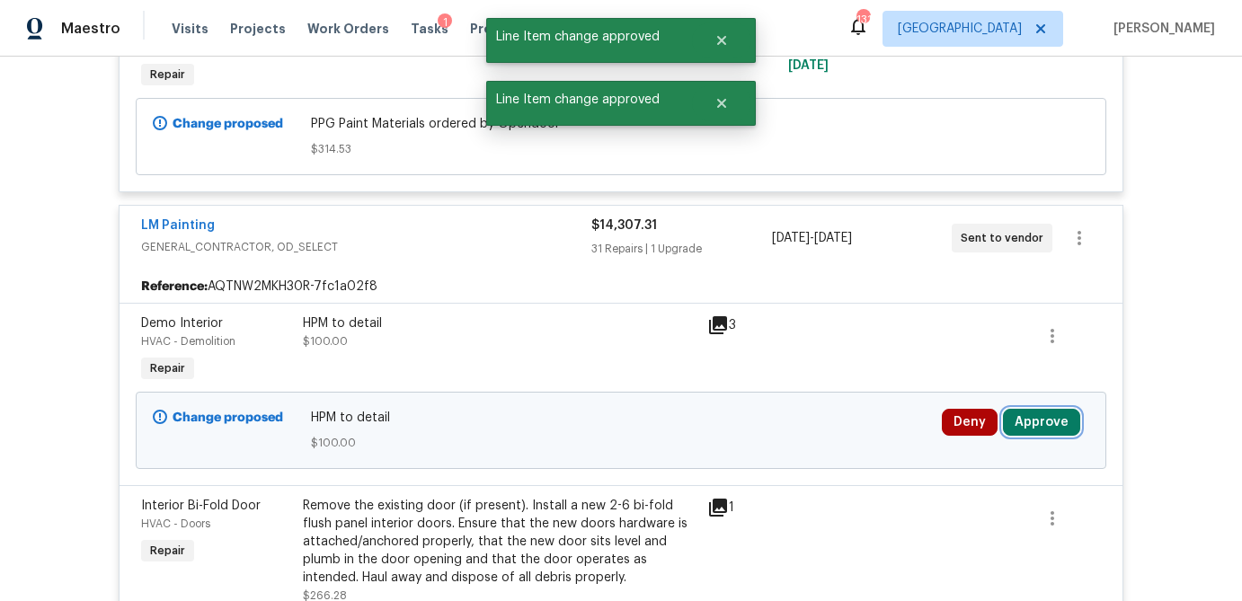
click at [1057, 409] on button "Approve" at bounding box center [1041, 422] width 77 height 27
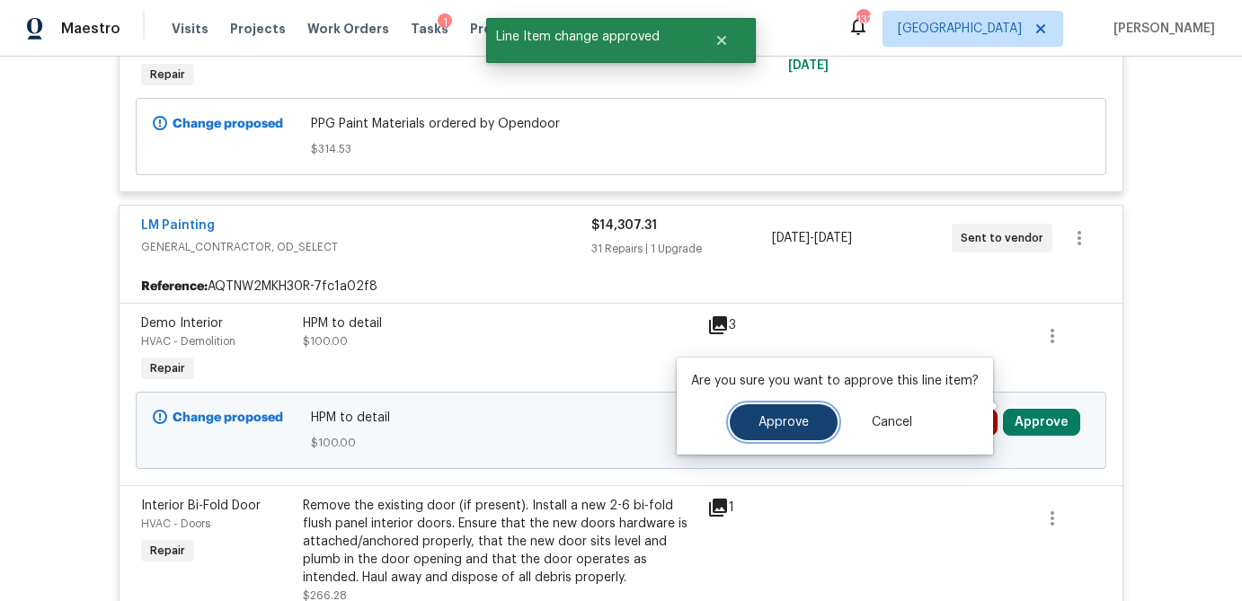
click at [766, 424] on span "Approve" at bounding box center [783, 422] width 50 height 13
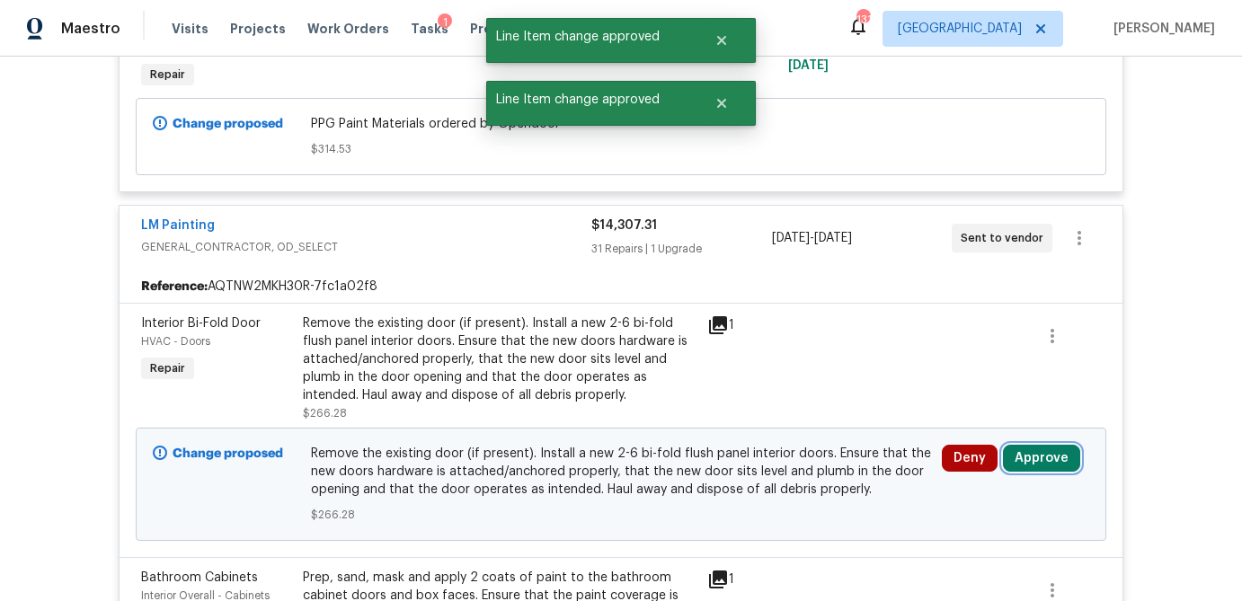
click at [1033, 447] on button "Approve" at bounding box center [1041, 458] width 77 height 27
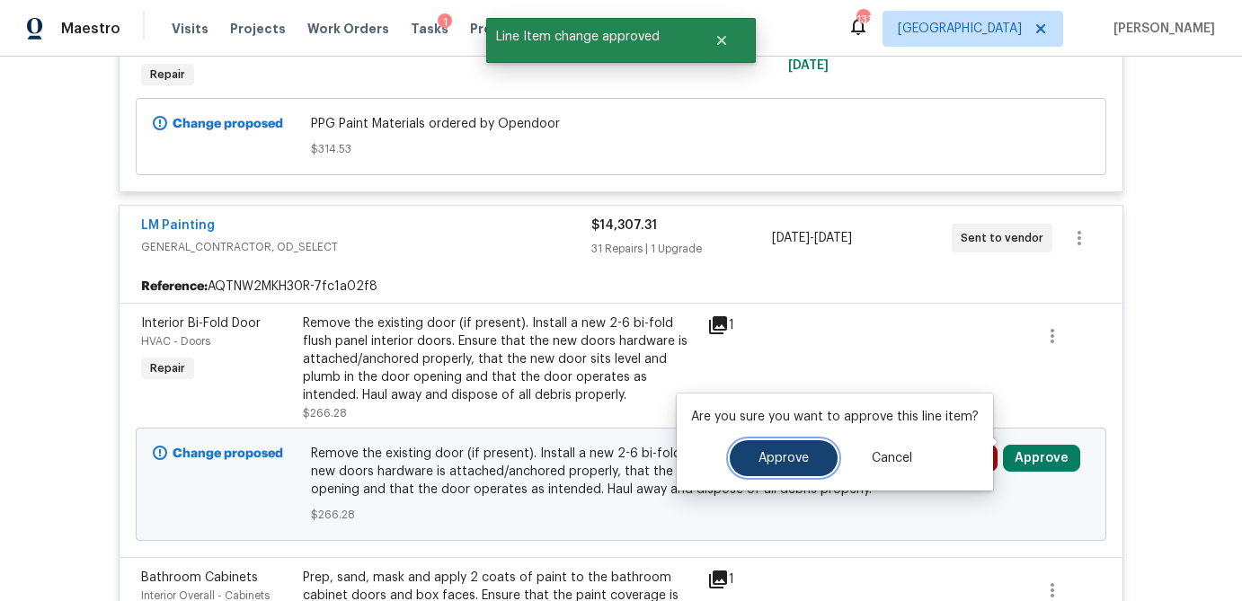
click at [775, 456] on span "Approve" at bounding box center [783, 458] width 50 height 13
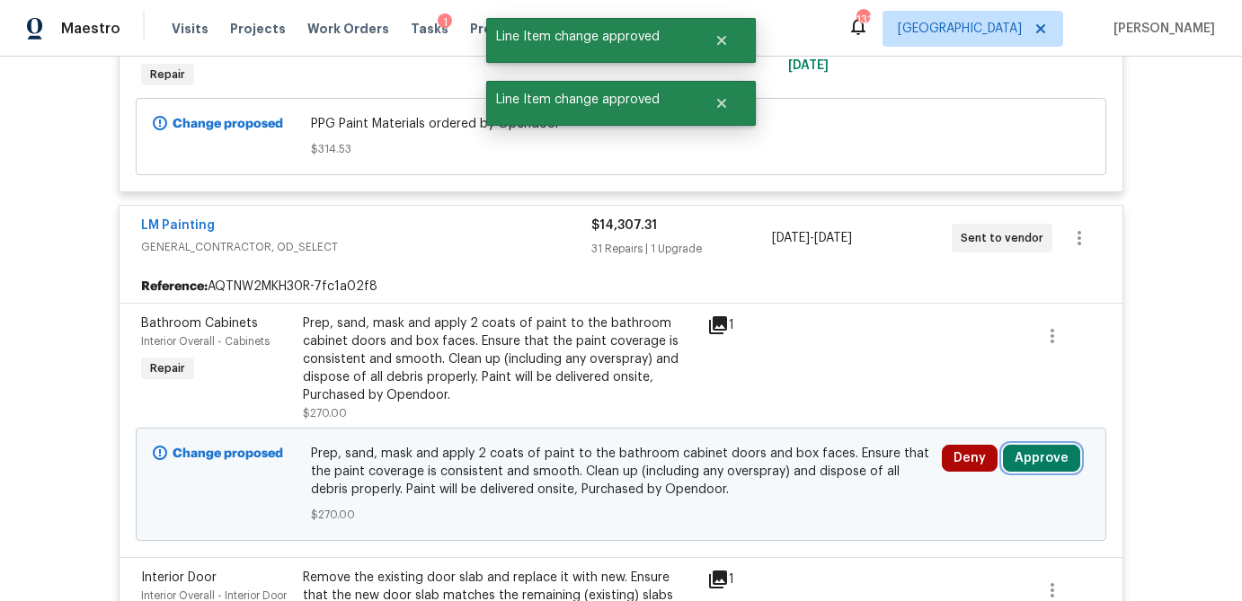
click at [1043, 447] on button "Approve" at bounding box center [1041, 458] width 77 height 27
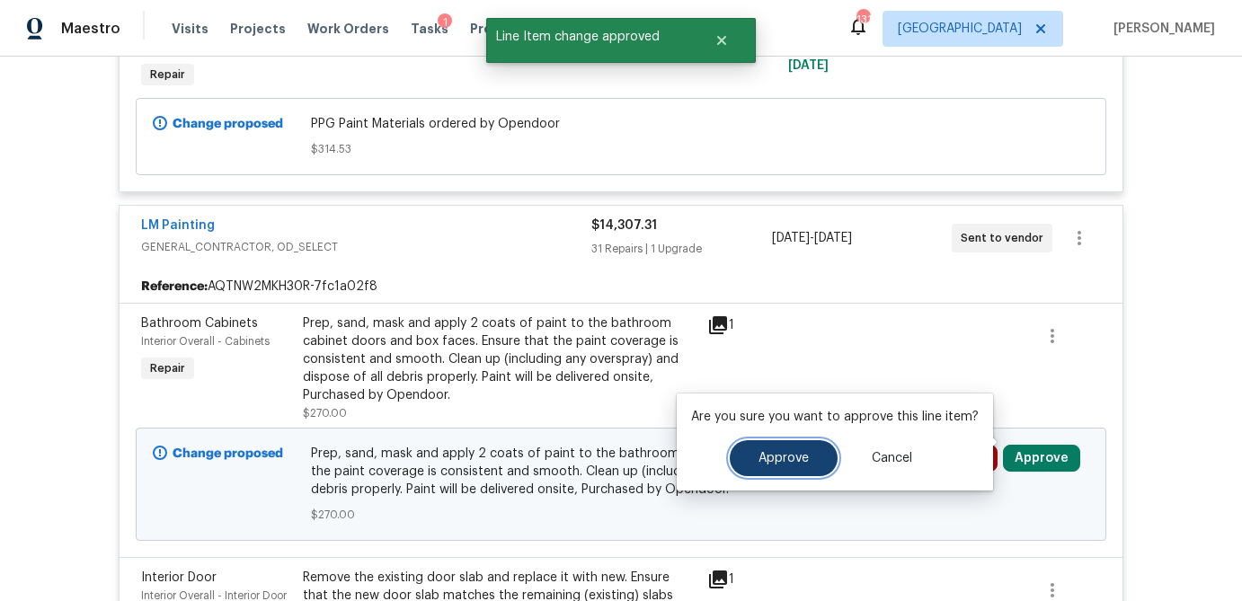
click at [771, 453] on span "Approve" at bounding box center [783, 458] width 50 height 13
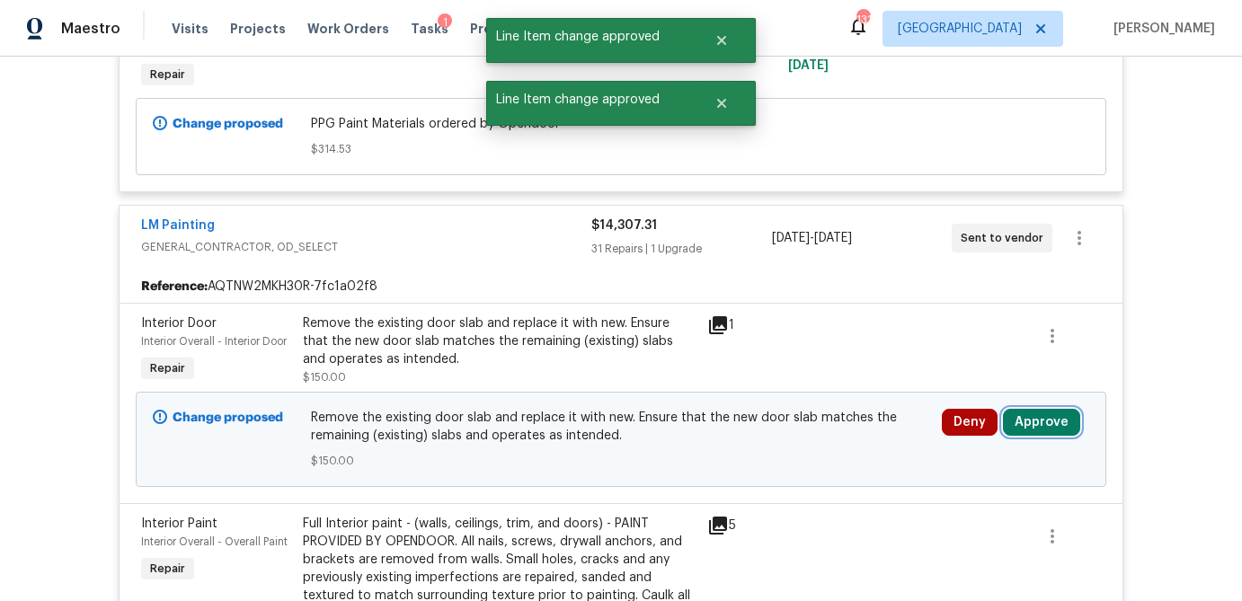
click at [1039, 409] on button "Approve" at bounding box center [1041, 422] width 77 height 27
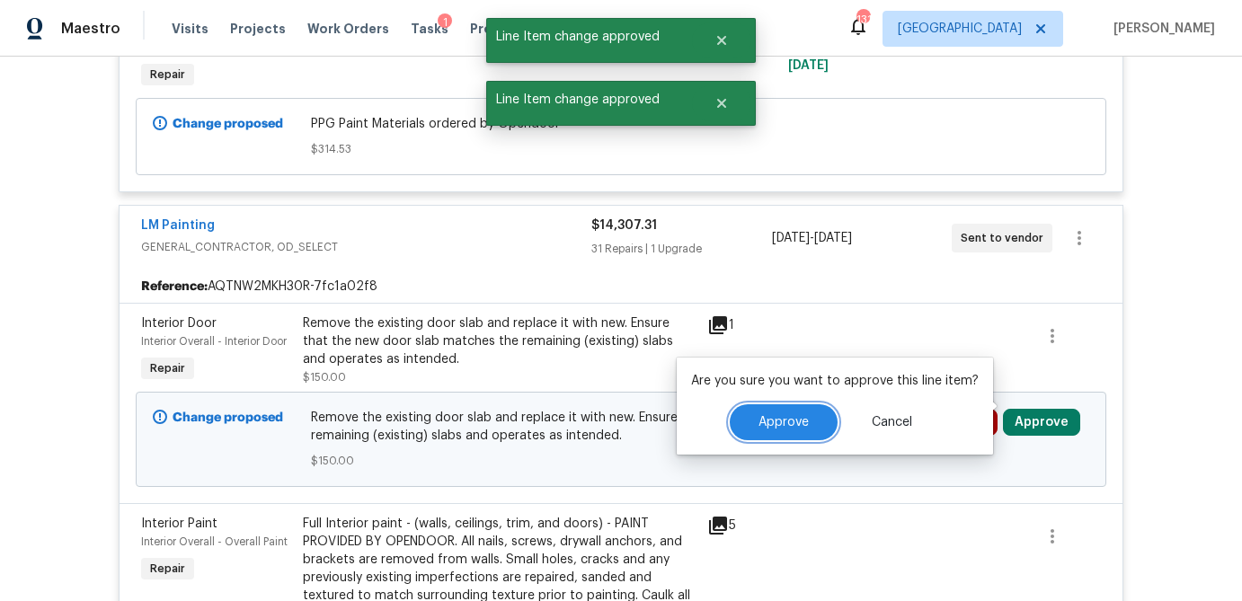
click at [768, 421] on span "Approve" at bounding box center [783, 422] width 50 height 13
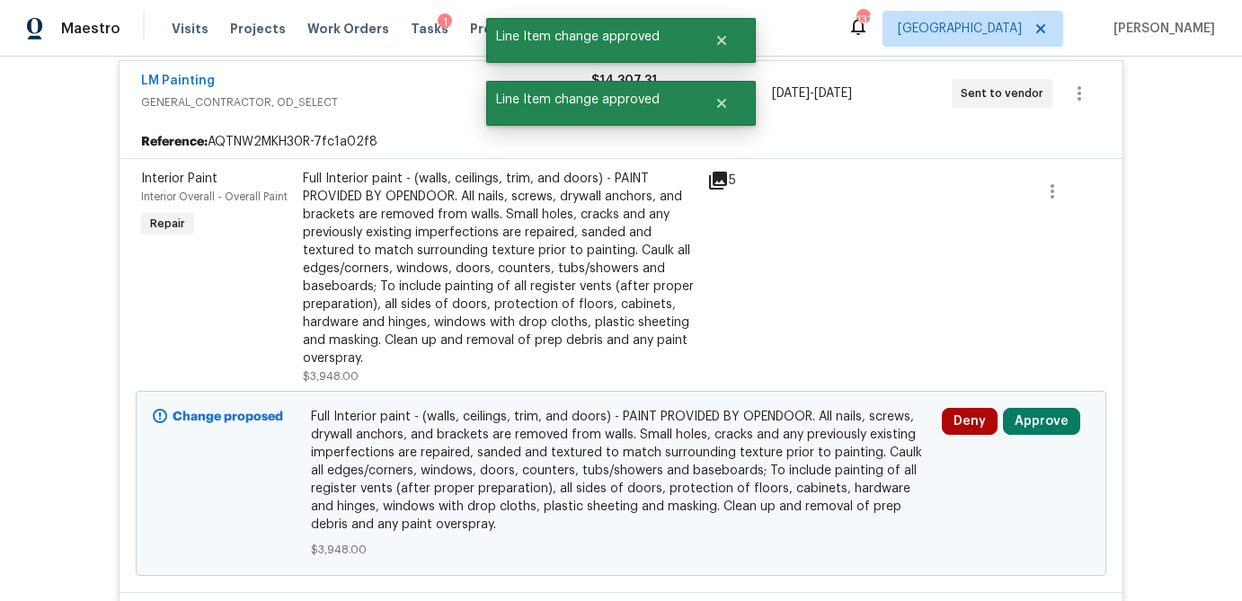
scroll to position [856, 0]
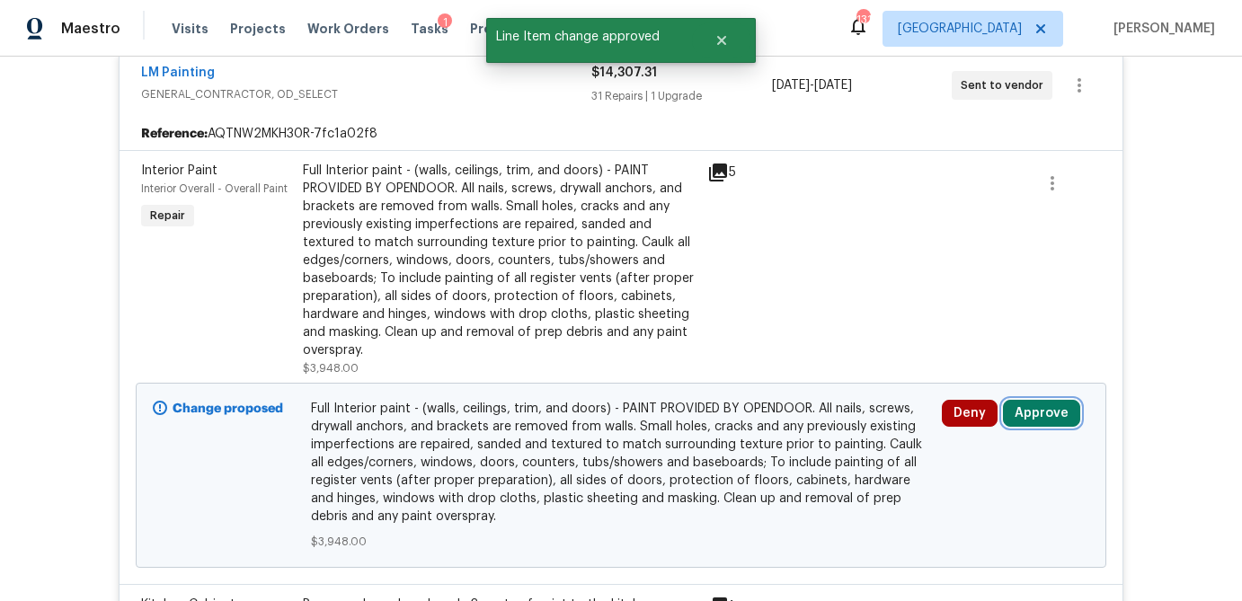
click at [1048, 400] on button "Approve" at bounding box center [1041, 413] width 77 height 27
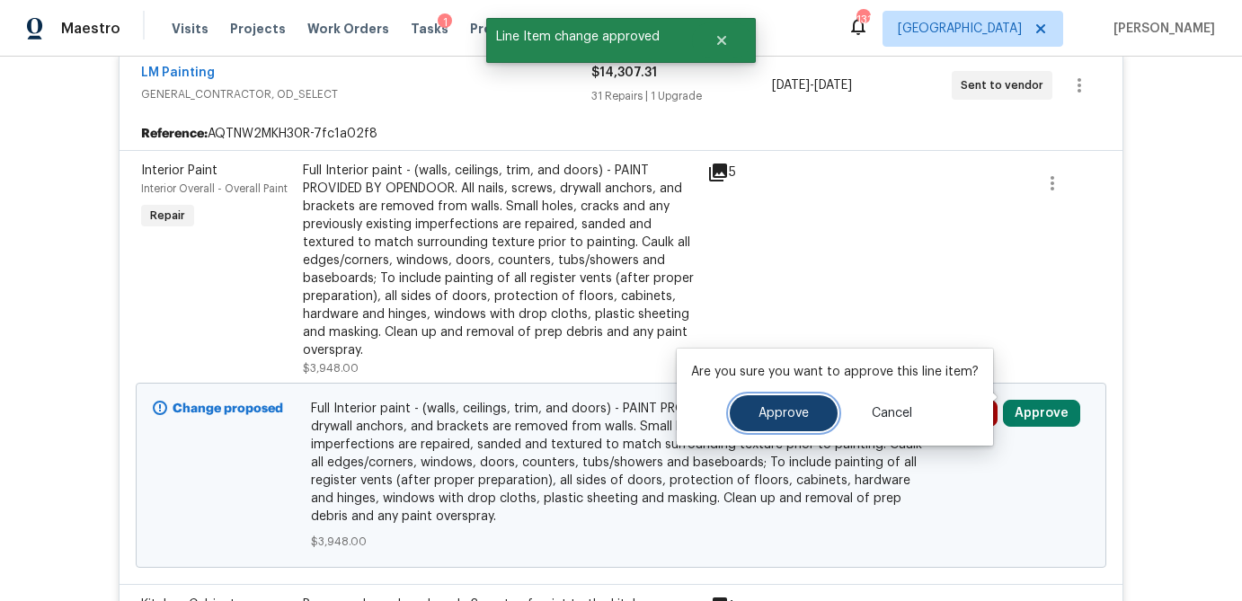
click at [811, 407] on button "Approve" at bounding box center [784, 413] width 108 height 36
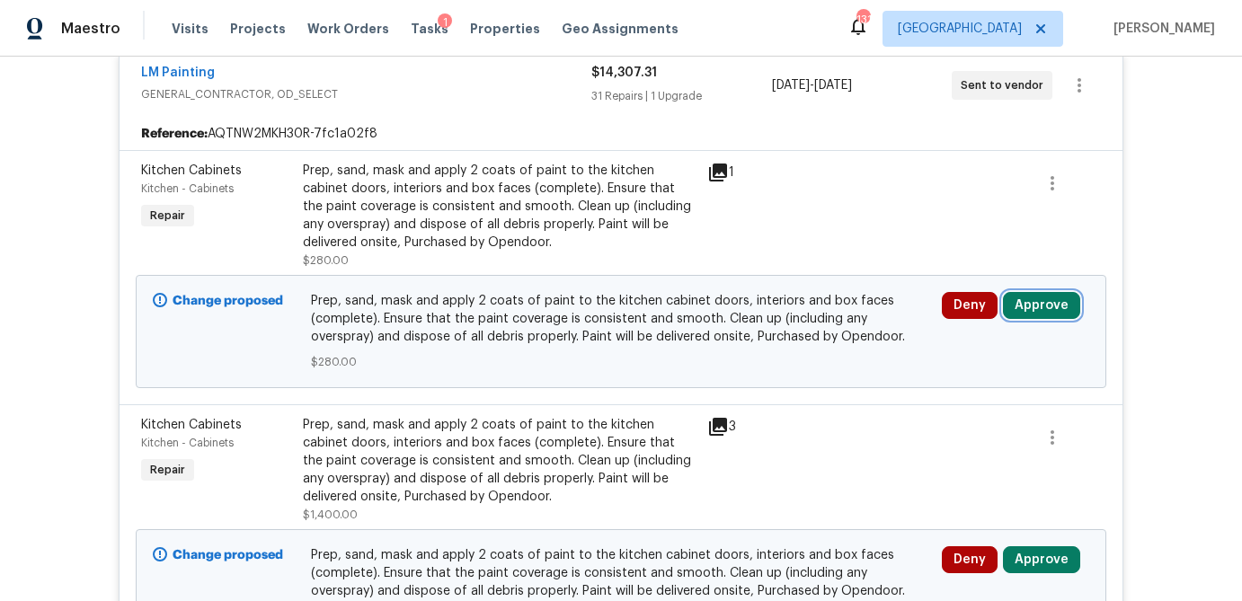
drag, startPoint x: 1032, startPoint y: 289, endPoint x: 987, endPoint y: 299, distance: 46.0
click at [1031, 292] on button "Approve" at bounding box center [1041, 305] width 77 height 27
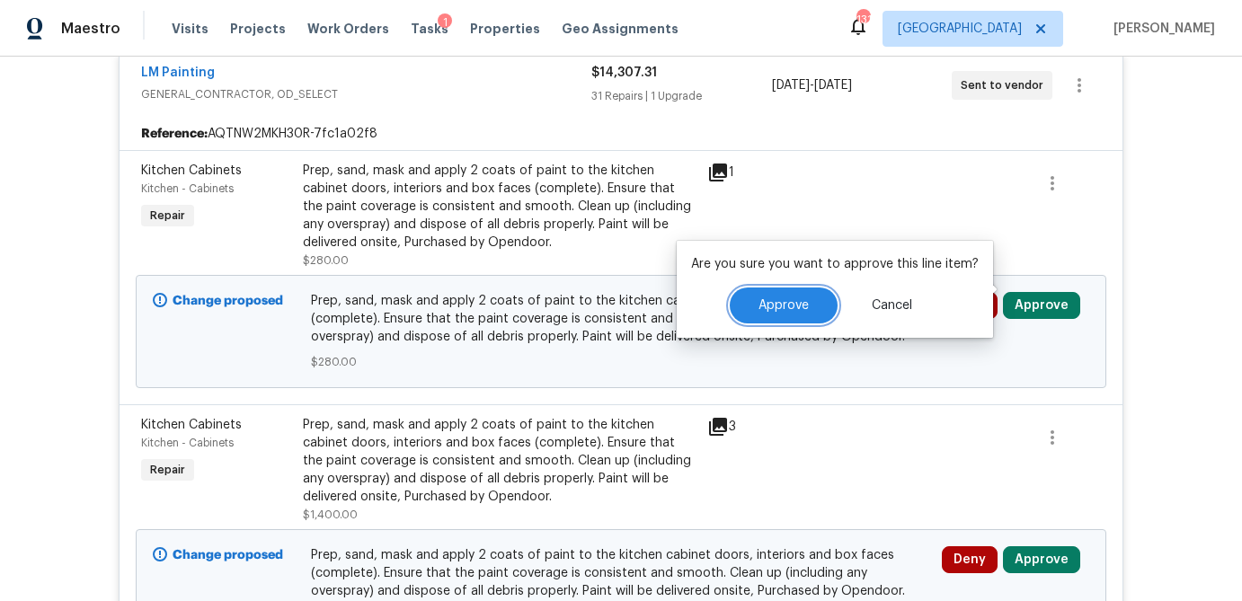
click at [757, 313] on button "Approve" at bounding box center [784, 306] width 108 height 36
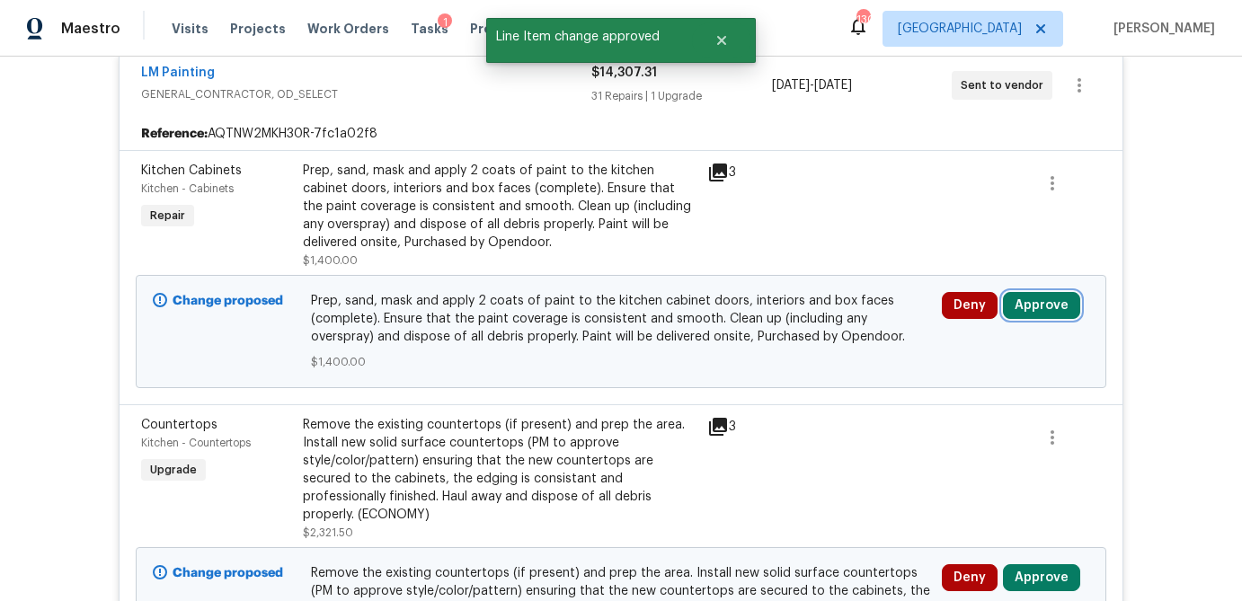
click at [1067, 292] on button "Approve" at bounding box center [1041, 305] width 77 height 27
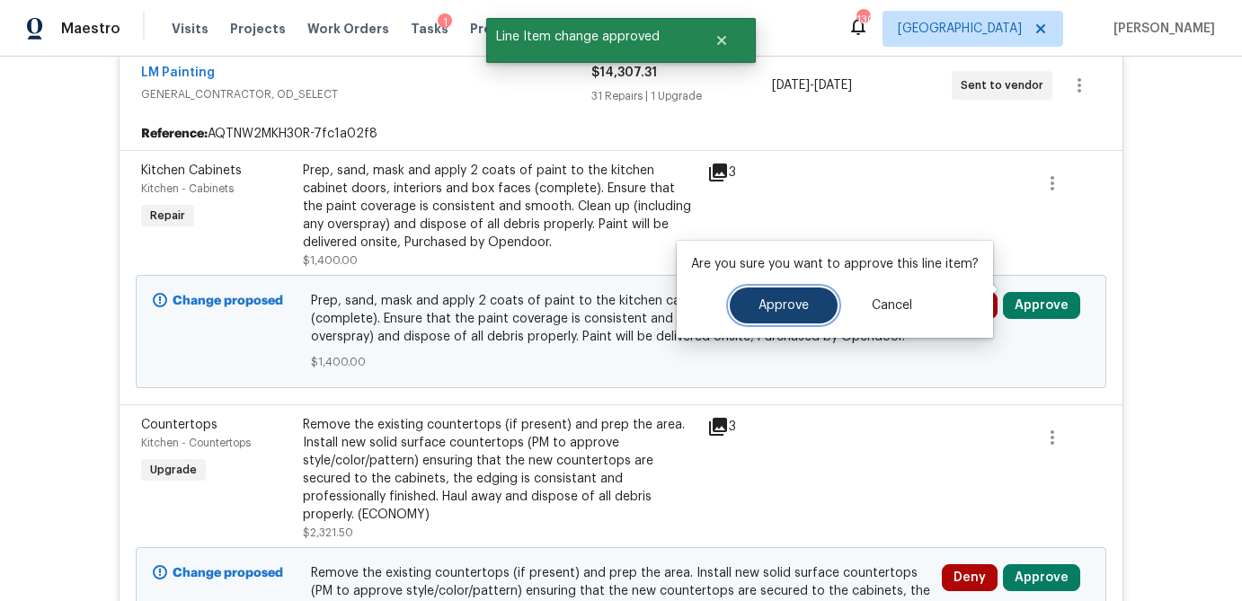
click at [782, 315] on button "Approve" at bounding box center [784, 306] width 108 height 36
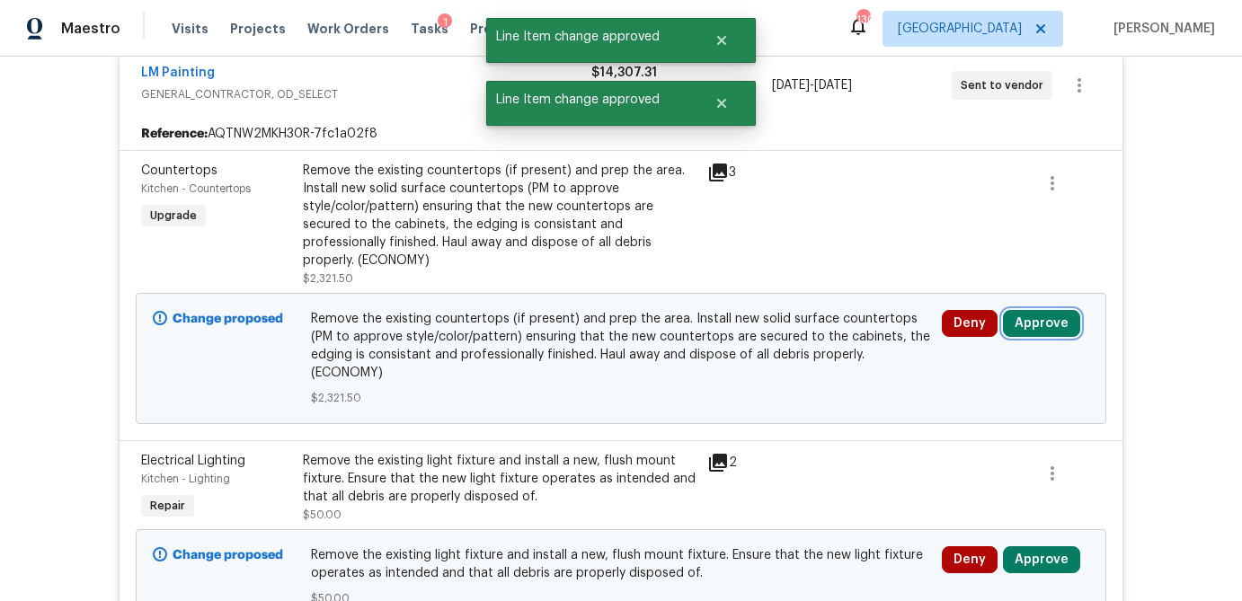
click at [1059, 310] on button "Approve" at bounding box center [1041, 323] width 77 height 27
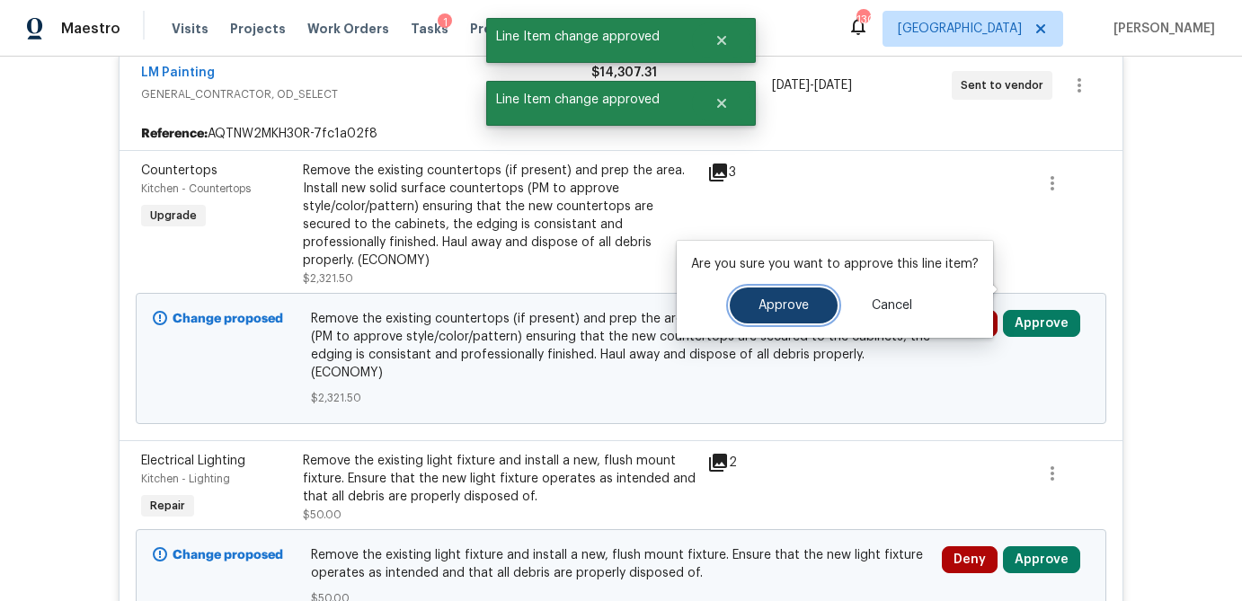
click at [785, 318] on button "Approve" at bounding box center [784, 306] width 108 height 36
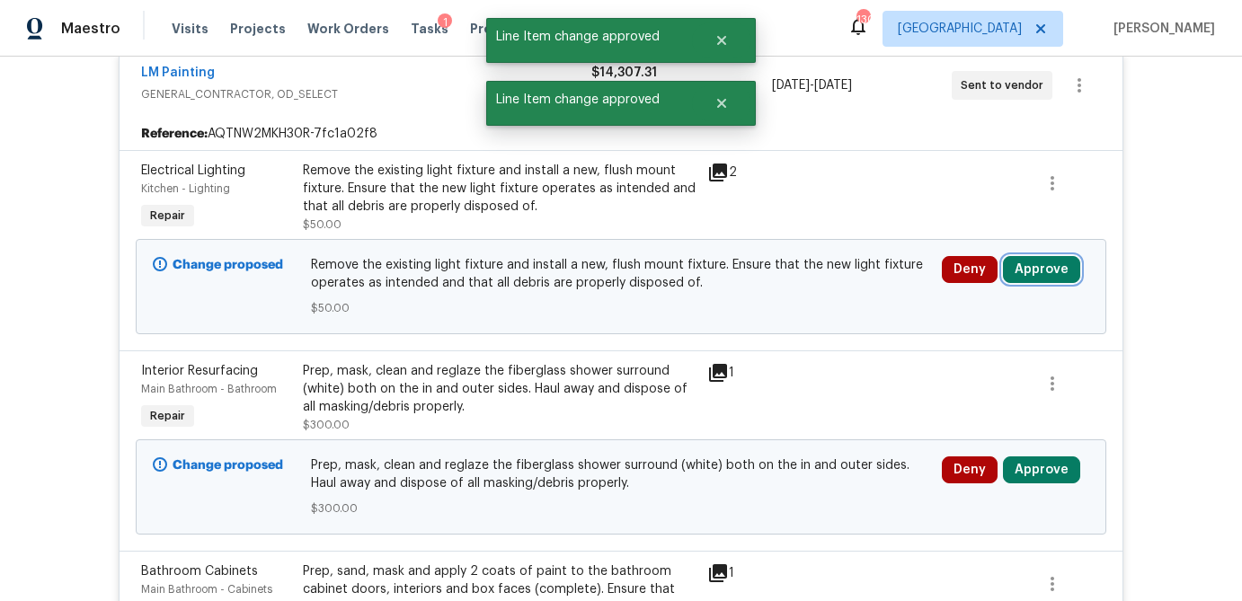
click at [1058, 256] on button "Approve" at bounding box center [1041, 269] width 77 height 27
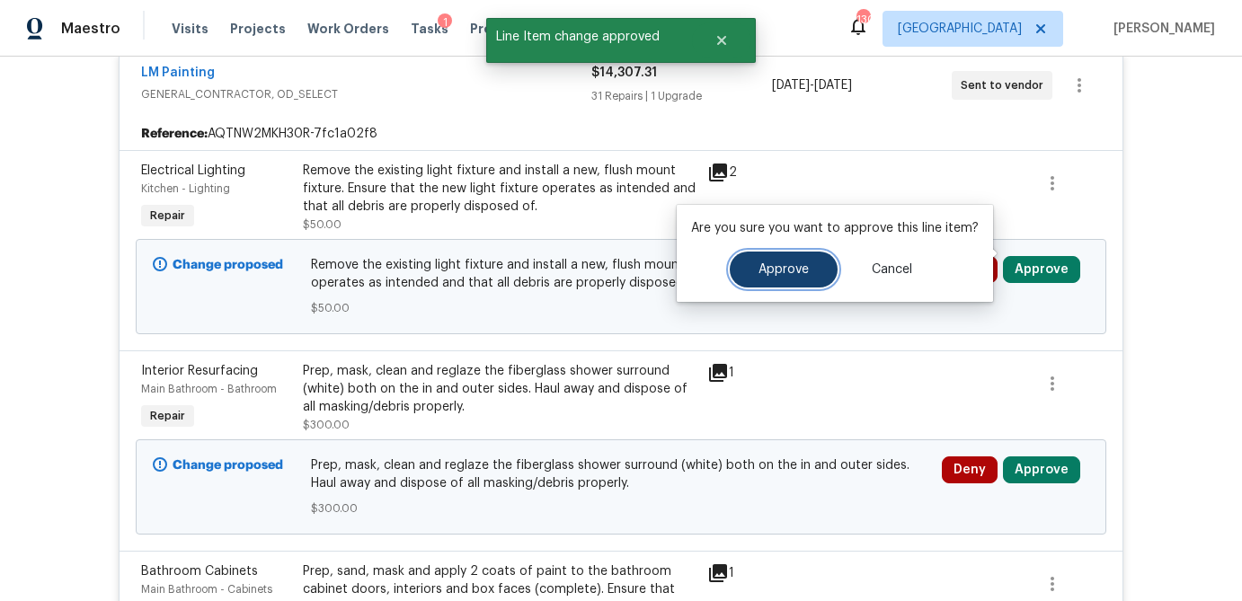
click at [790, 278] on button "Approve" at bounding box center [784, 270] width 108 height 36
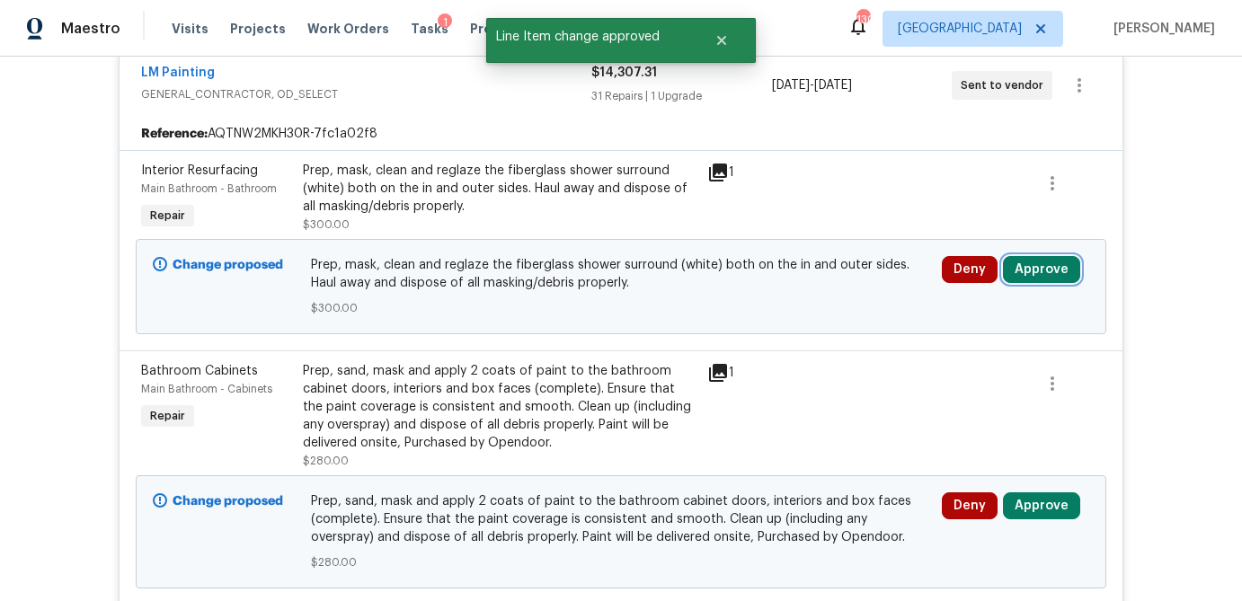
click at [1052, 257] on button "Approve" at bounding box center [1041, 269] width 77 height 27
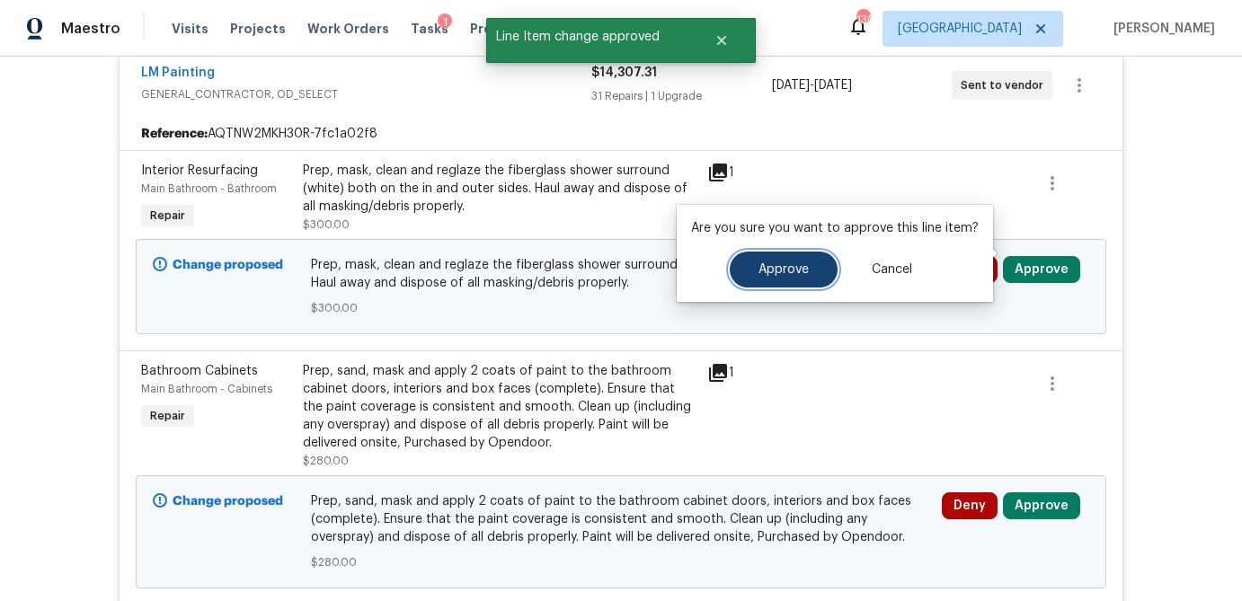
click at [794, 273] on span "Approve" at bounding box center [783, 269] width 50 height 13
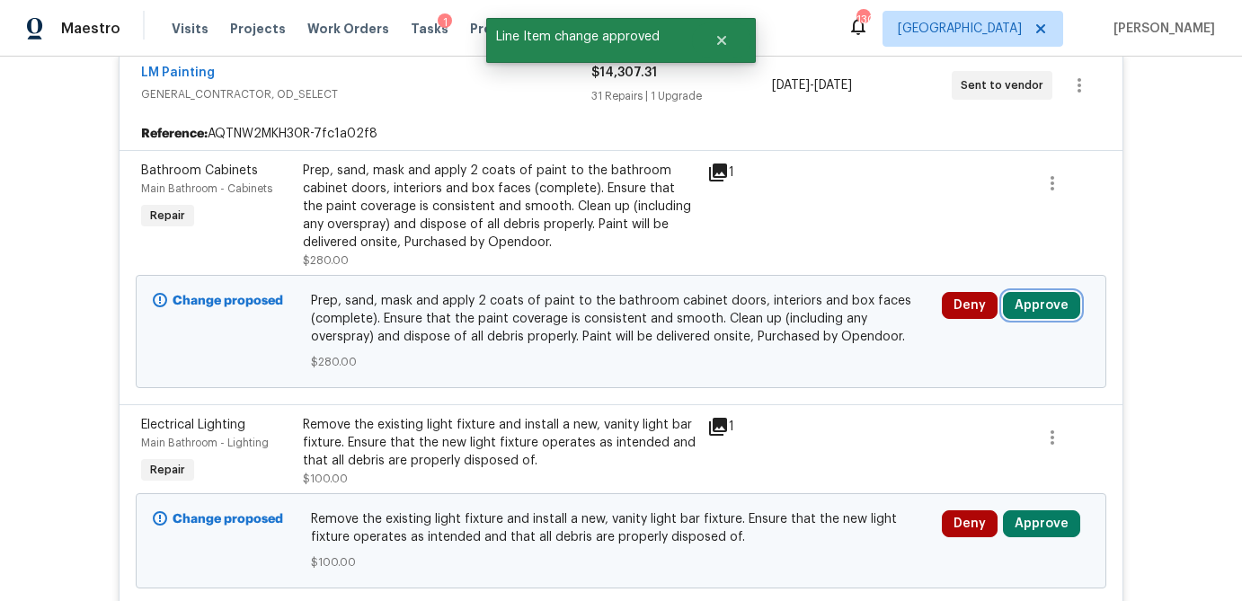
click at [1048, 292] on button "Approve" at bounding box center [1041, 305] width 77 height 27
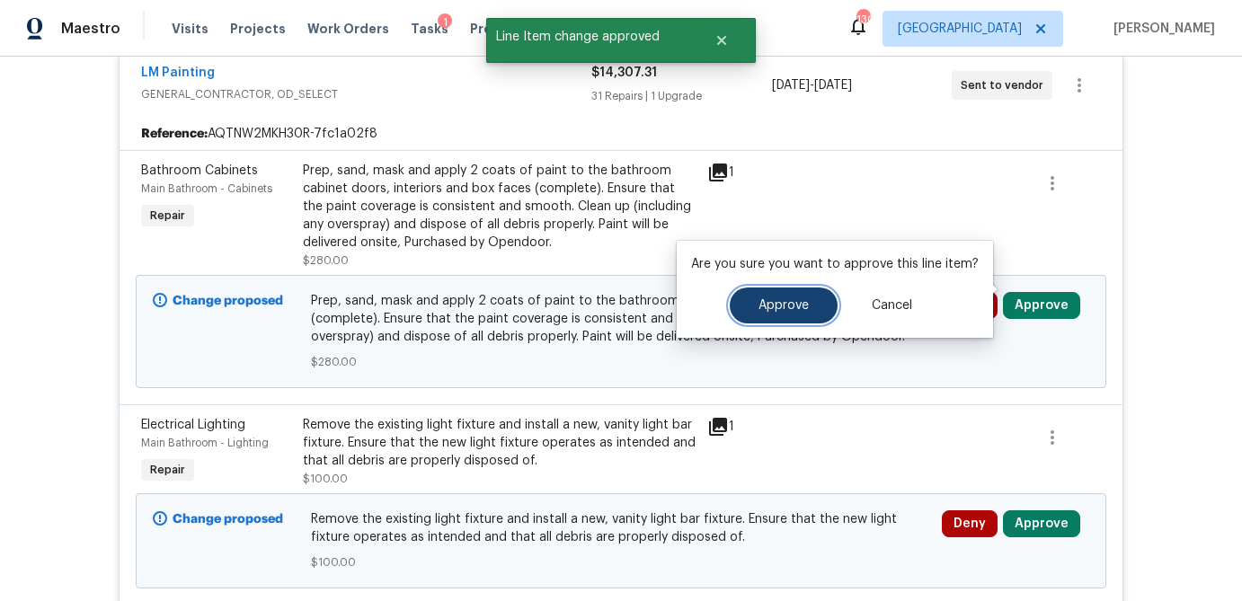
click at [783, 317] on button "Approve" at bounding box center [784, 306] width 108 height 36
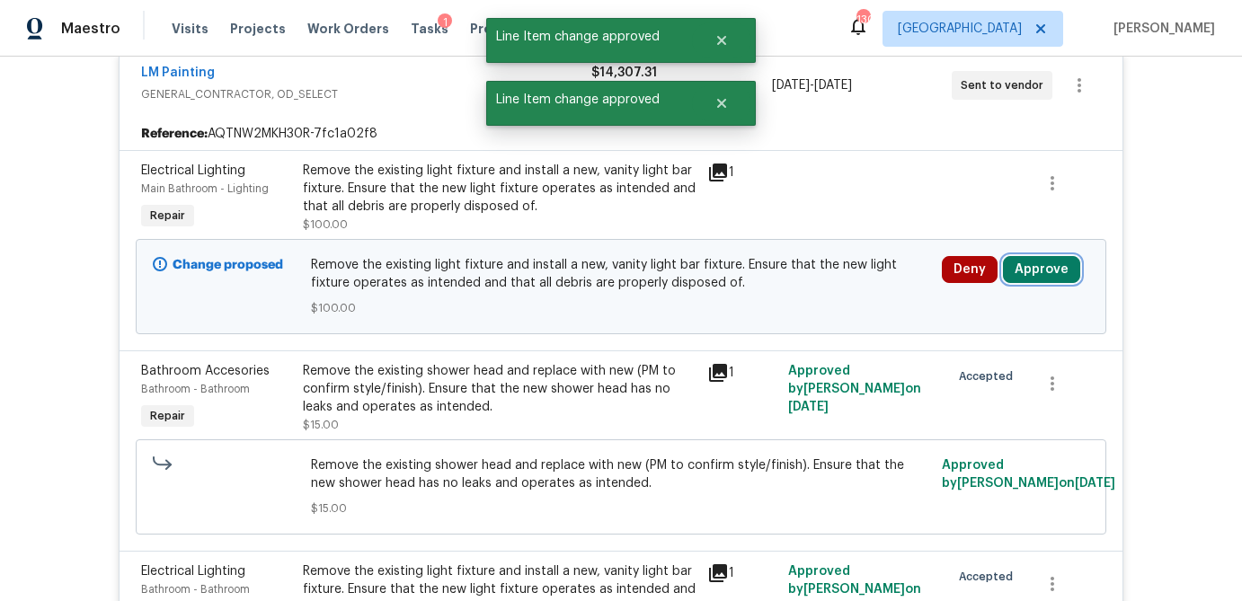
click at [1041, 260] on button "Approve" at bounding box center [1041, 269] width 77 height 27
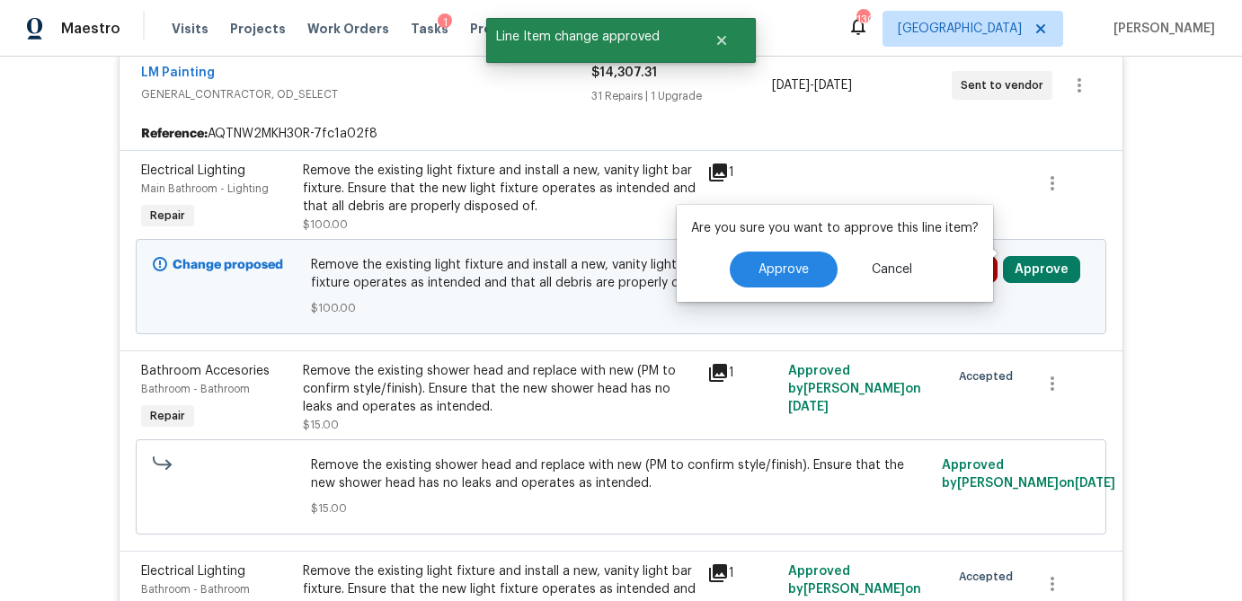
click at [758, 289] on div "Are you sure you want to approve this line item? Approve Cancel" at bounding box center [835, 253] width 316 height 97
click at [762, 281] on button "Approve" at bounding box center [784, 270] width 108 height 36
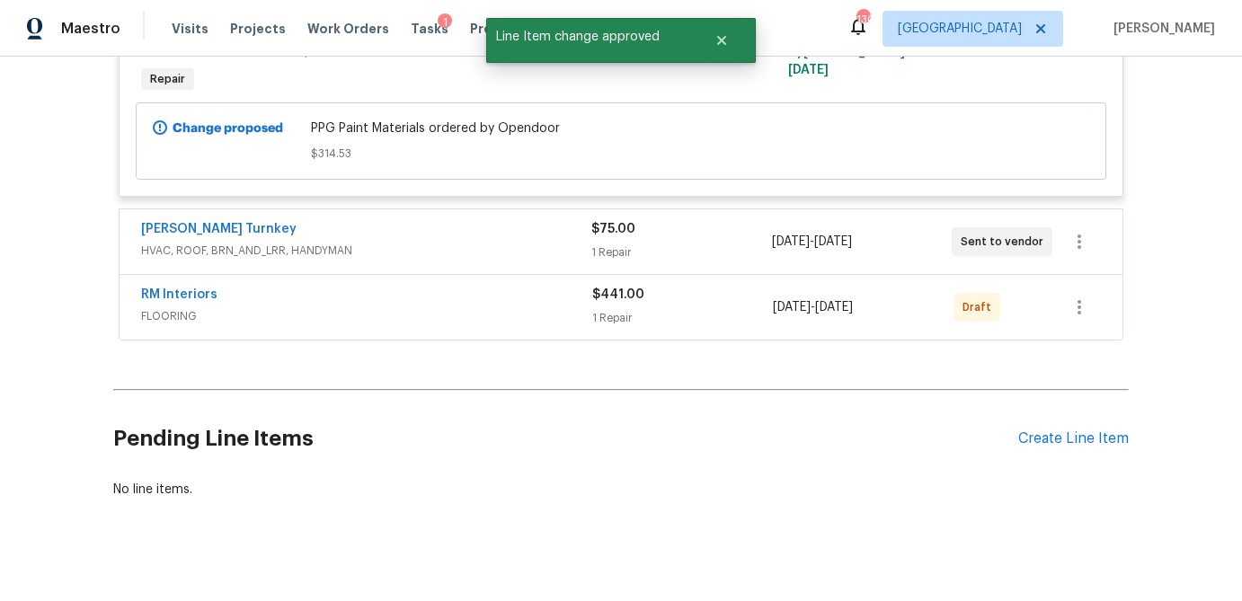
scroll to position [5068, 0]
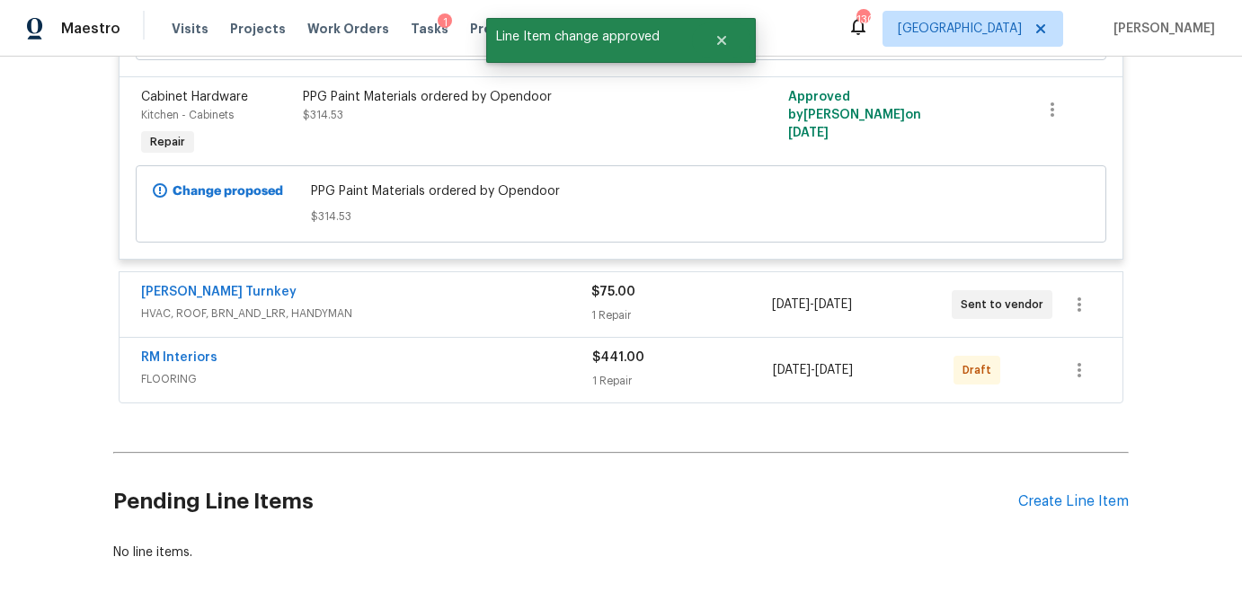
click at [721, 306] on div "1 Repair" at bounding box center [681, 315] width 180 height 18
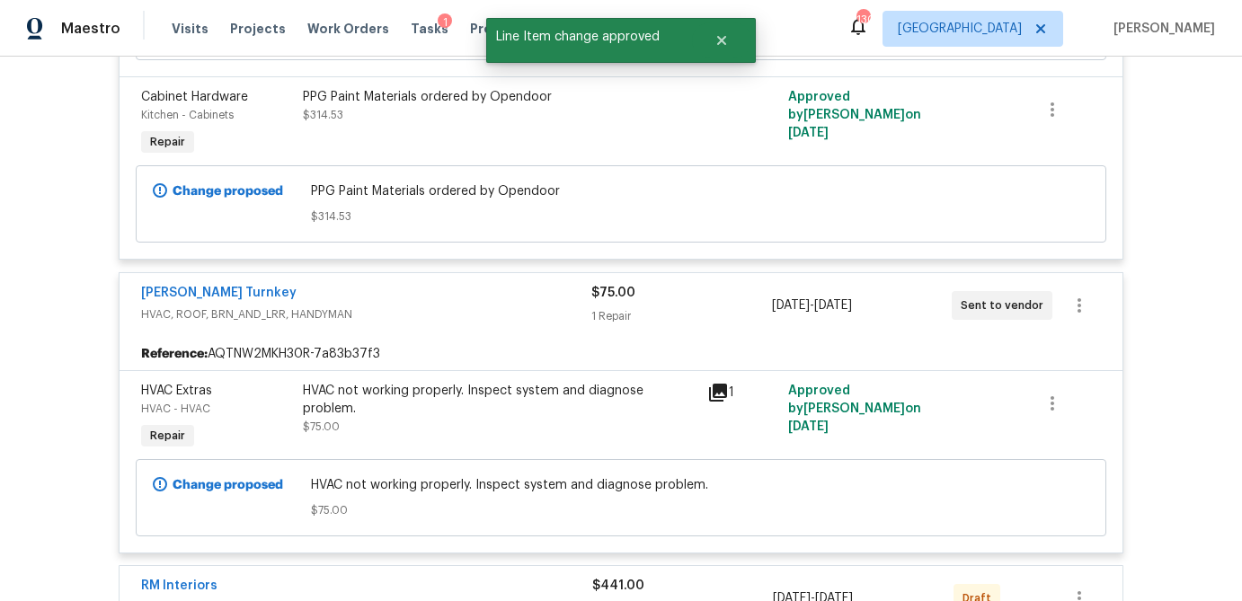
scroll to position [5359, 0]
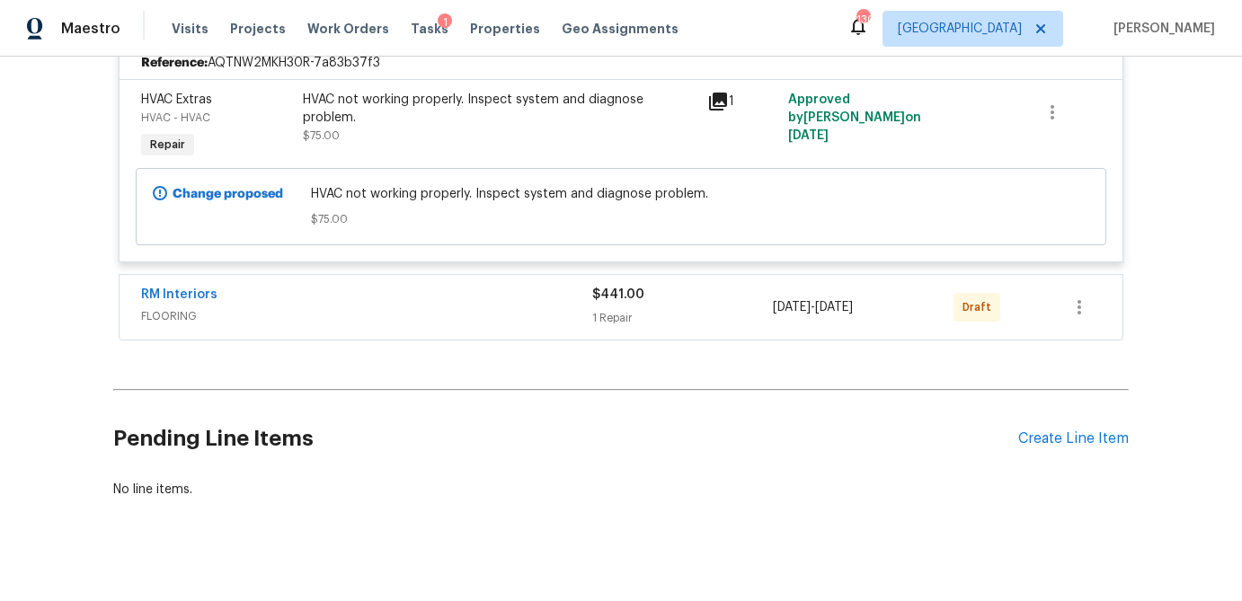
click at [701, 287] on div "$441.00 1 Repair" at bounding box center [682, 307] width 181 height 43
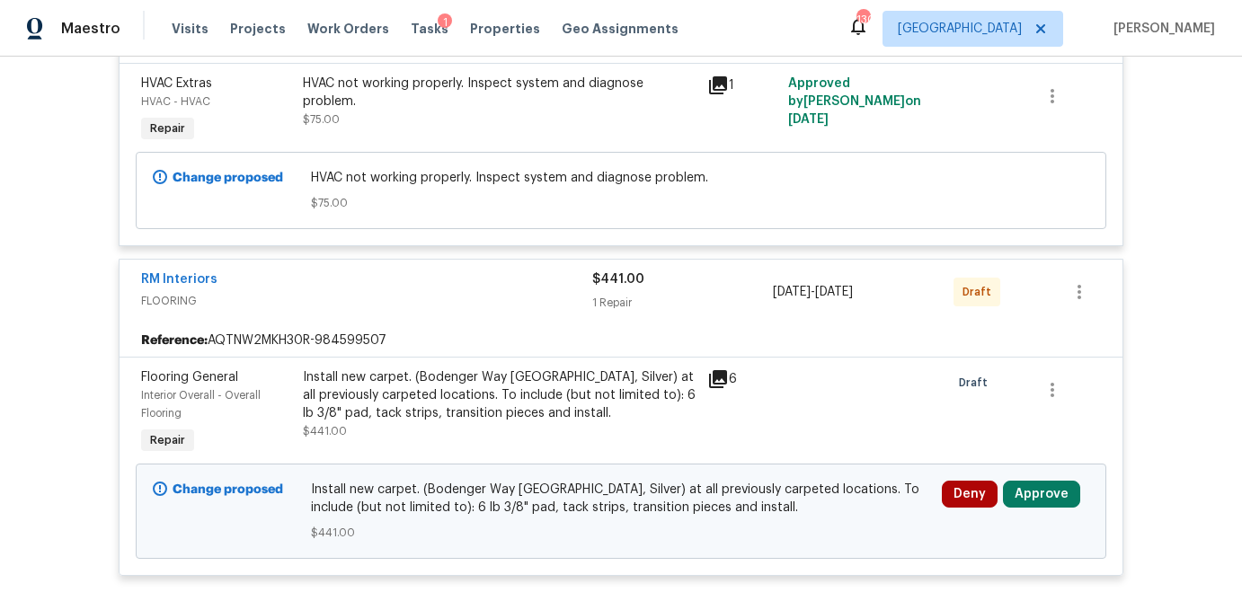
scroll to position [5378, 0]
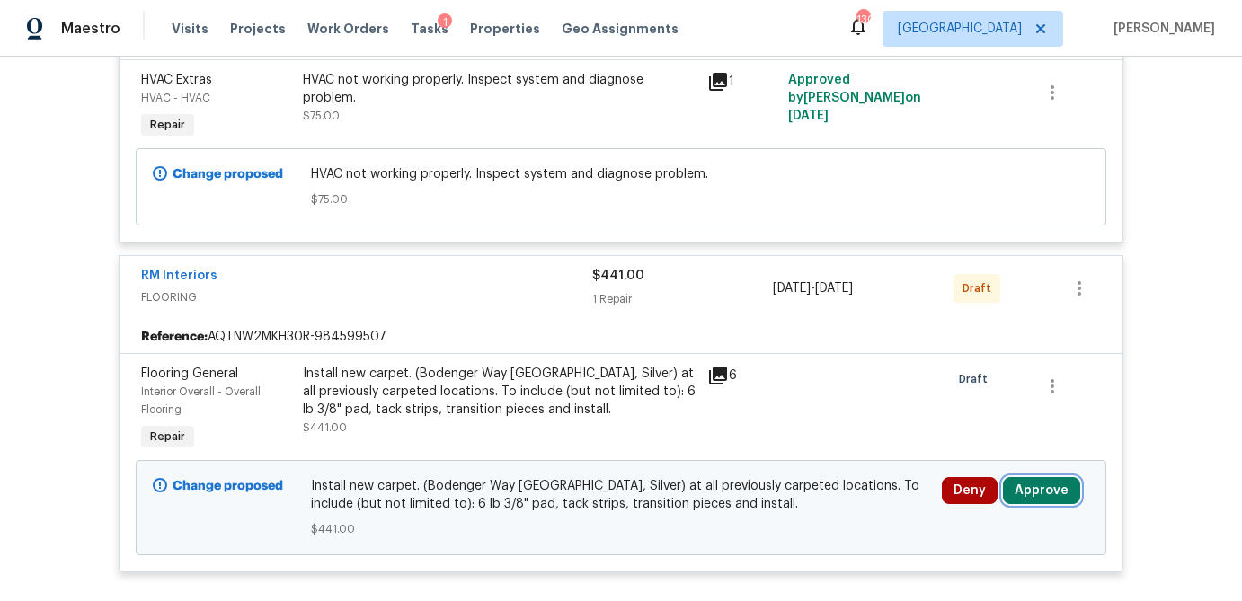
click at [1056, 477] on button "Approve" at bounding box center [1041, 490] width 77 height 27
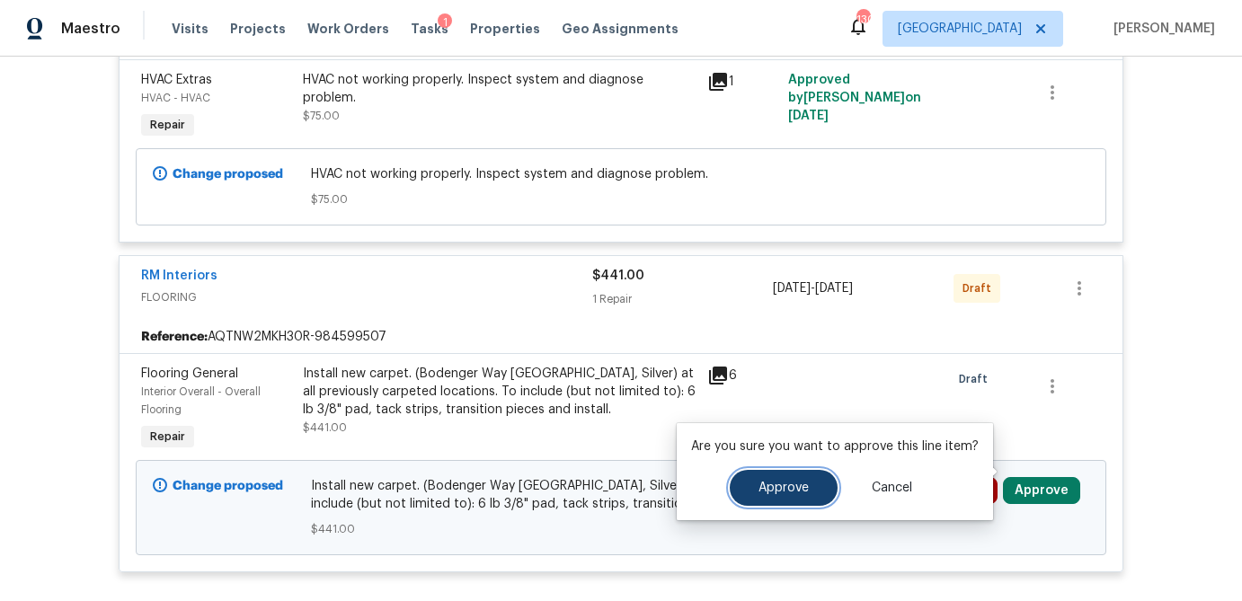
click at [789, 489] on span "Approve" at bounding box center [783, 488] width 50 height 13
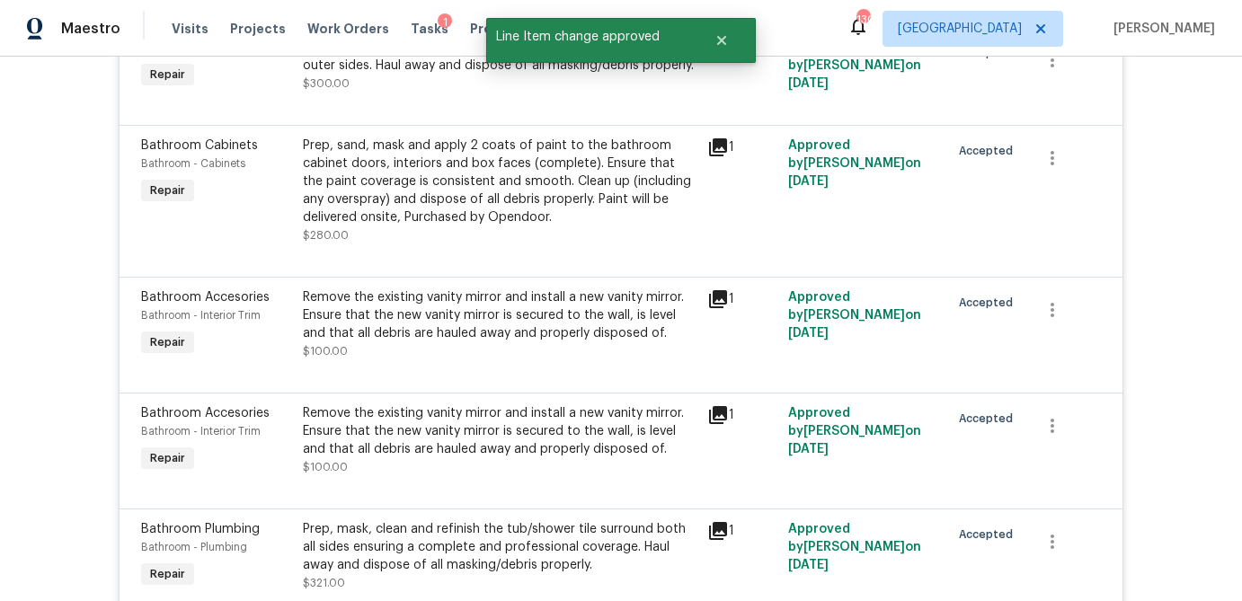
scroll to position [0, 0]
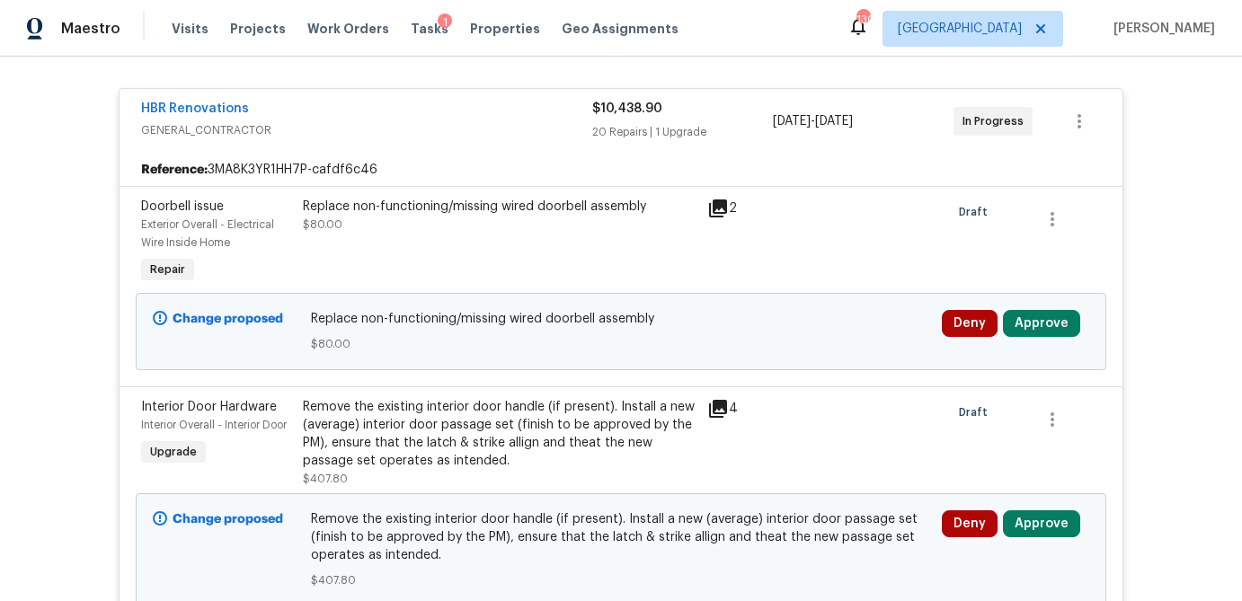
scroll to position [327, 0]
drag, startPoint x: 1061, startPoint y: 326, endPoint x: 1004, endPoint y: 325, distance: 57.5
click at [1061, 326] on button "Approve" at bounding box center [1041, 322] width 77 height 27
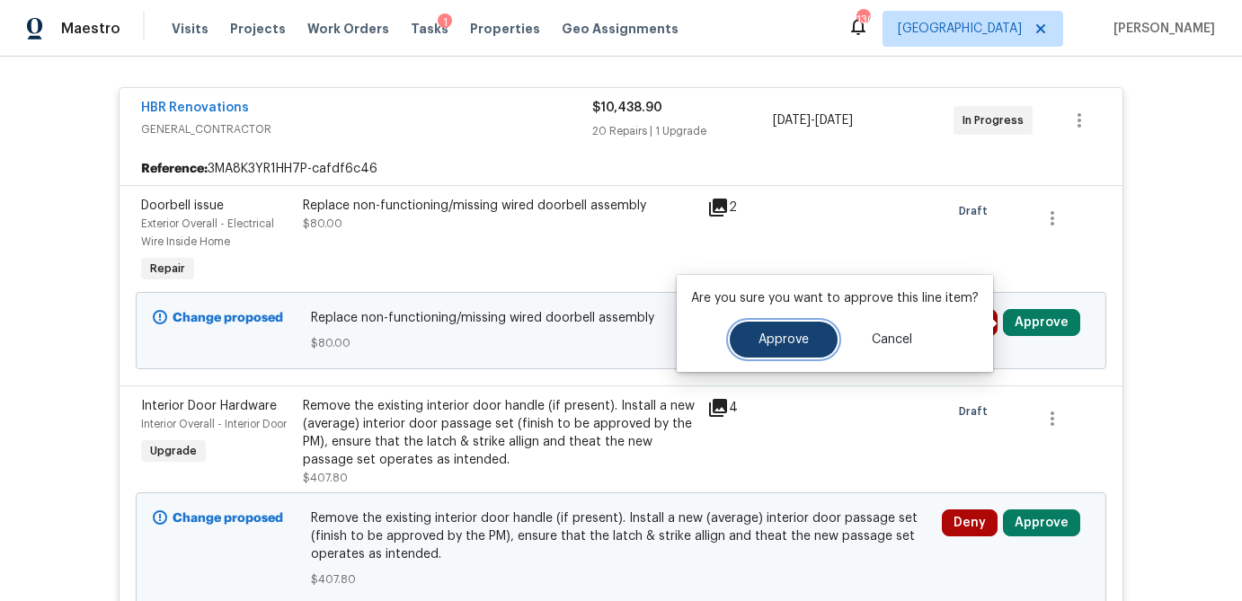
click at [765, 351] on button "Approve" at bounding box center [784, 340] width 108 height 36
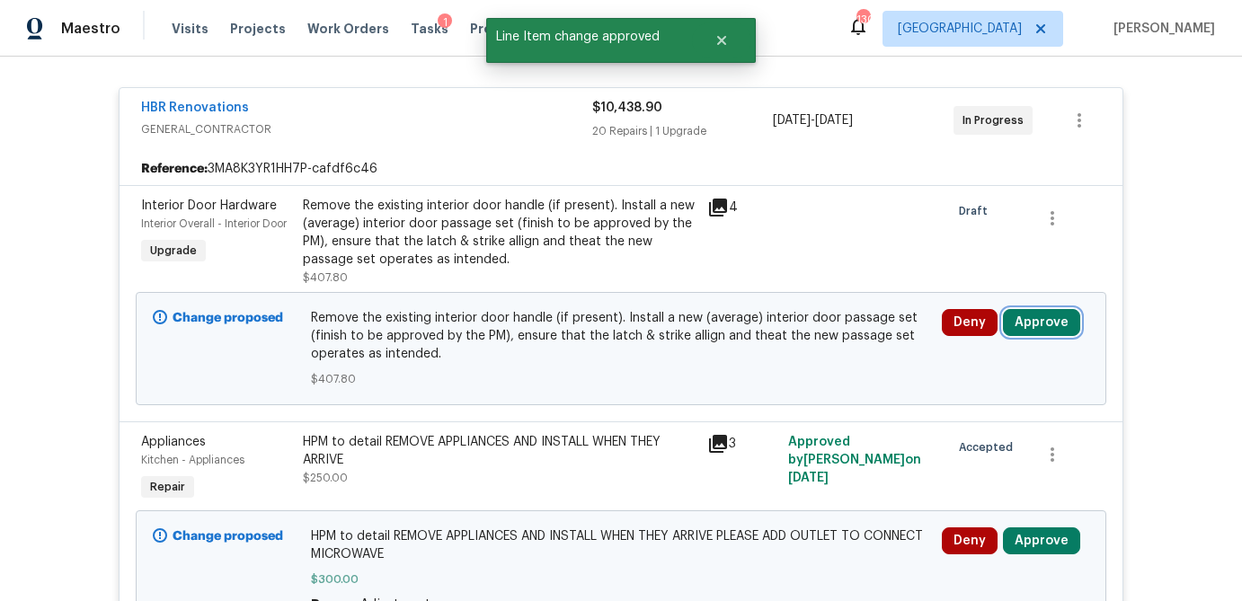
click at [1052, 325] on button "Approve" at bounding box center [1041, 322] width 77 height 27
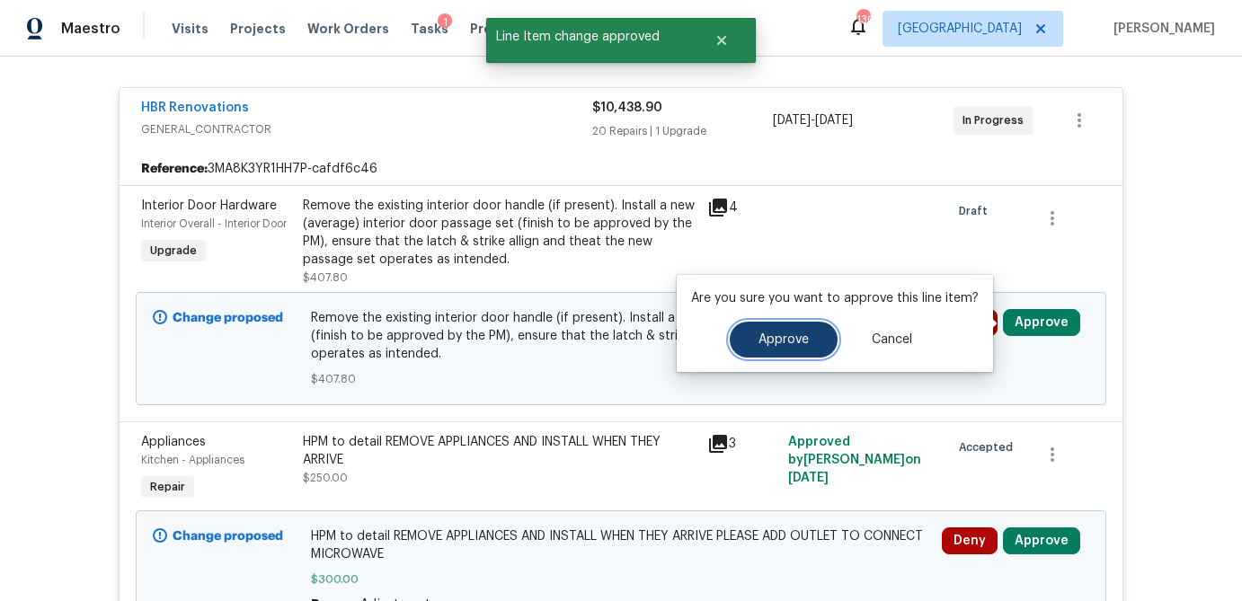
click at [807, 340] on button "Approve" at bounding box center [784, 340] width 108 height 36
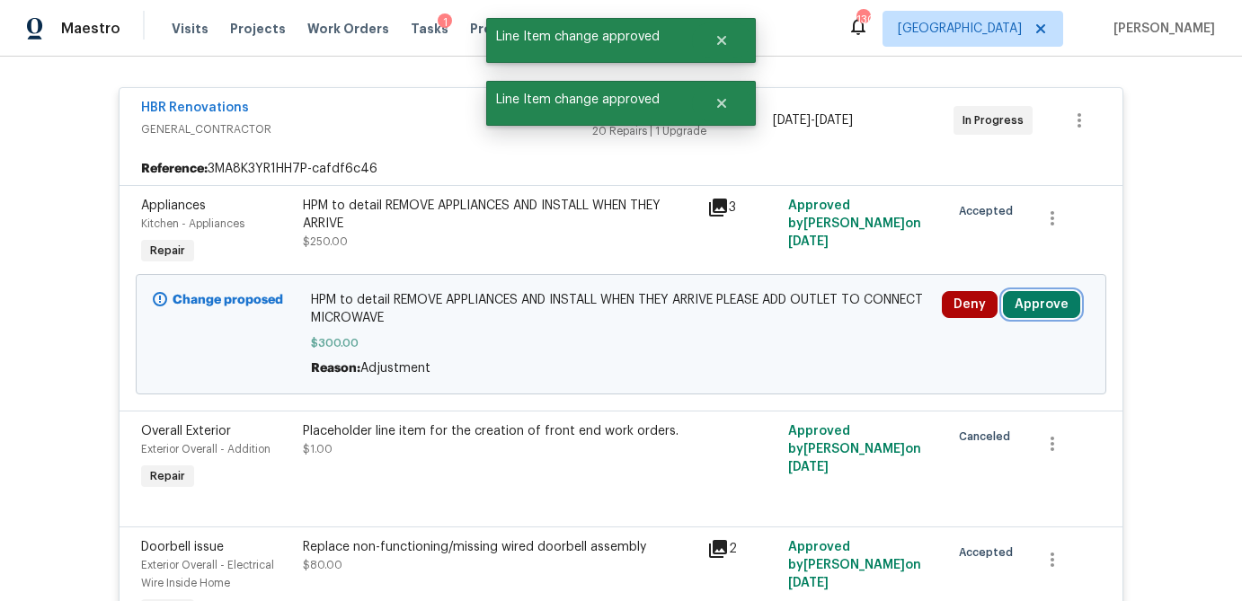
drag, startPoint x: 1051, startPoint y: 308, endPoint x: 1041, endPoint y: 307, distance: 9.9
click at [1048, 307] on button "Approve" at bounding box center [1041, 304] width 77 height 27
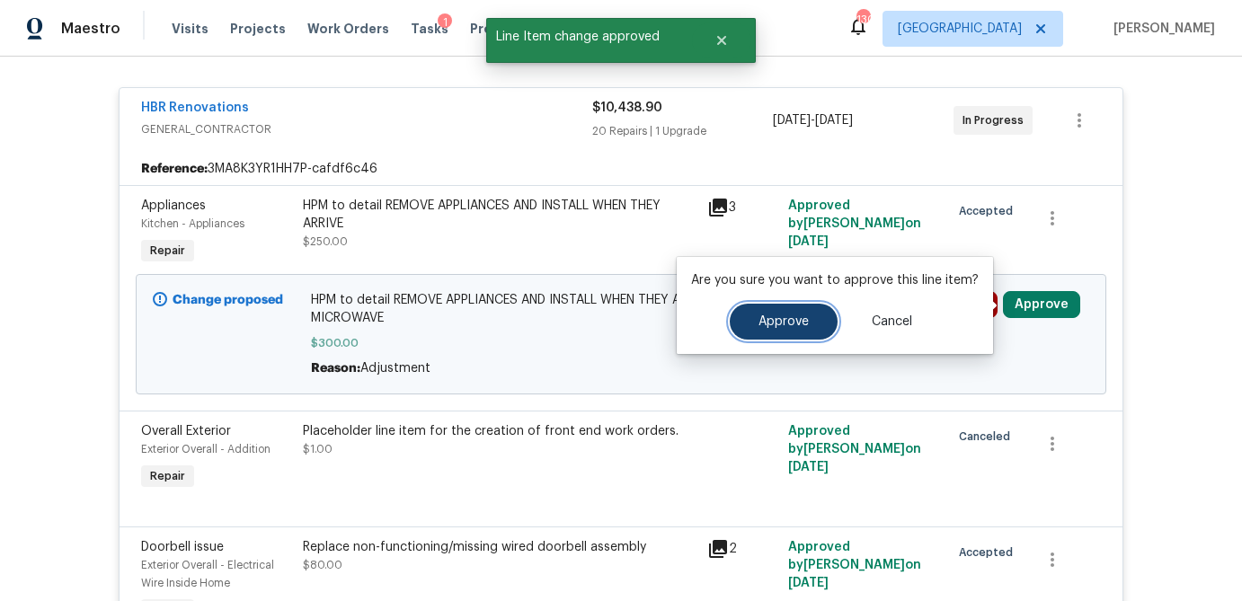
click at [776, 322] on span "Approve" at bounding box center [783, 321] width 50 height 13
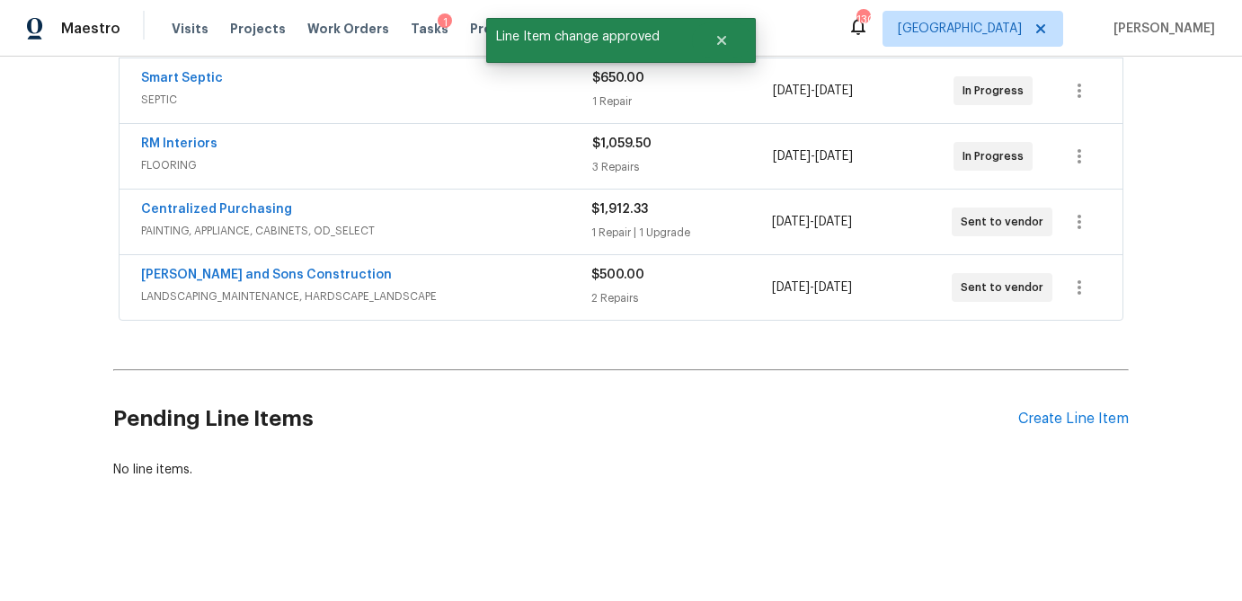
scroll to position [3738, 0]
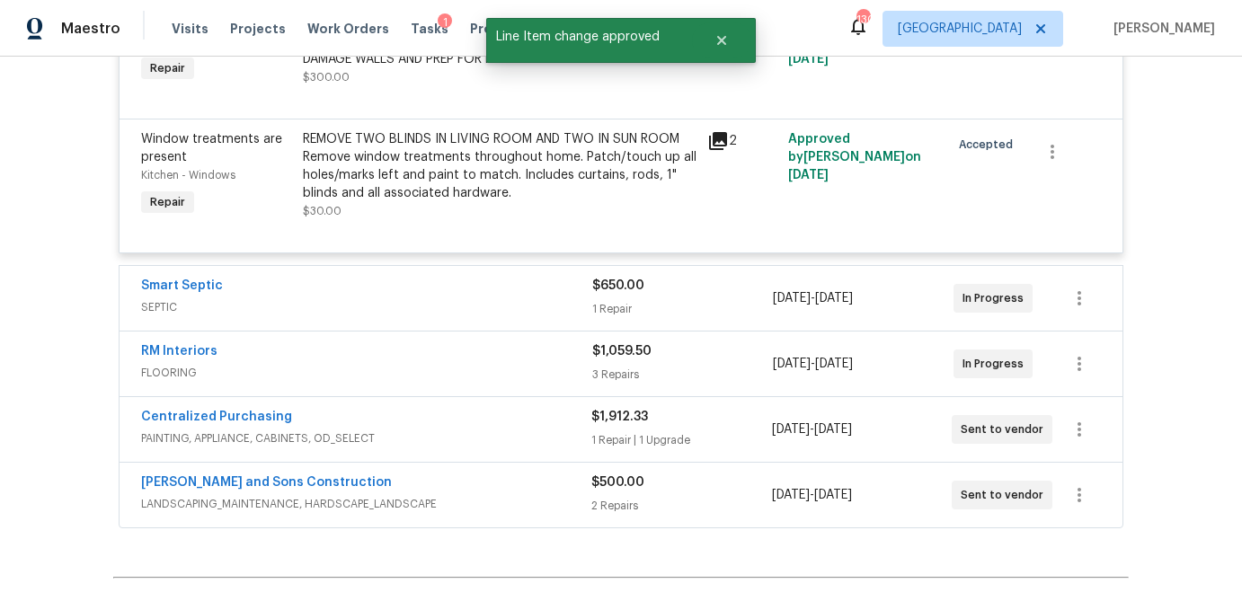
click at [694, 295] on div "$650.00" at bounding box center [682, 286] width 181 height 18
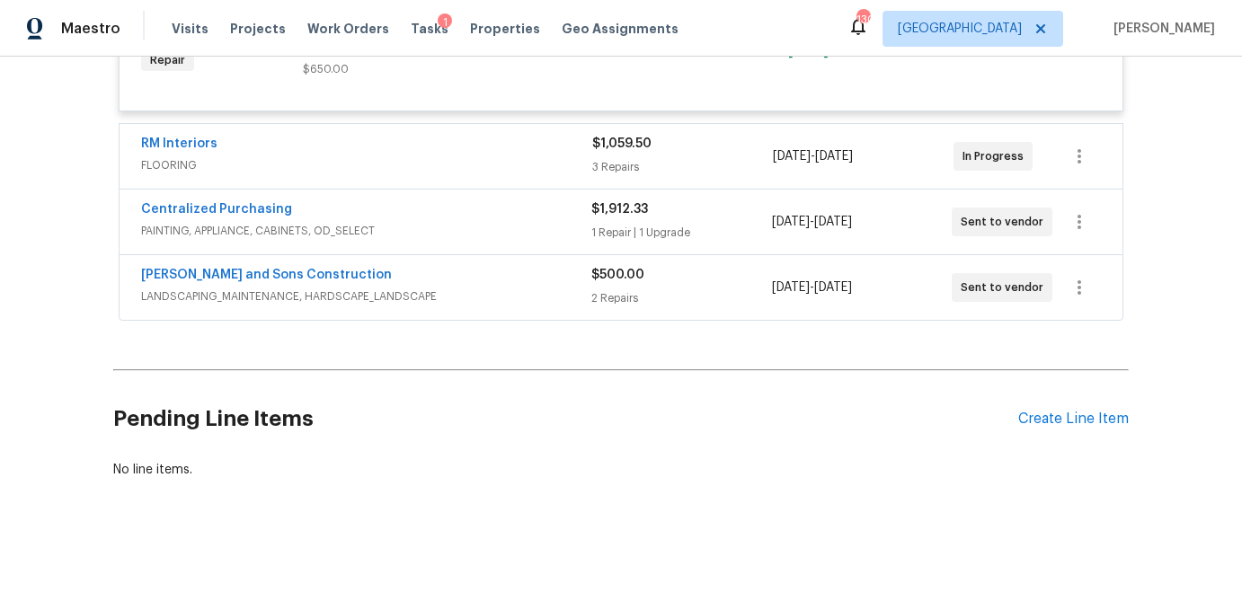
scroll to position [4117, 0]
click at [717, 159] on div "3 Repairs" at bounding box center [682, 167] width 181 height 18
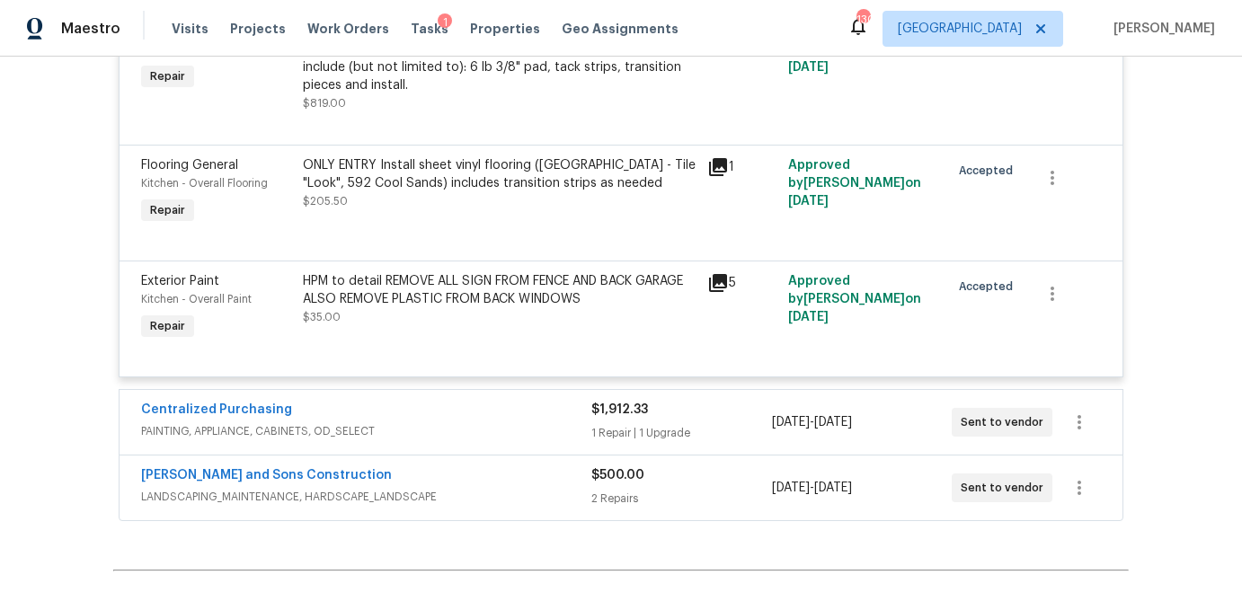
scroll to position [4329, 0]
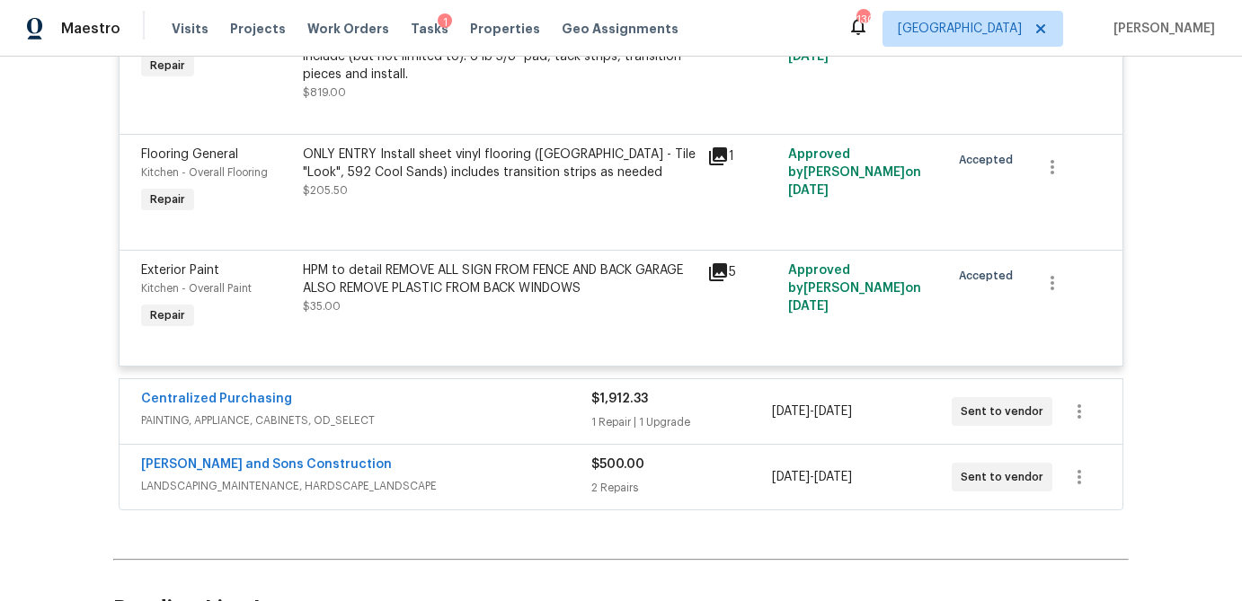
click at [730, 425] on div "1 Repair | 1 Upgrade" at bounding box center [681, 422] width 180 height 18
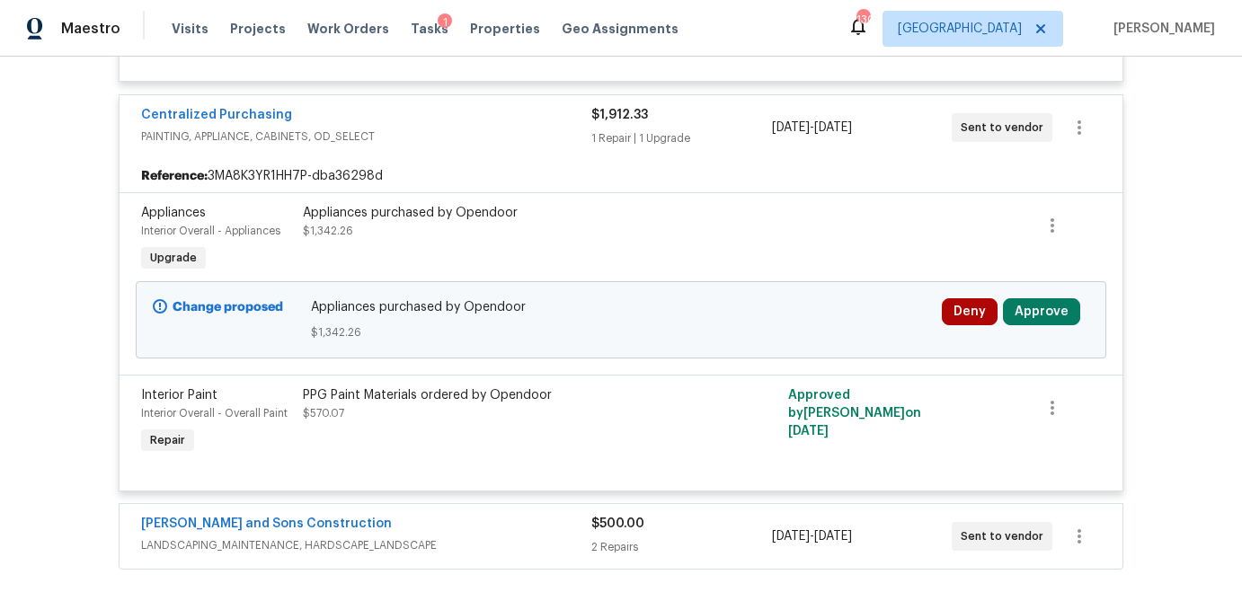
scroll to position [4876, 0]
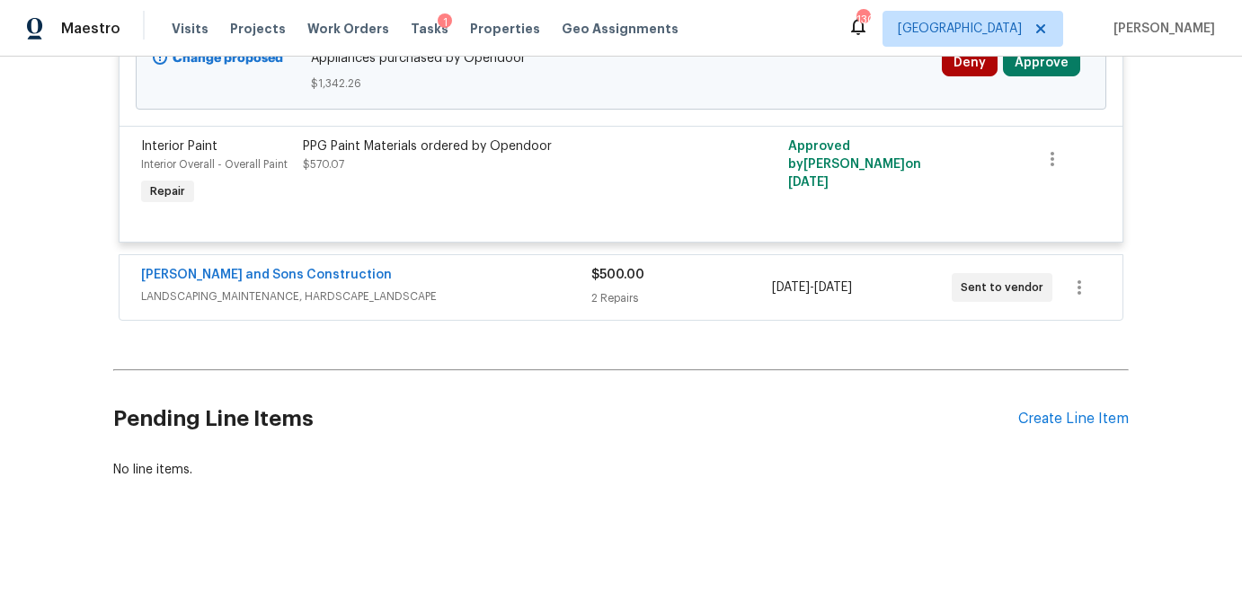
click at [719, 286] on div "$500.00 2 Repairs" at bounding box center [681, 287] width 180 height 43
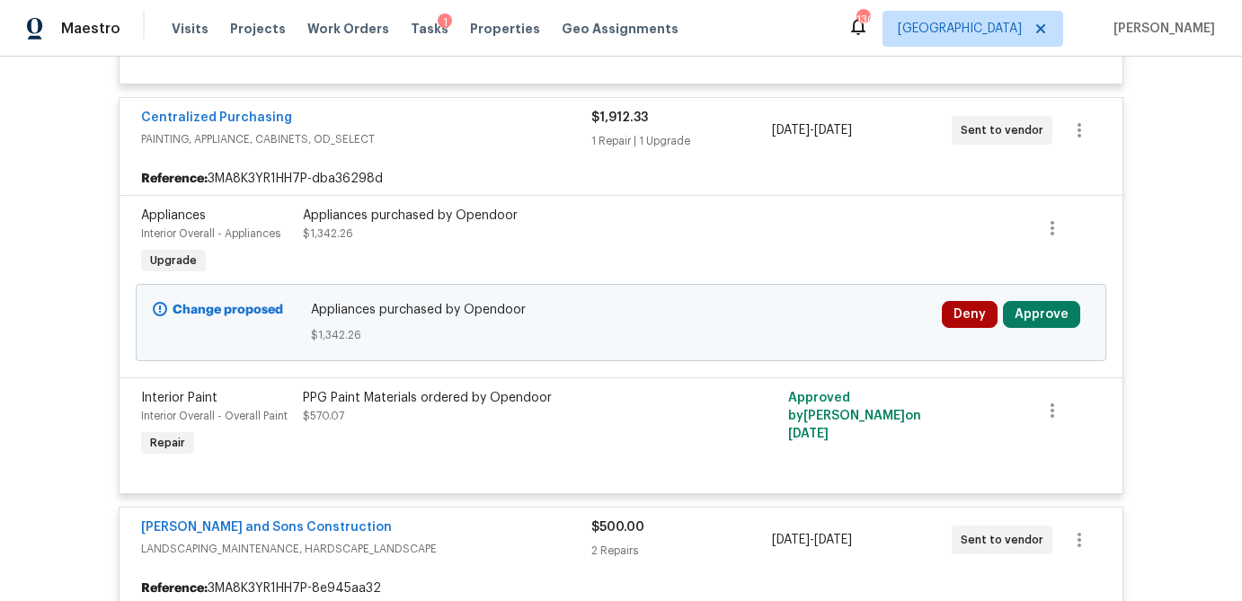
scroll to position [4610, 0]
click at [1053, 320] on button "Approve" at bounding box center [1041, 315] width 77 height 27
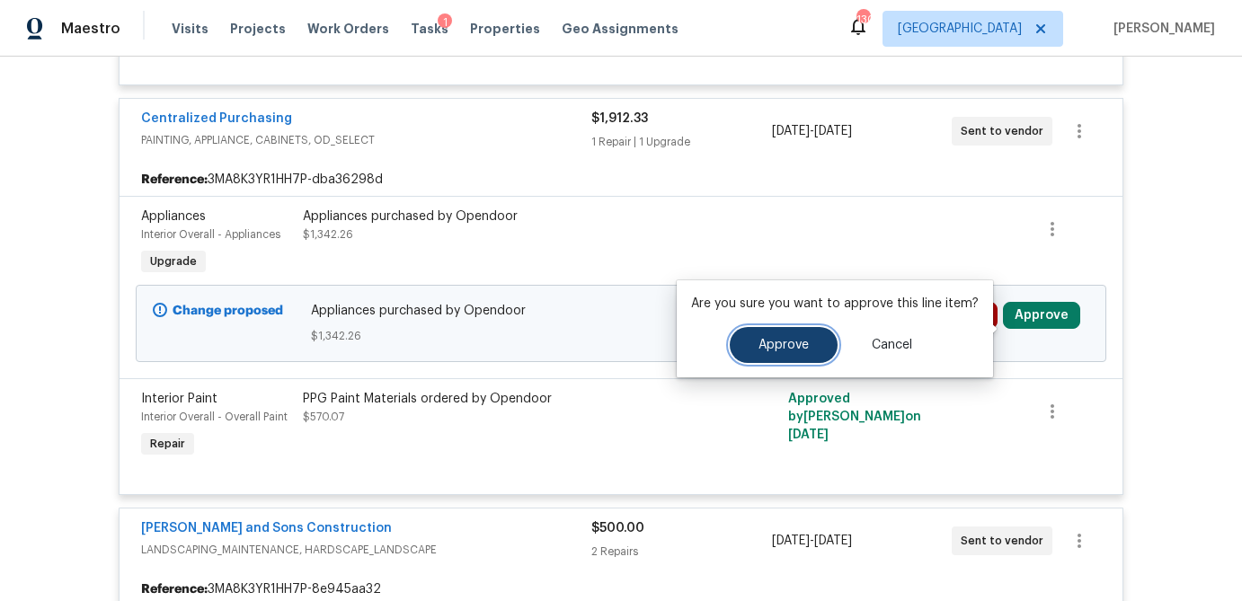
click at [775, 345] on span "Approve" at bounding box center [783, 345] width 50 height 13
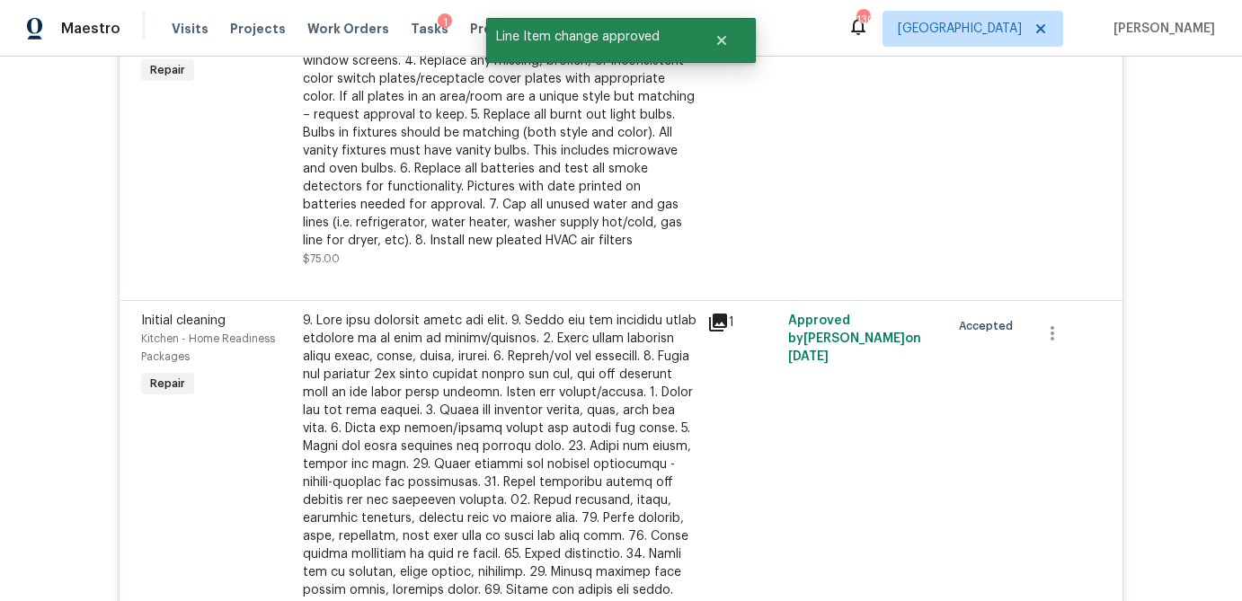
scroll to position [0, 0]
